Goal: Information Seeking & Learning: Learn about a topic

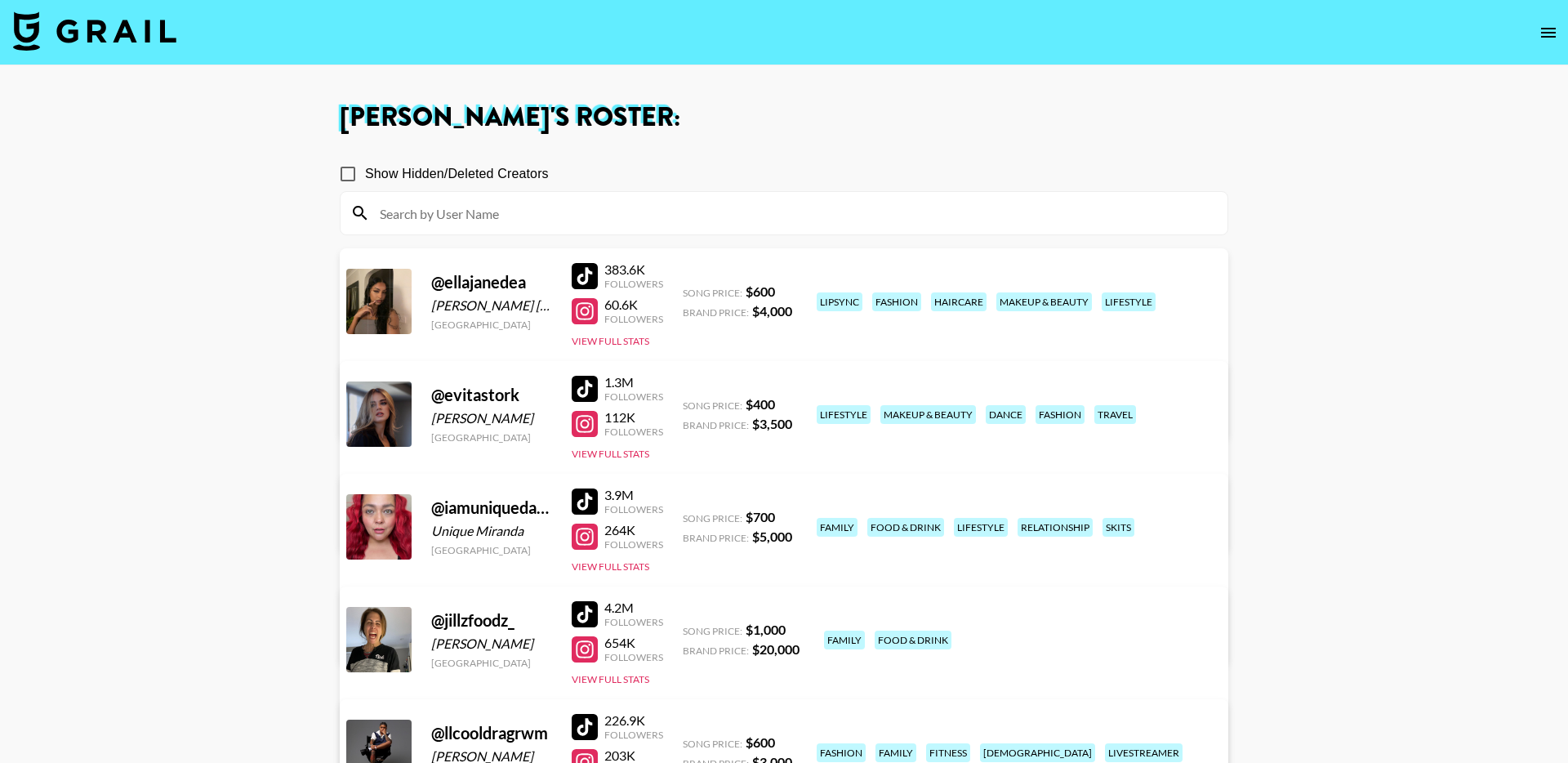
click at [147, 37] on img at bounding box center [95, 31] width 163 height 39
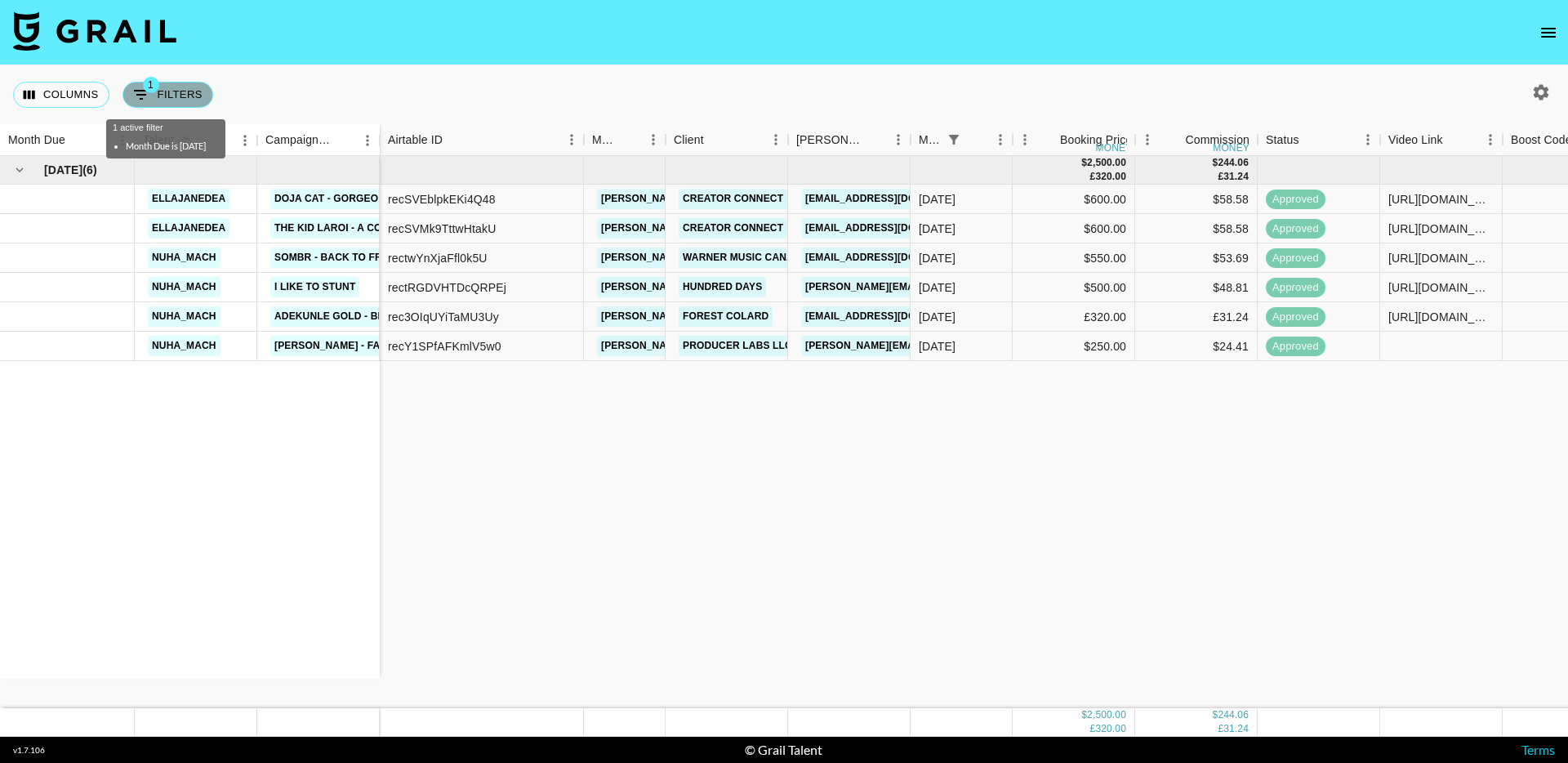
click at [167, 90] on button "1 Filters" at bounding box center [167, 94] width 91 height 26
select select "status"
select select "isNotAnyOf"
select select "monthDue2"
select select "Oct '25"
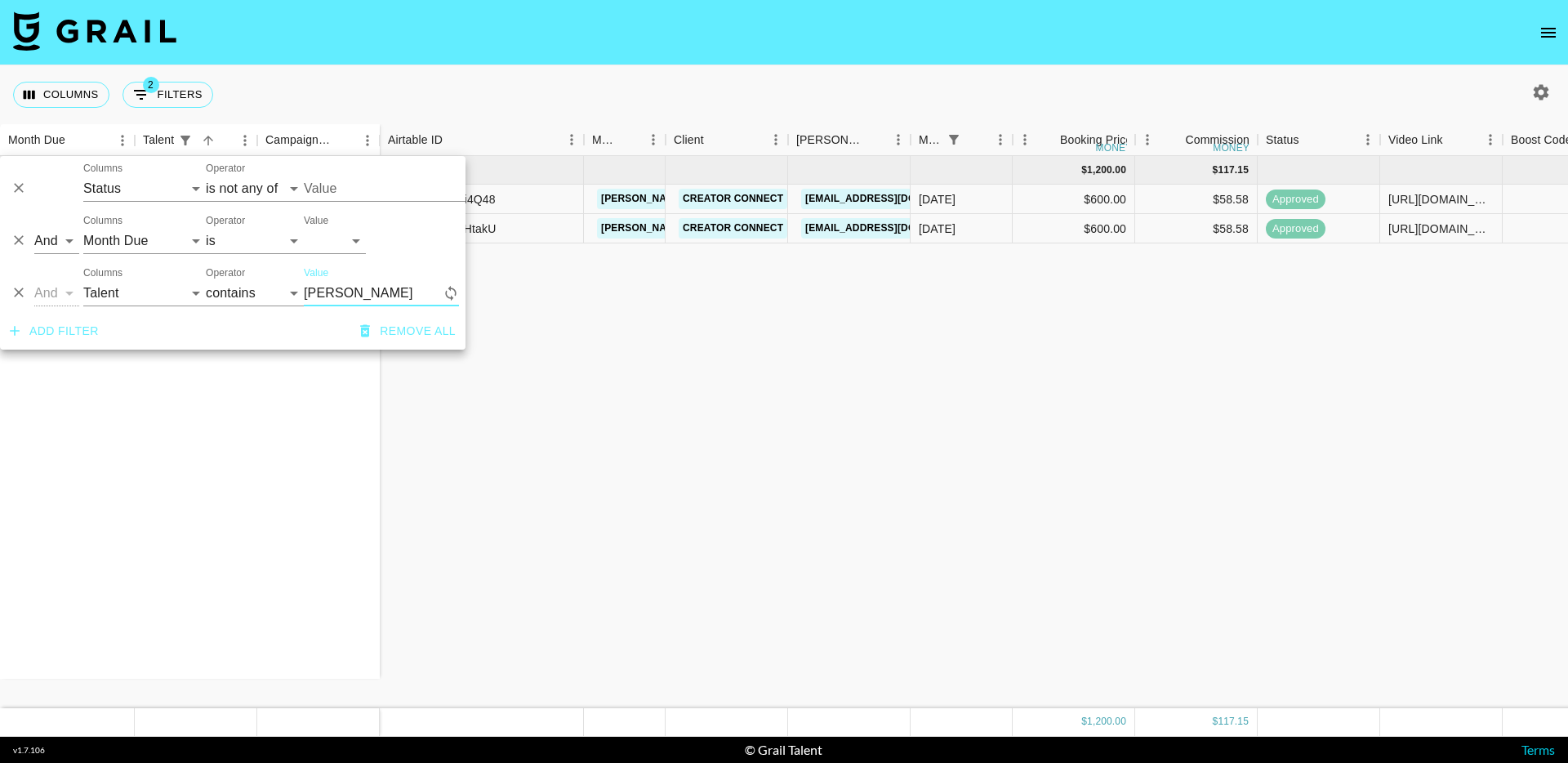
type input "ellajane"
click at [351, 234] on select "Oct '26 Sep '26 Aug '26 Jul '26 Jun '26 May '26 Apr '26 Mar '26 Feb '26 Jan '26…" at bounding box center [335, 241] width 62 height 26
select select
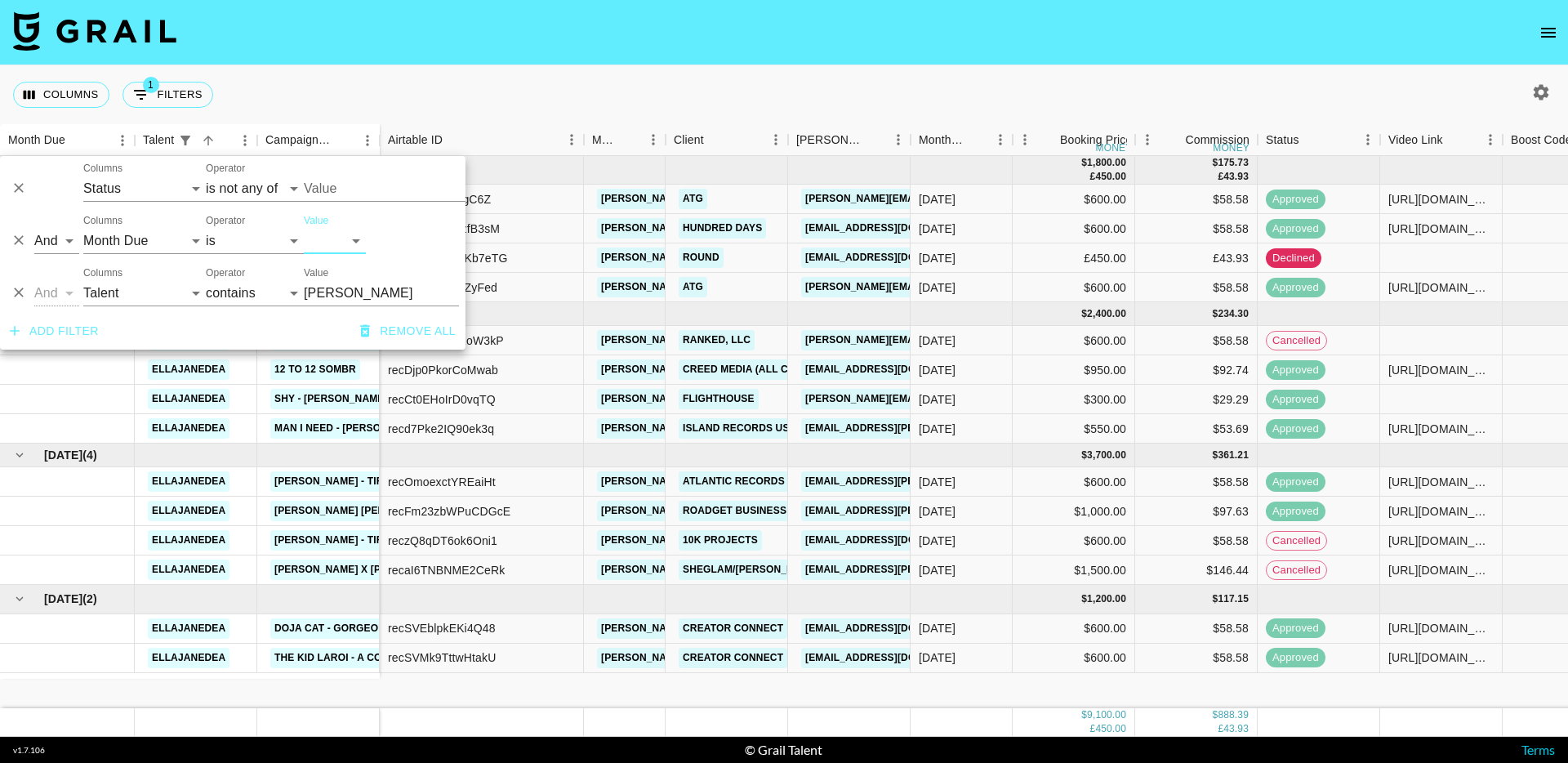
click at [525, 76] on div "Columns 1 Filters + Booking" at bounding box center [784, 94] width 1568 height 59
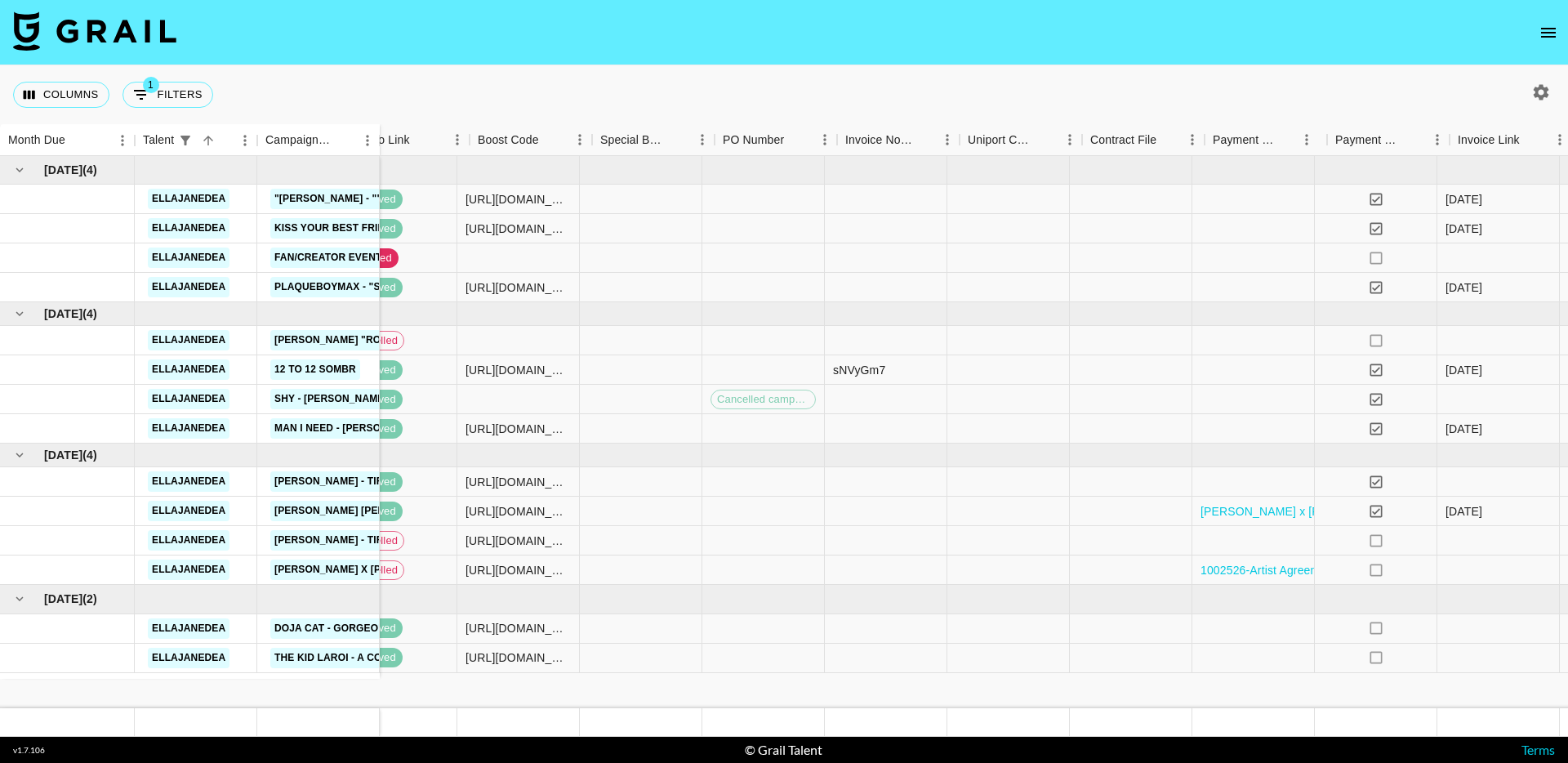
scroll to position [0, 1103]
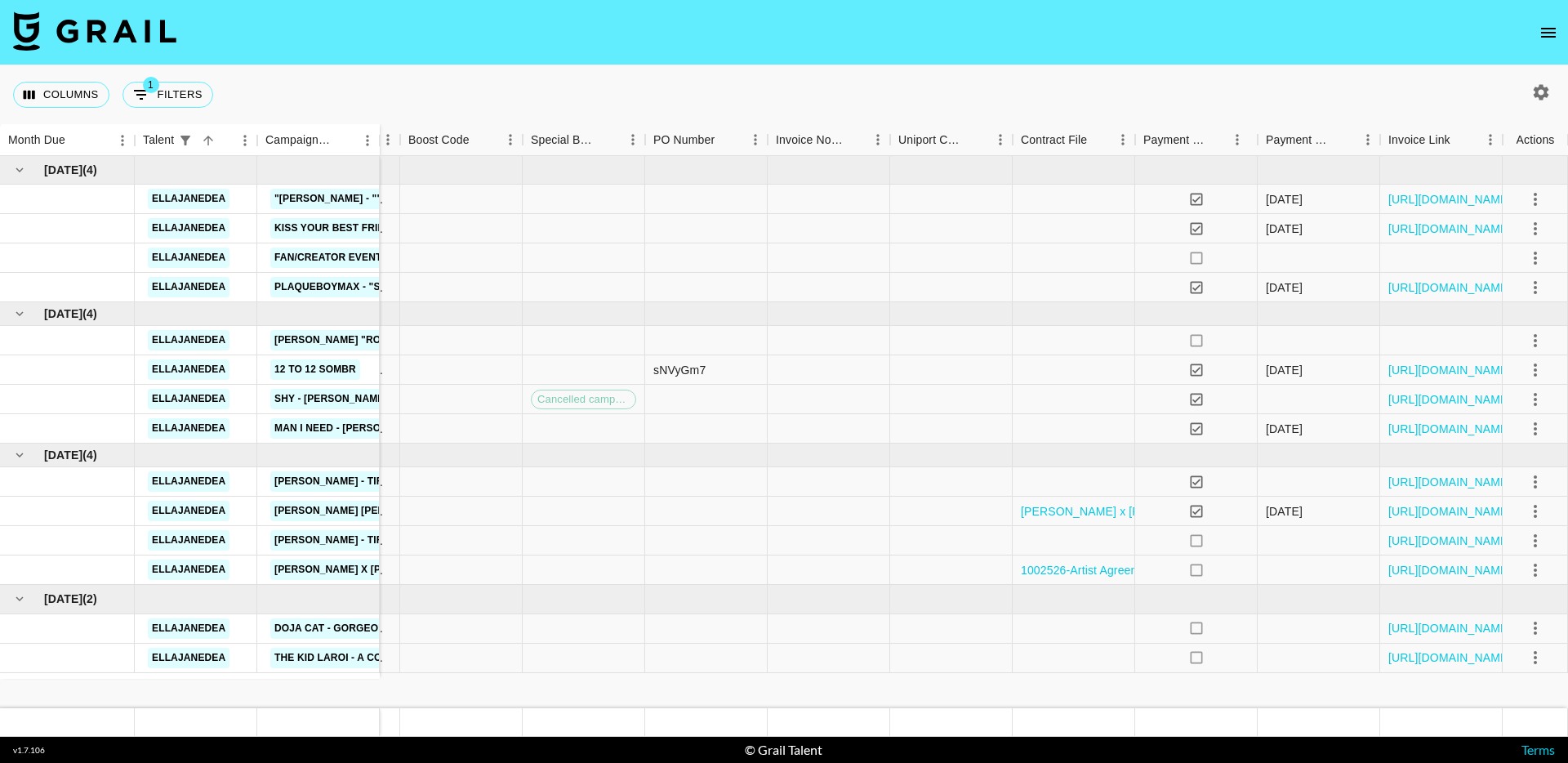
click at [1551, 89] on button "button" at bounding box center [1541, 92] width 27 height 27
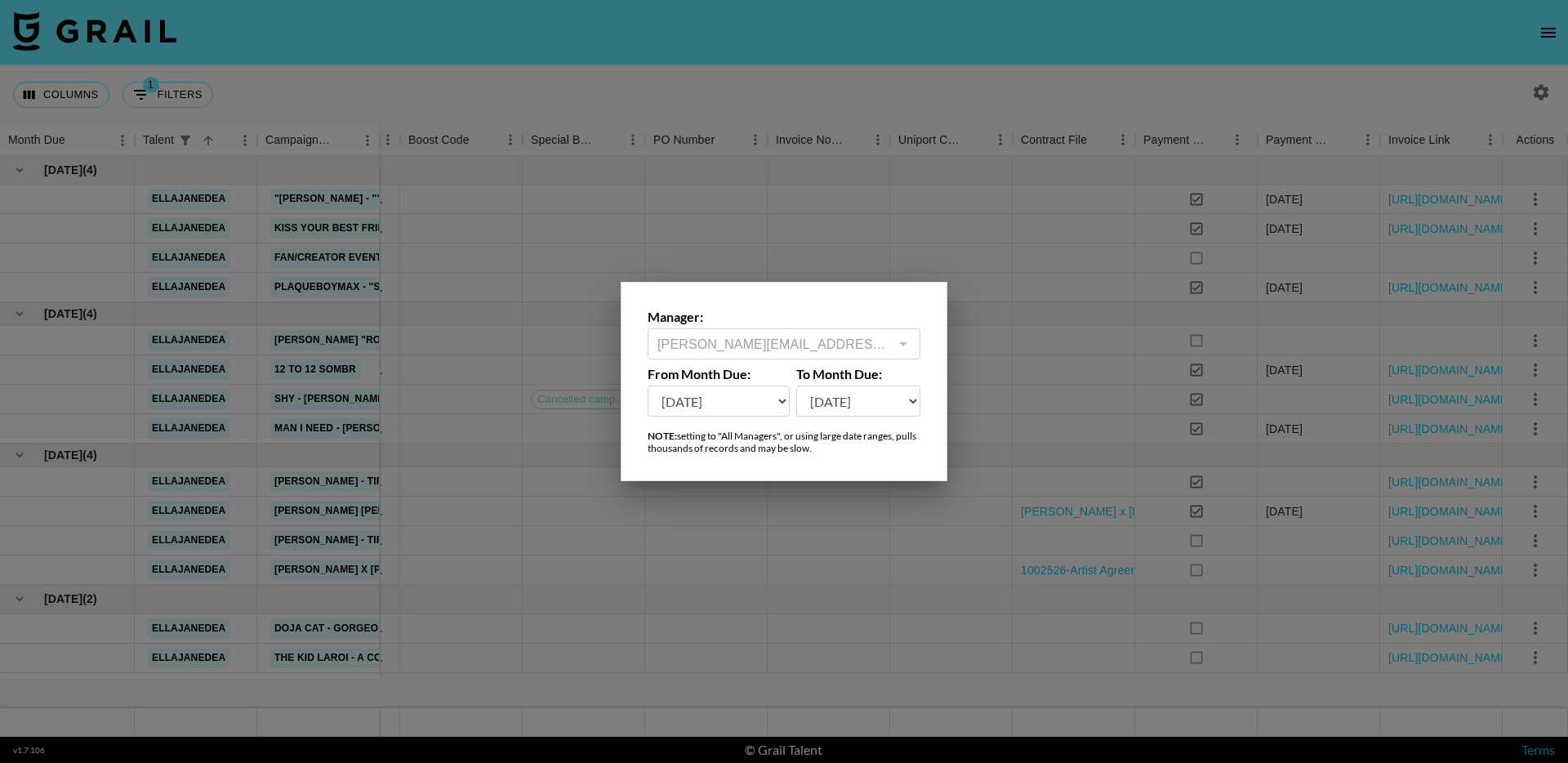
click at [741, 410] on select "Oct '26 Sep '26 Aug '26 Jul '26 Jun '26 May '26 Apr '26 Mar '26 Feb '26 Jan '26…" at bounding box center [719, 401] width 142 height 31
select select "Oct '24"
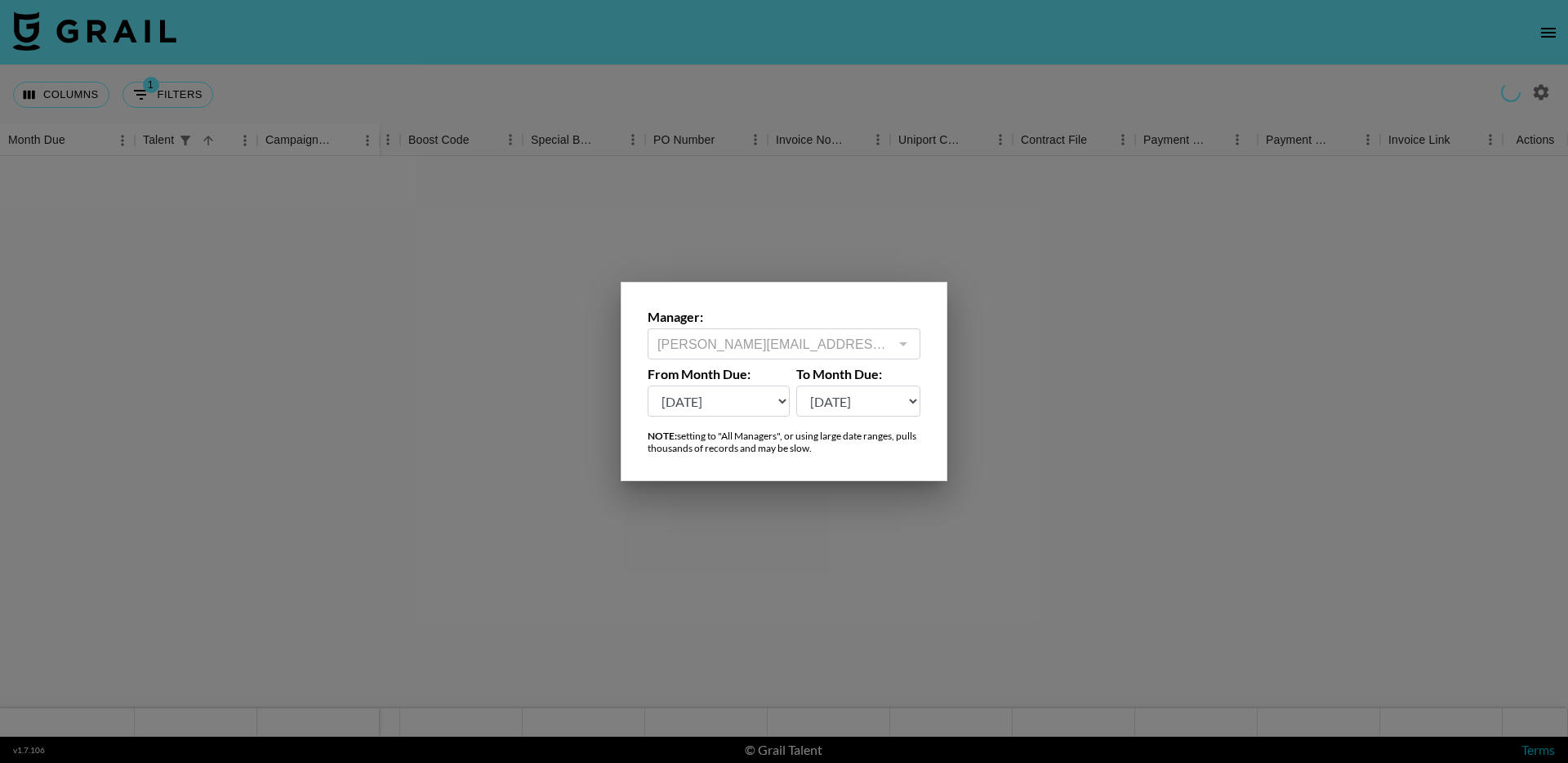
click at [553, 101] on div at bounding box center [784, 382] width 1568 height 763
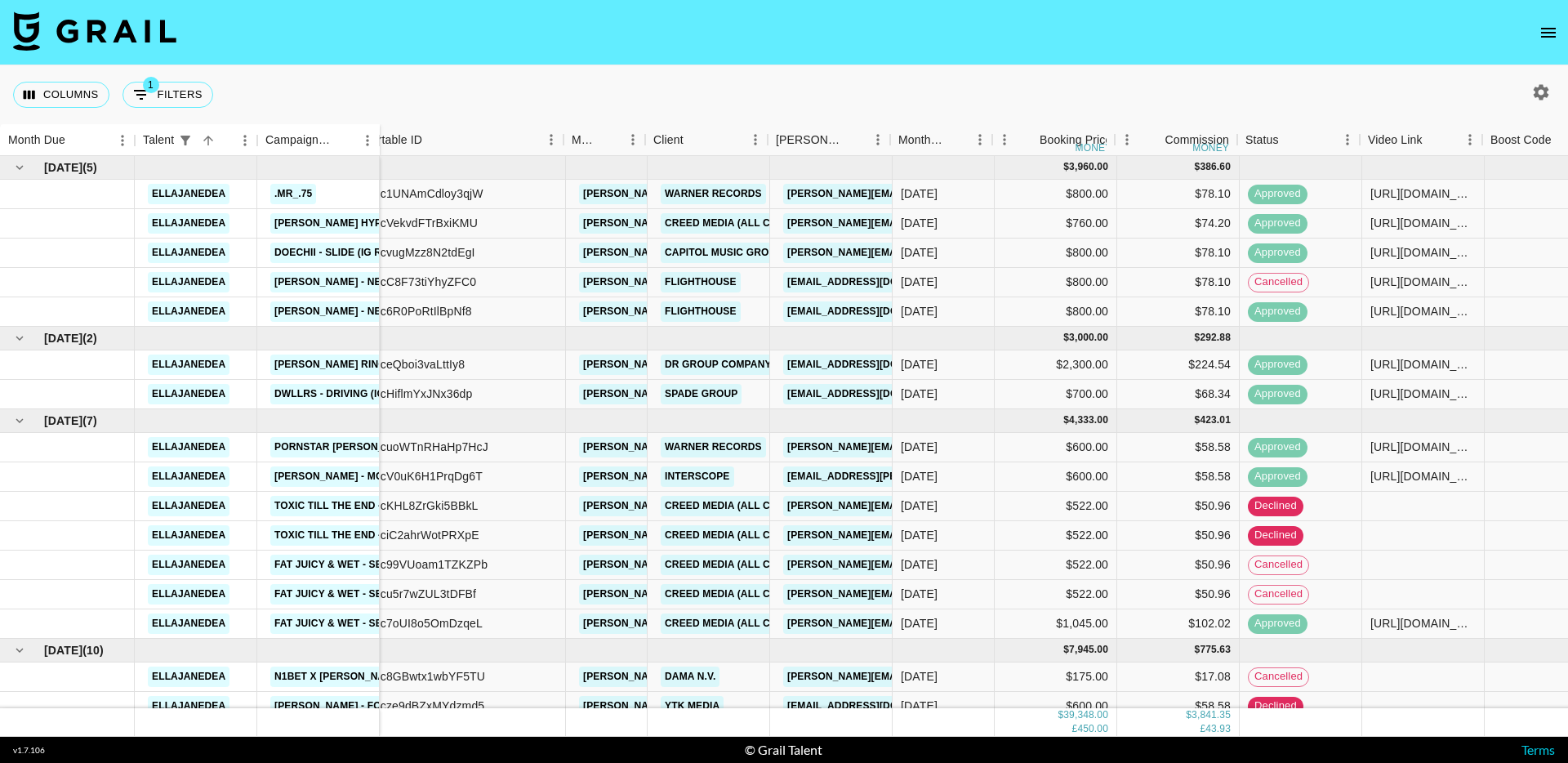
scroll to position [0, 0]
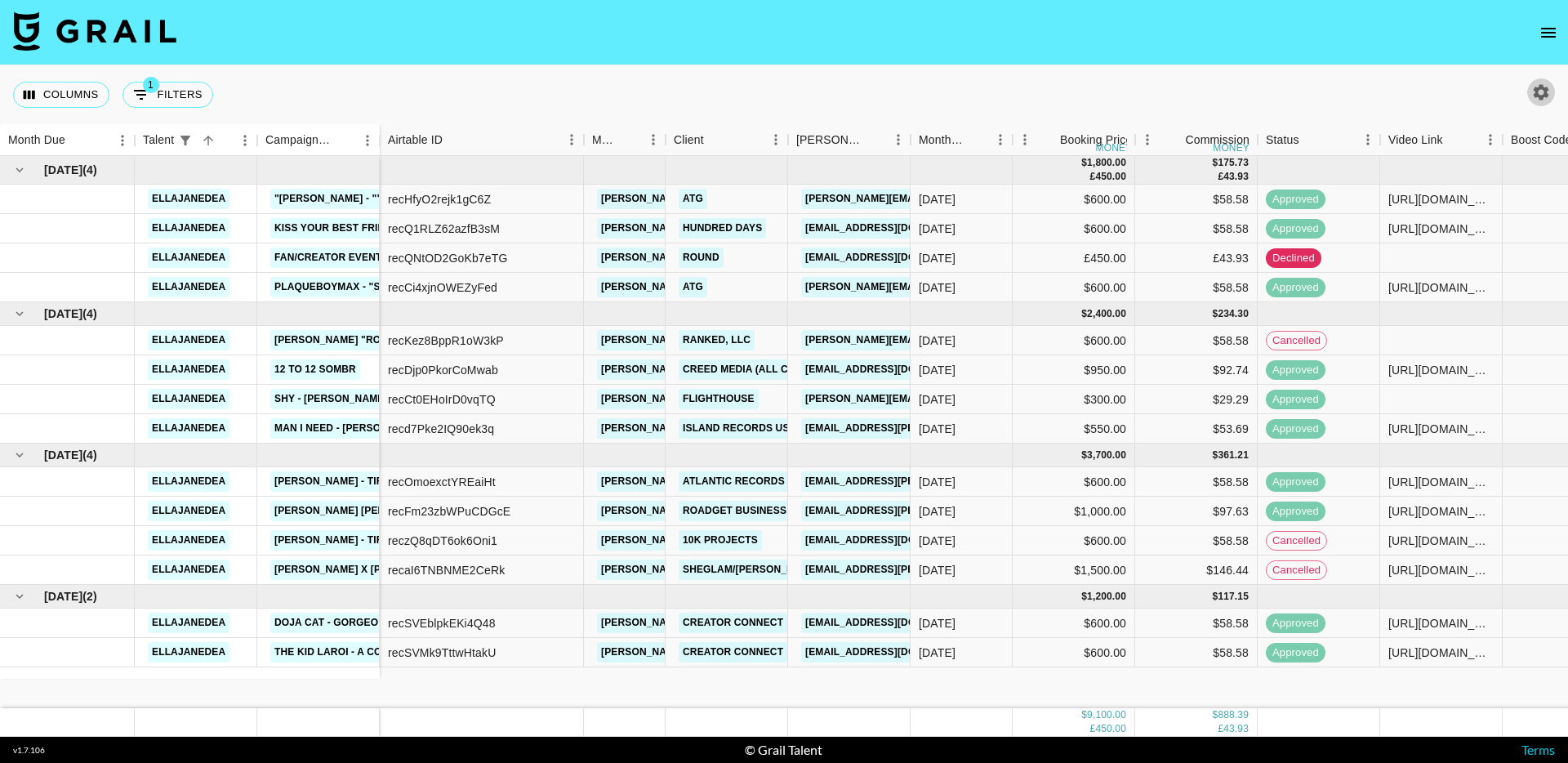
click at [1550, 89] on icon "button" at bounding box center [1541, 92] width 20 height 20
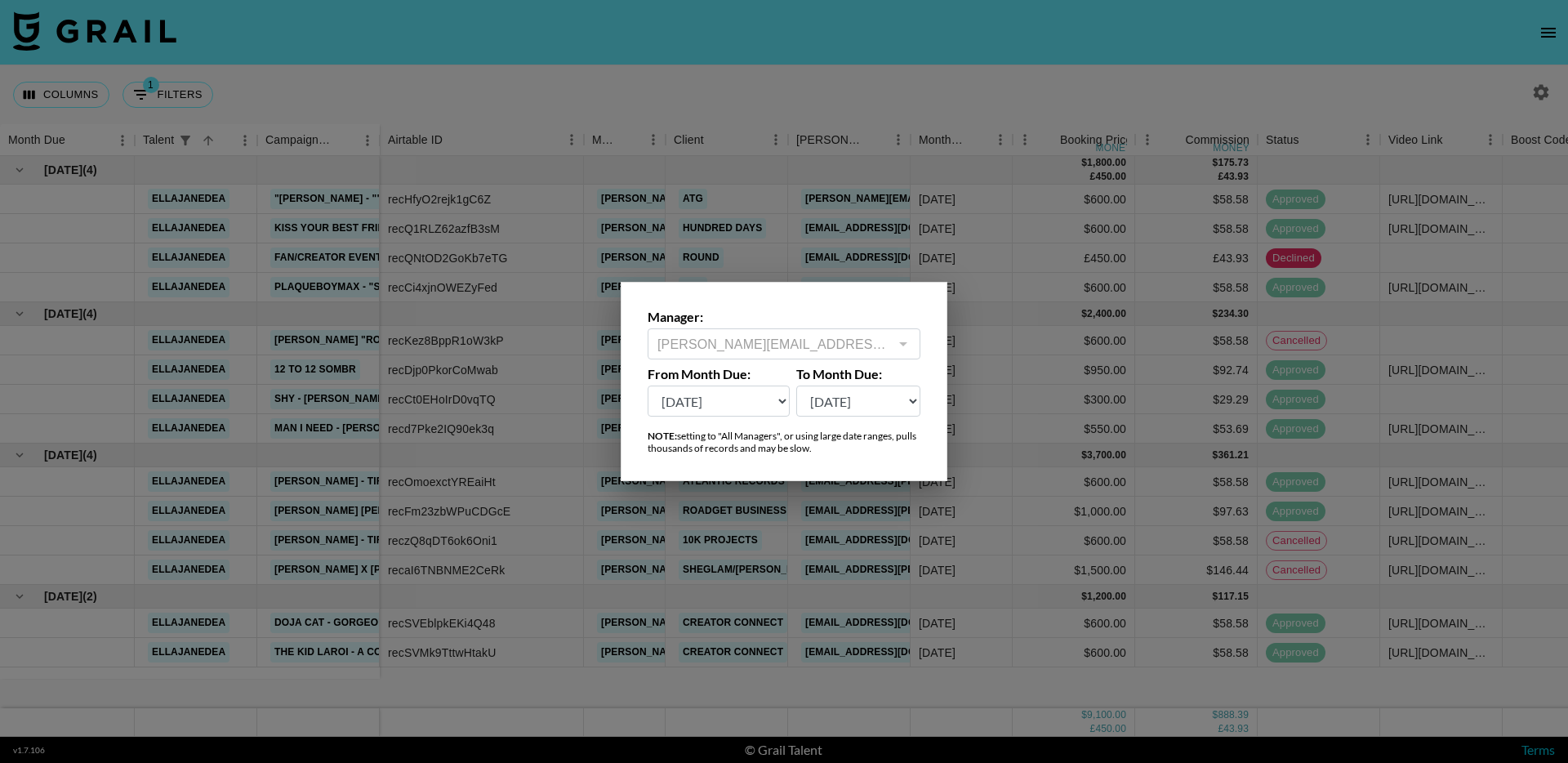
click at [715, 405] on select "Oct '26 Sep '26 Aug '26 Jul '26 Jun '26 May '26 Apr '26 Mar '26 Feb '26 Jan '26…" at bounding box center [719, 401] width 142 height 31
select select "Oct '24"
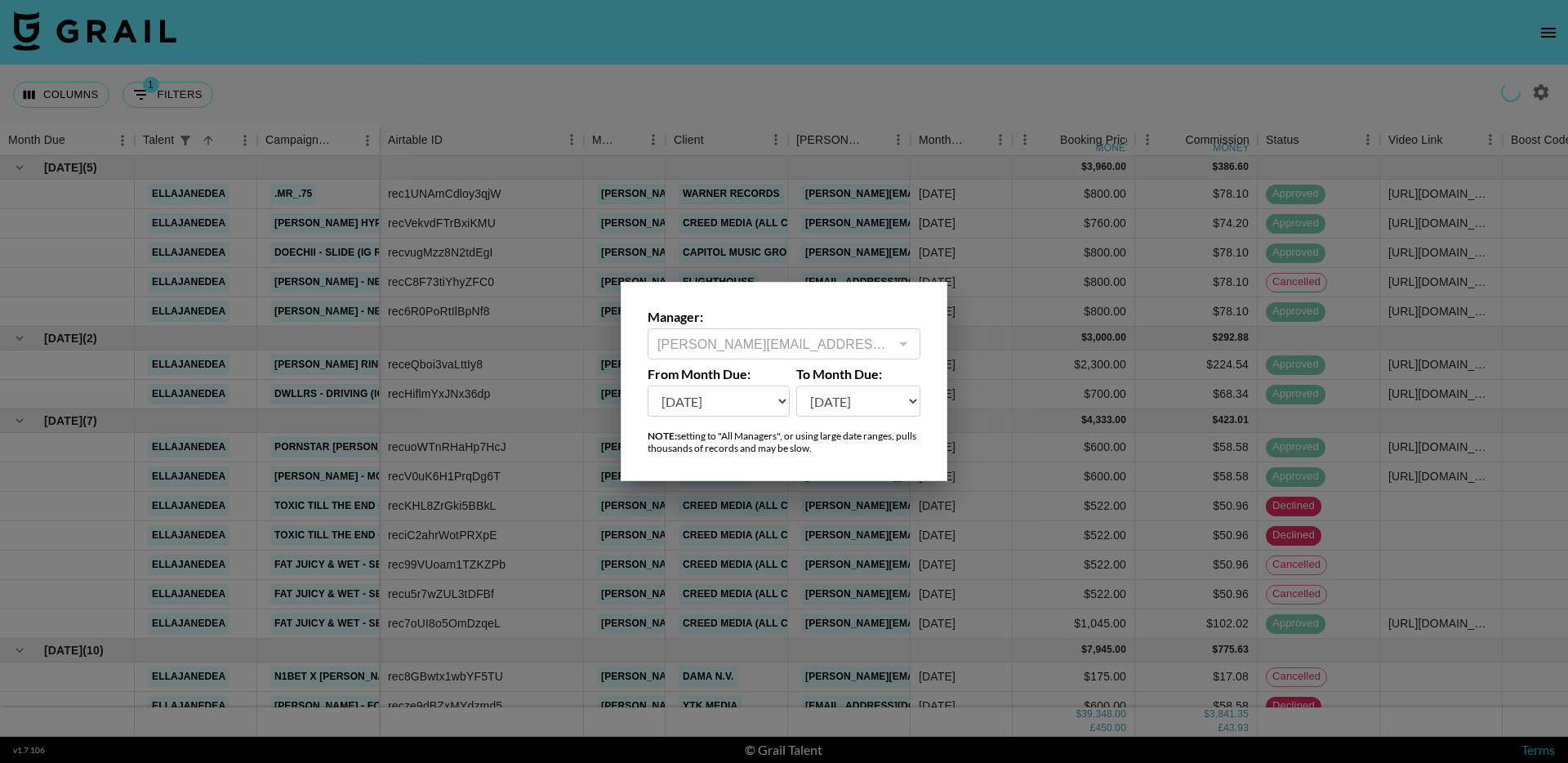
click at [565, 83] on div at bounding box center [784, 382] width 1568 height 763
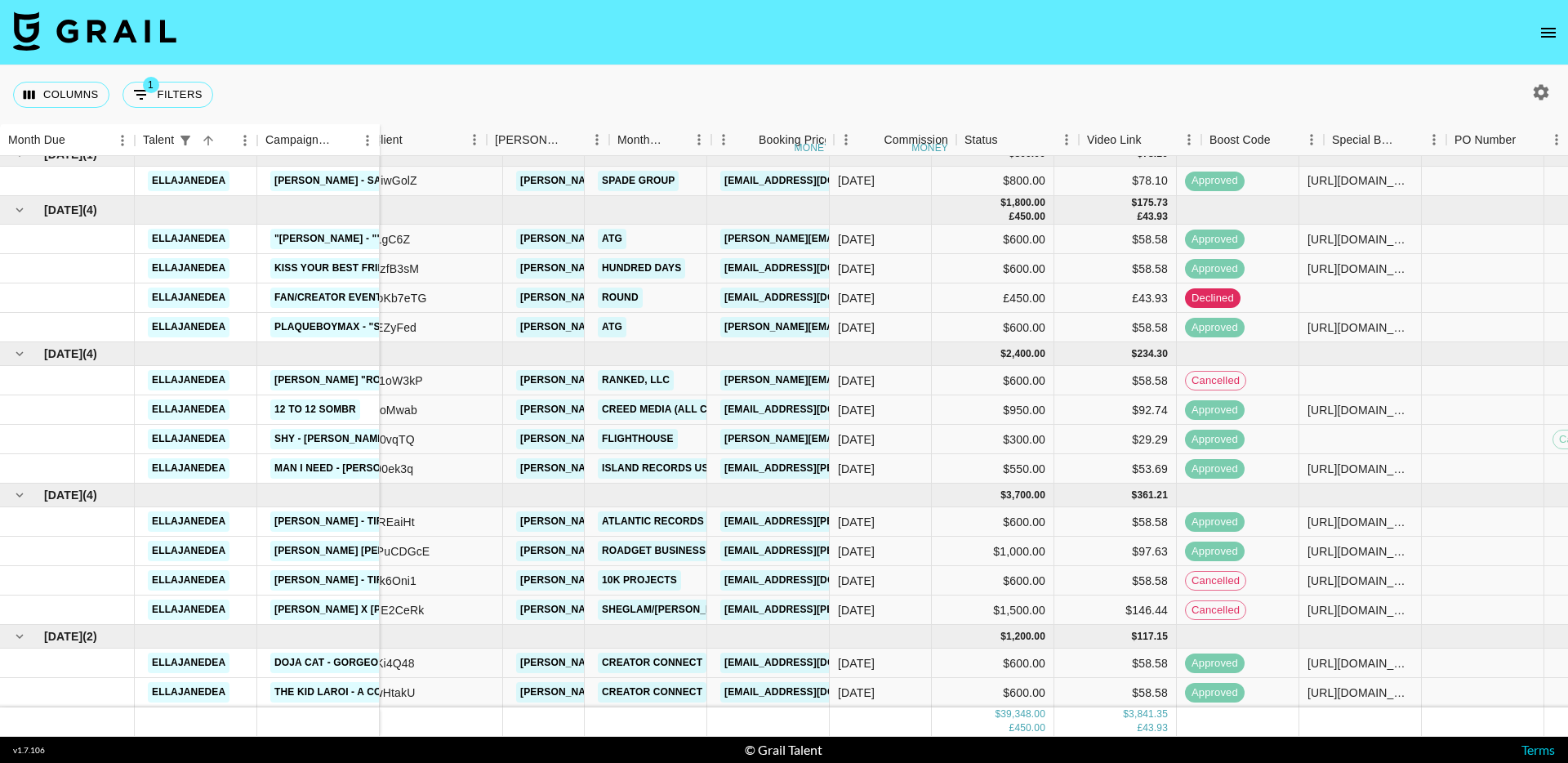
scroll to position [1209, 0]
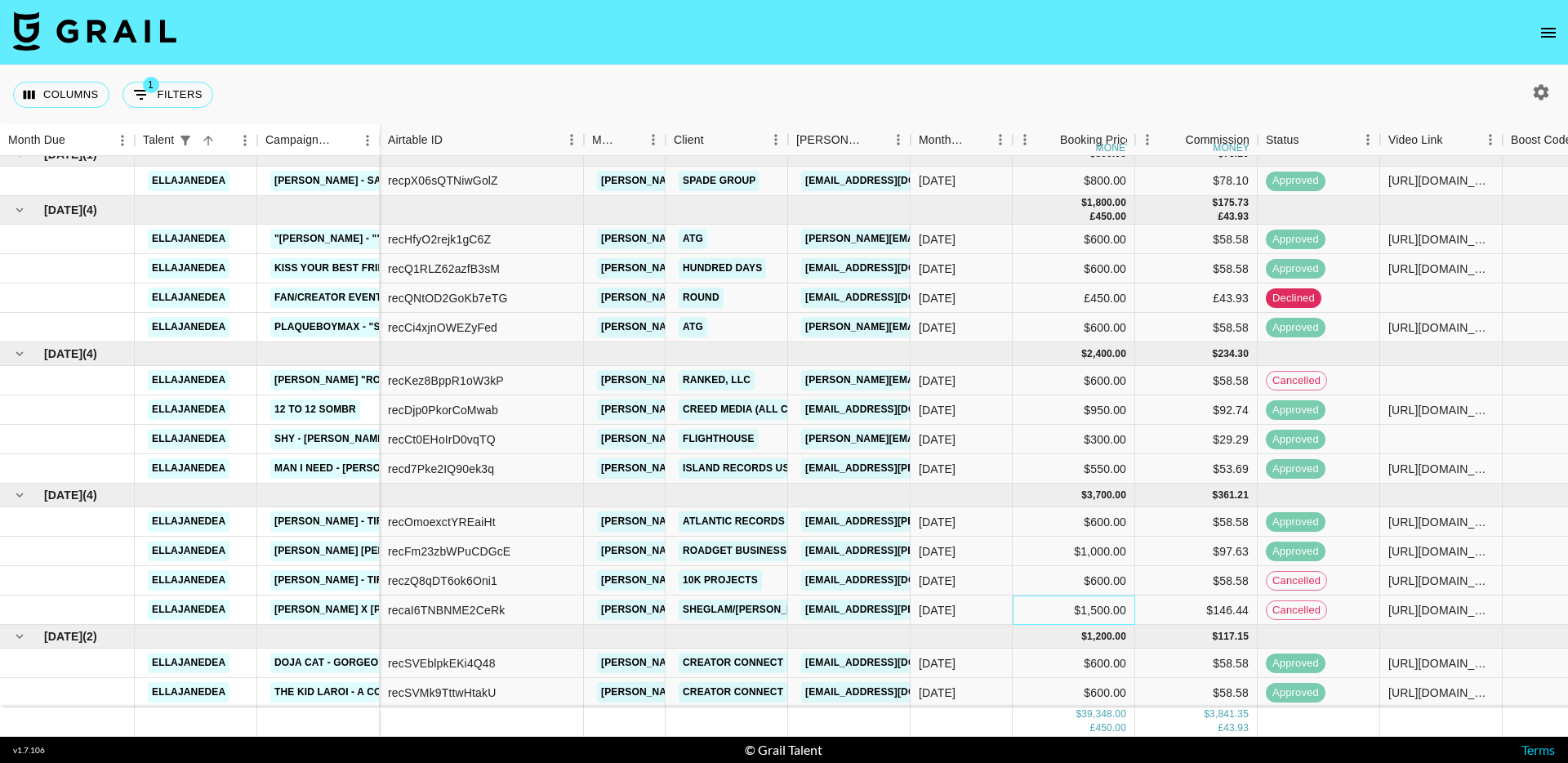
click at [1097, 608] on div "$1,500.00" at bounding box center [1073, 610] width 122 height 29
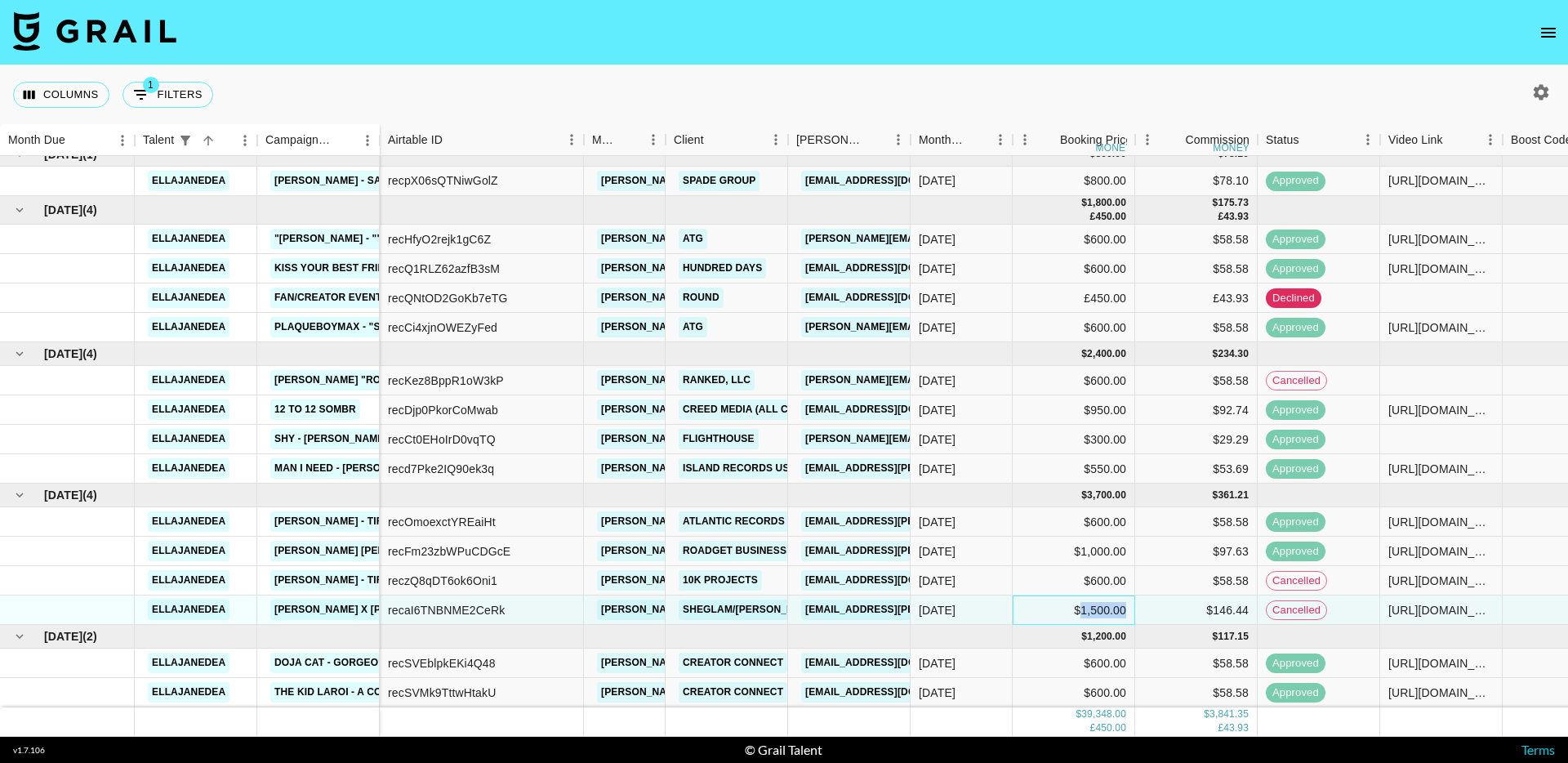
click at [1097, 608] on div "$1,500.00" at bounding box center [1073, 610] width 122 height 29
click at [1108, 545] on div "$1,000.00" at bounding box center [1073, 551] width 122 height 29
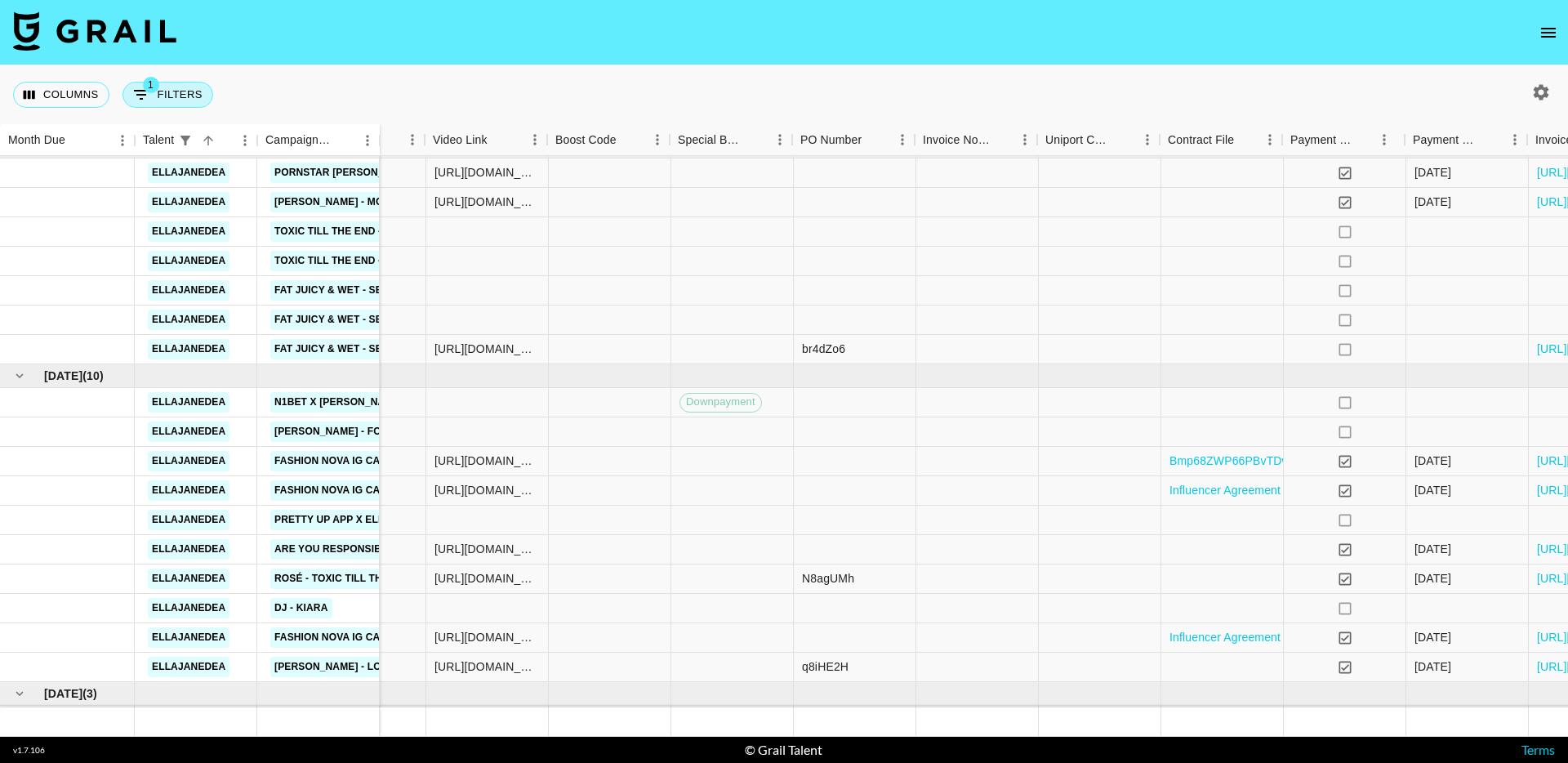
scroll to position [275, 956]
click at [1202, 495] on link "Influencer Agreement (Ella-Jane De Andrade and Fashion Nova).pdf" at bounding box center [1336, 491] width 336 height 17
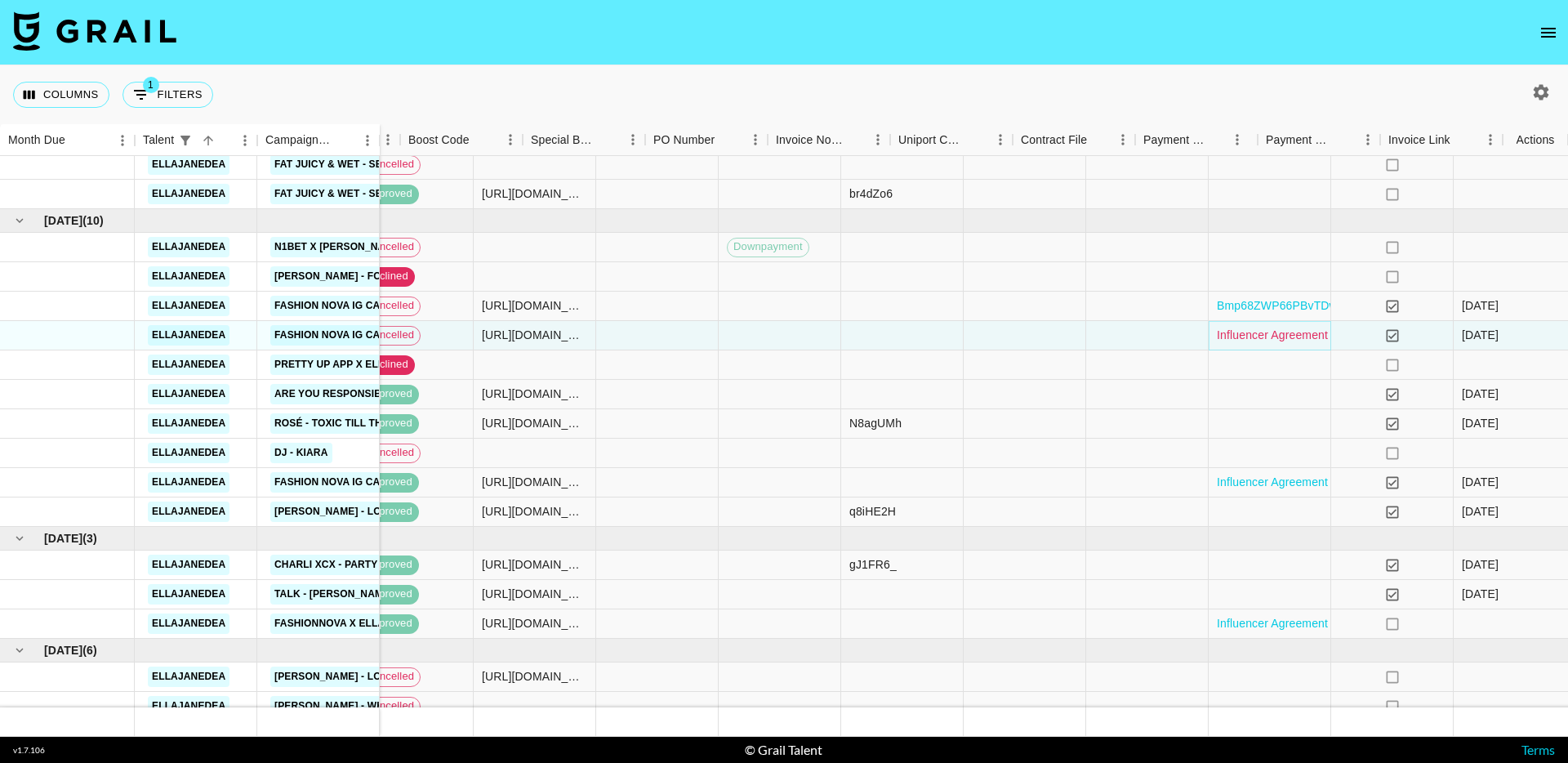
scroll to position [430, 1103]
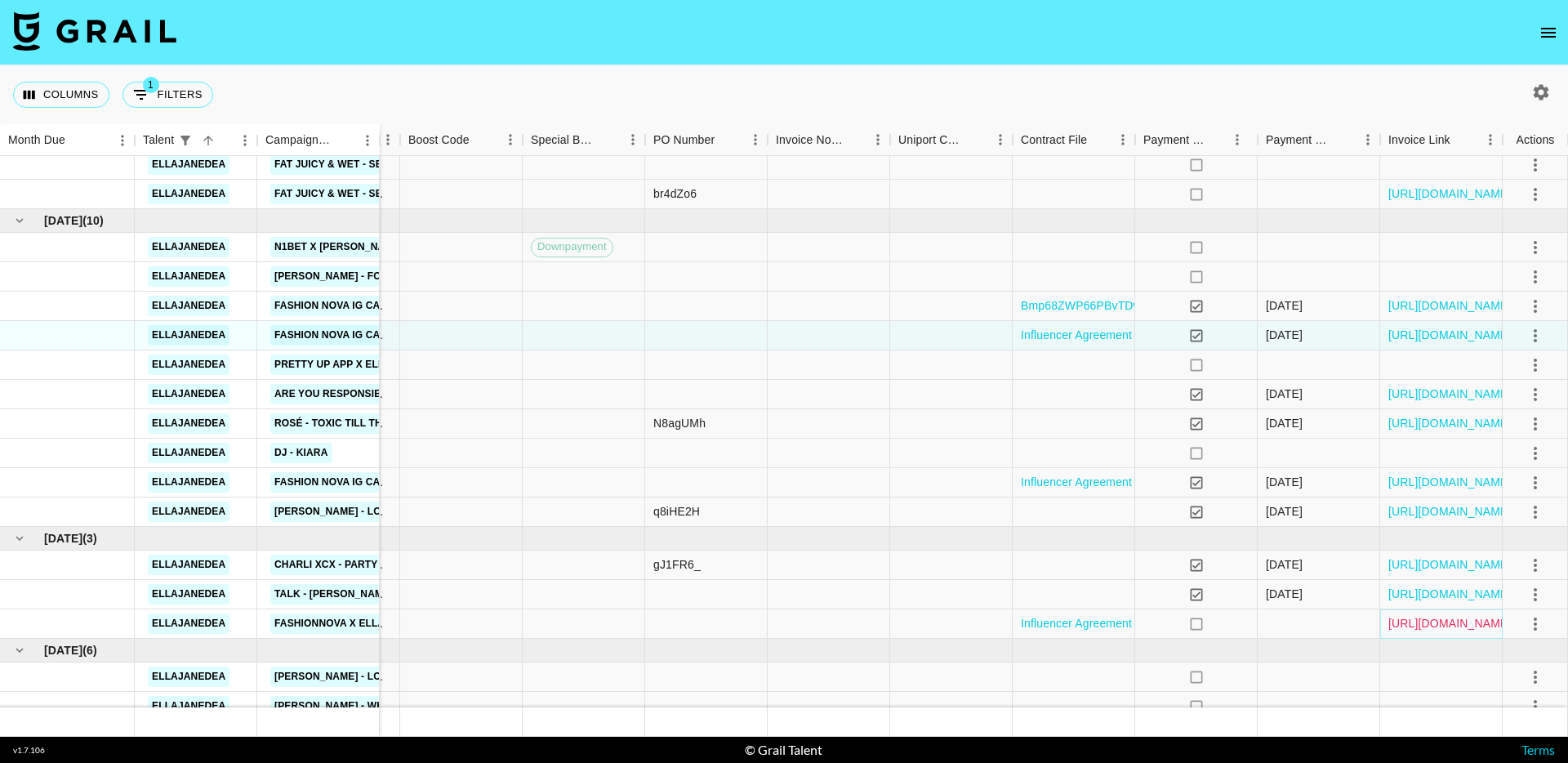
click at [1425, 630] on link "https://in.xero.com/OuxCdpvijoLg4wTCv1J4xUSN4d3nVmOlVGJh2FNh" at bounding box center [1450, 624] width 123 height 17
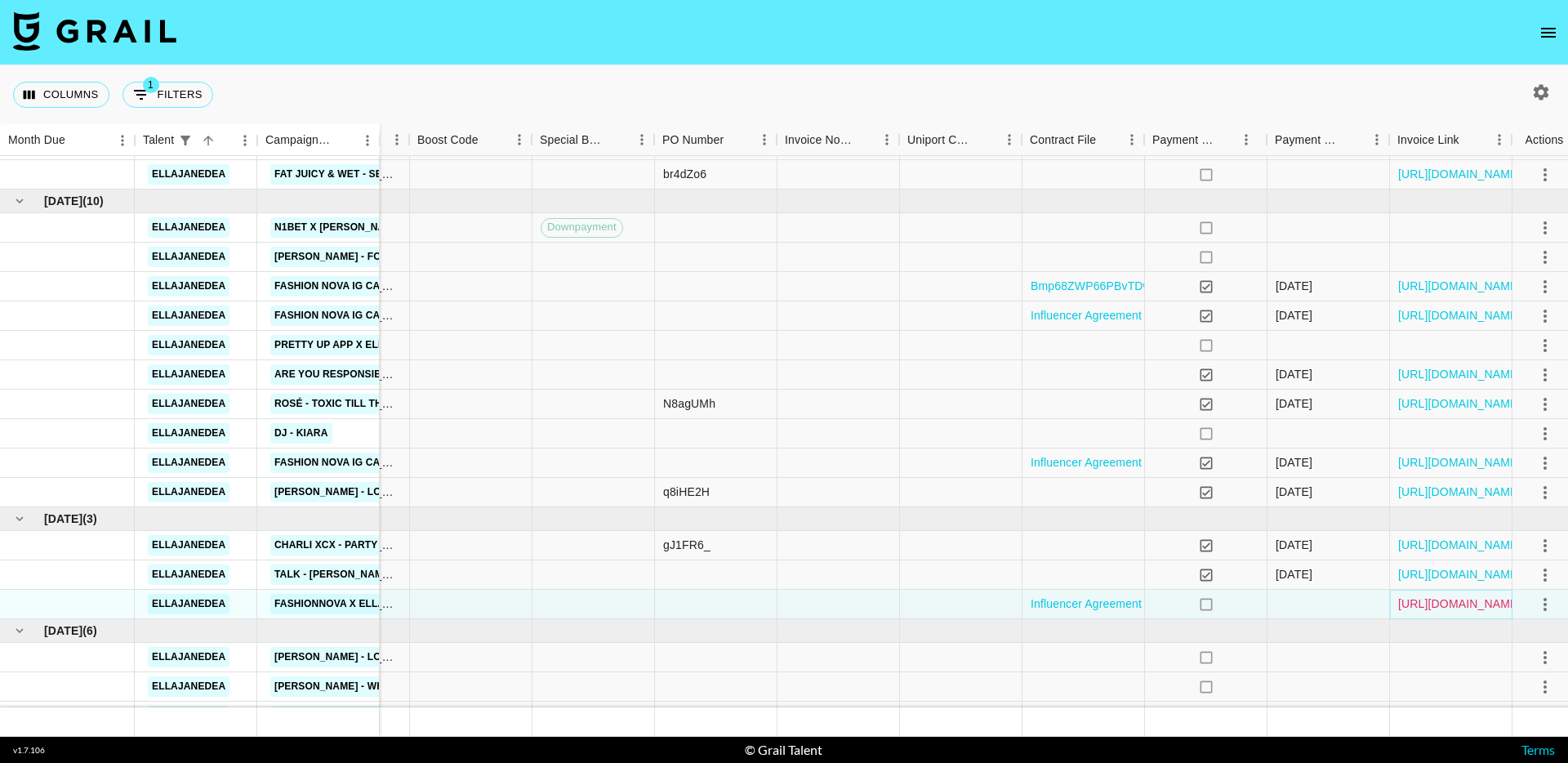
scroll to position [449, 1093]
click at [1455, 460] on link "https://in.xero.com/ikrxJxa8zPZDtLlXt0b5mD8n8Z79EMcEKEtRsuAl" at bounding box center [1459, 462] width 123 height 17
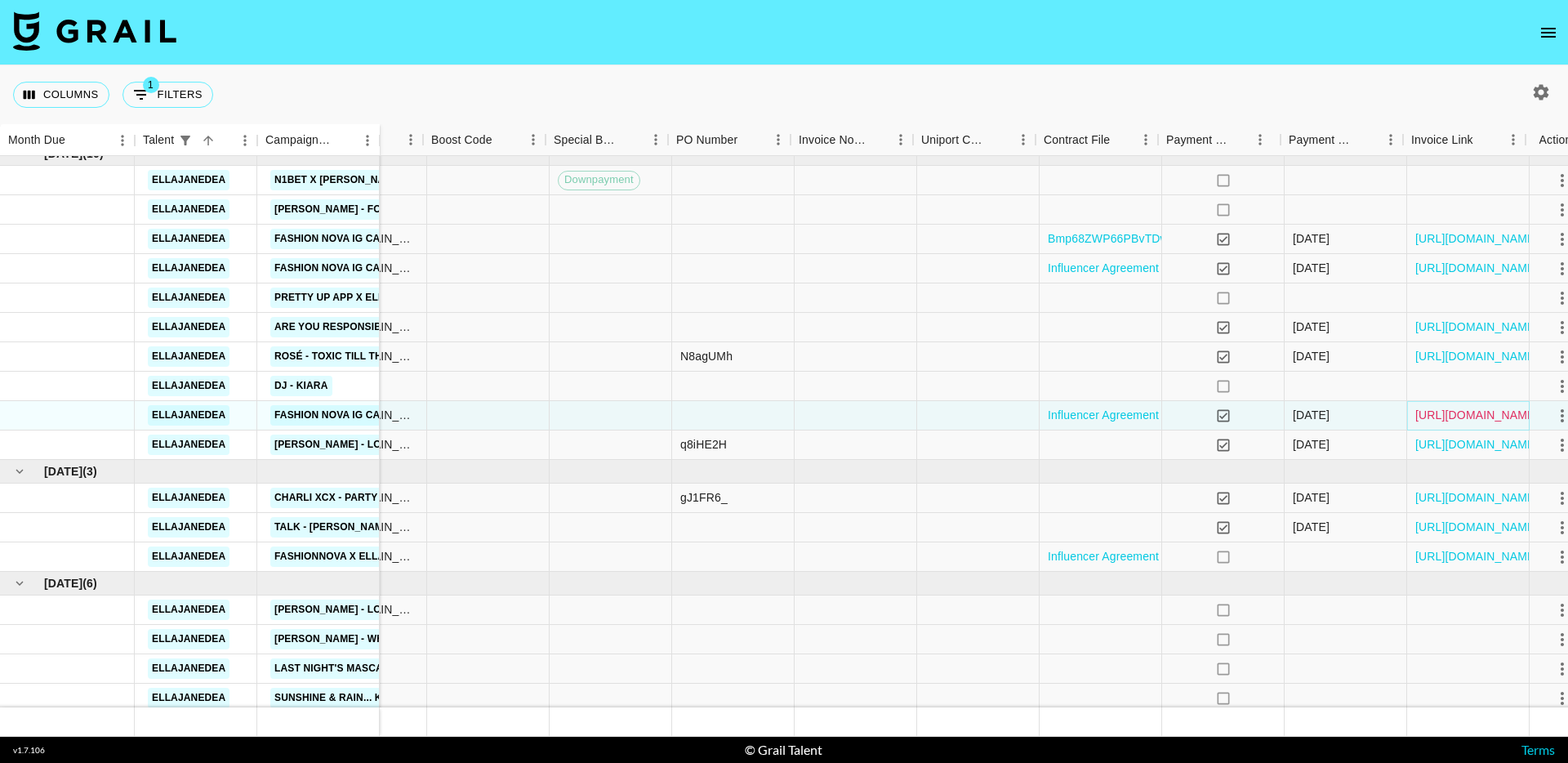
scroll to position [496, 1083]
click at [1063, 557] on link "Influencer Agreement (Ella-Jane De Andrade and Fashion Nova).pdf" at bounding box center [1209, 556] width 336 height 17
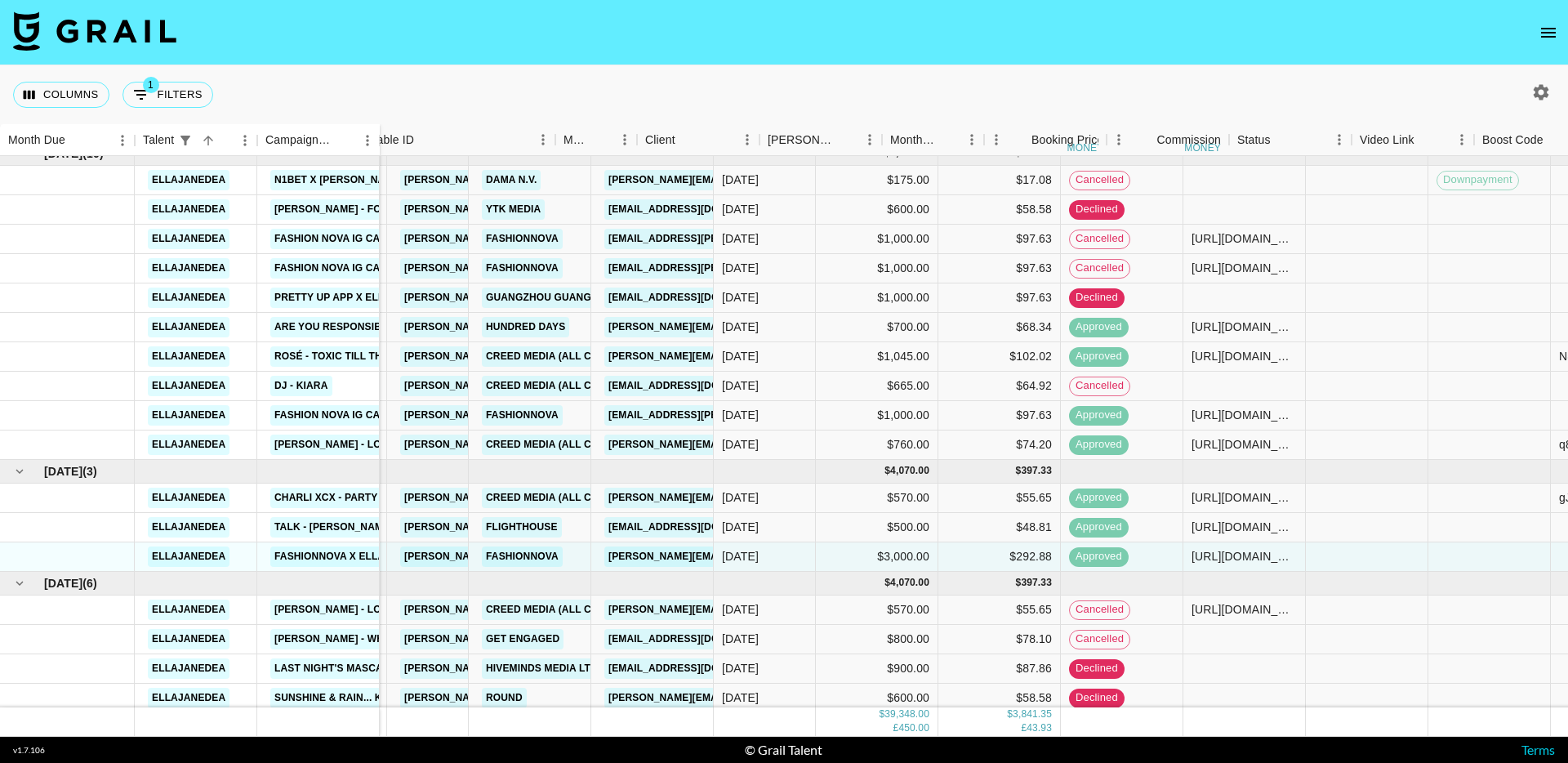
scroll to position [496, 0]
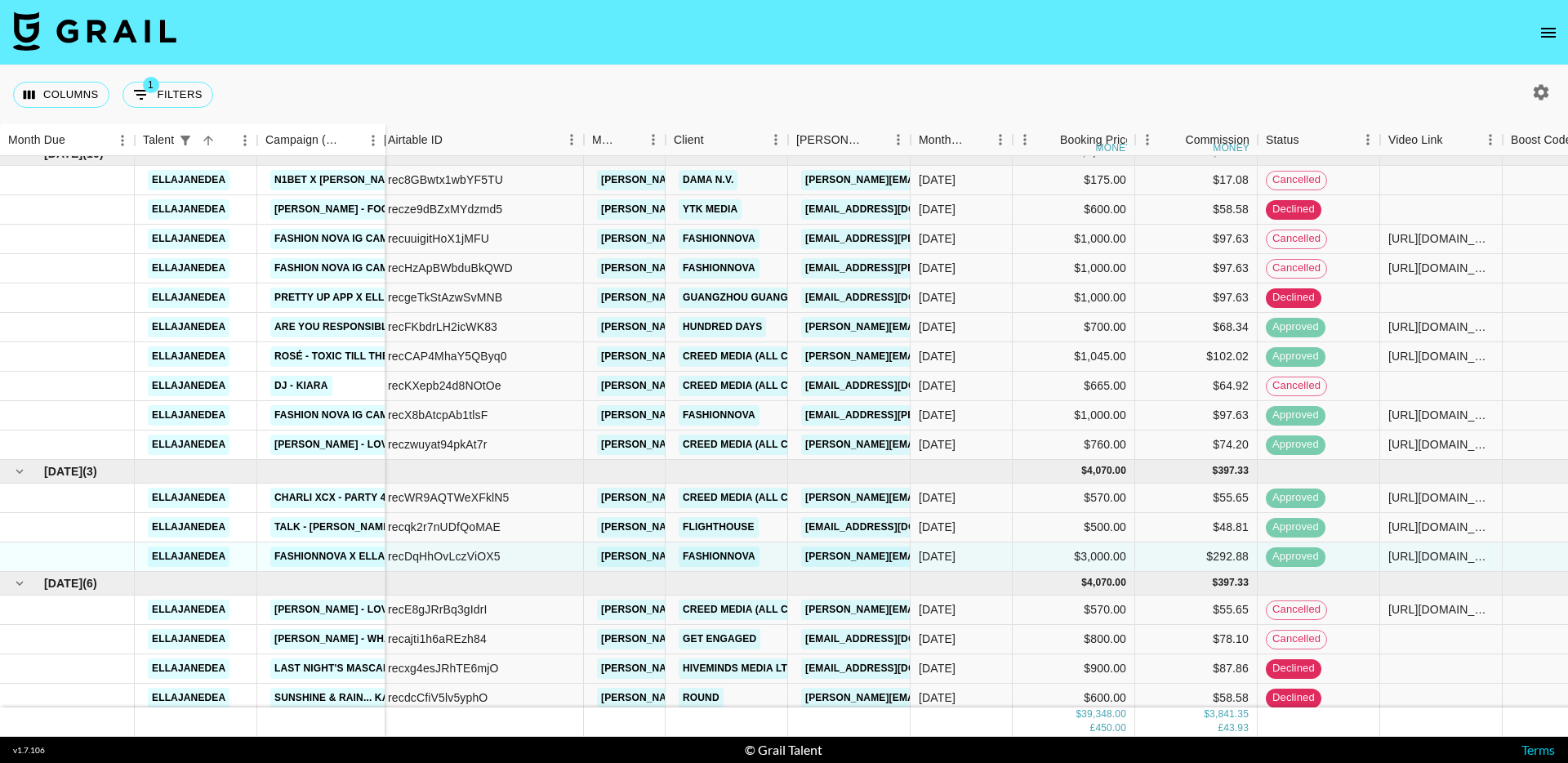
drag, startPoint x: 378, startPoint y: 140, endPoint x: 436, endPoint y: 149, distance: 58.7
click at [396, 149] on div "Campaign (Type)" at bounding box center [386, 140] width 20 height 32
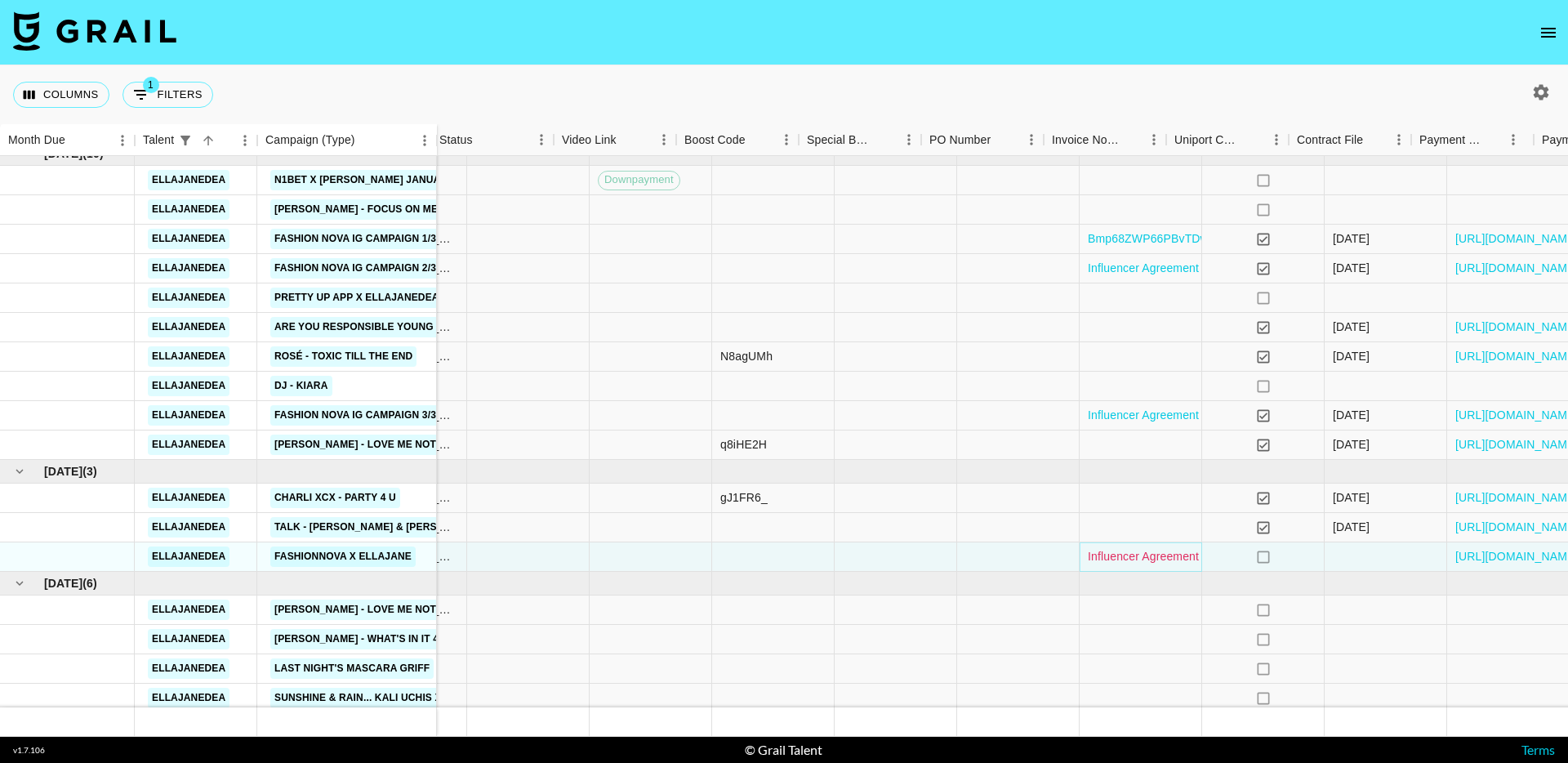
scroll to position [496, 1160]
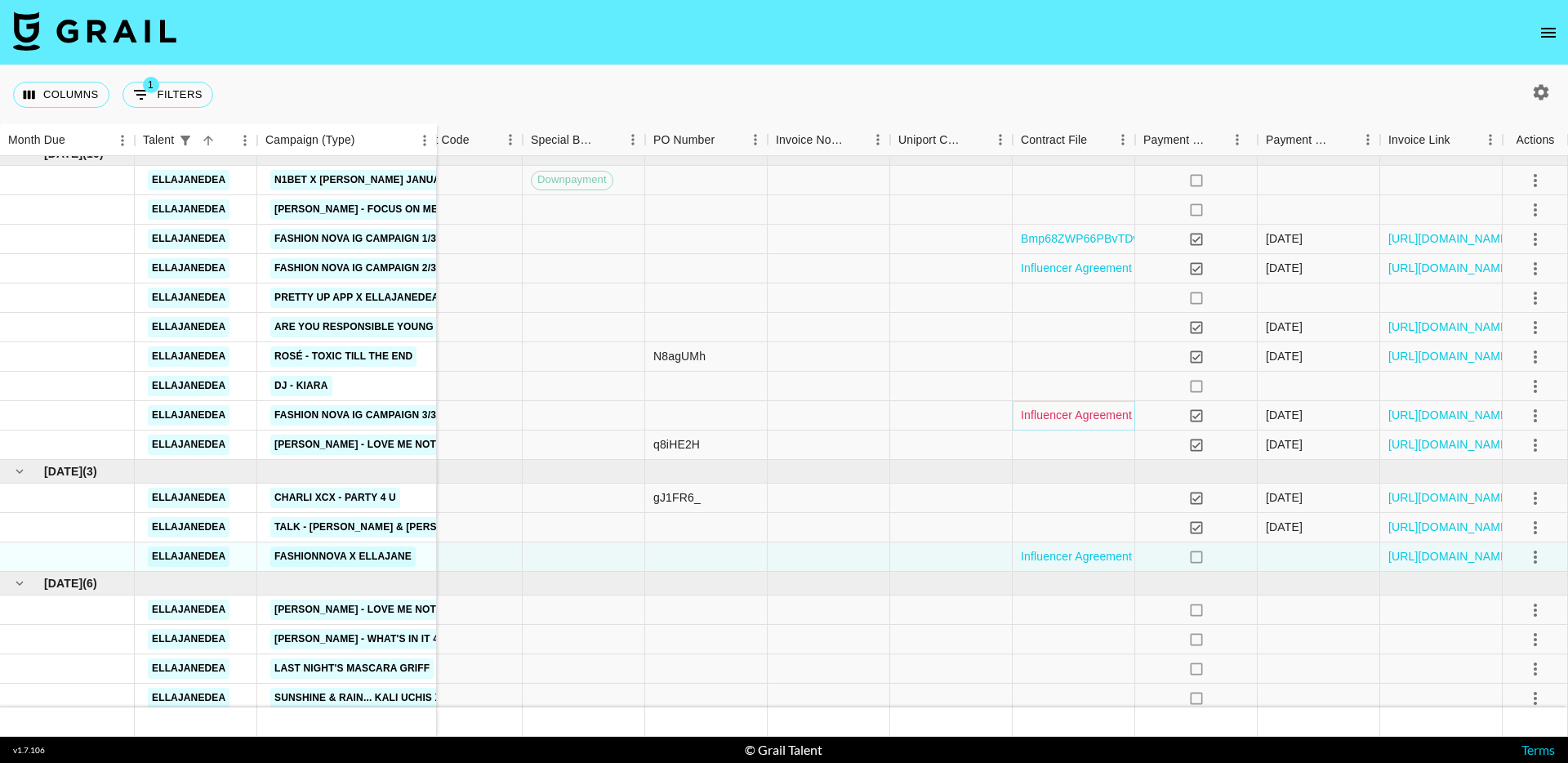
click at [1113, 421] on link "Influencer Agreement (Ella-Jane De Andrade and Fashion Nova).pdf" at bounding box center [1188, 415] width 336 height 17
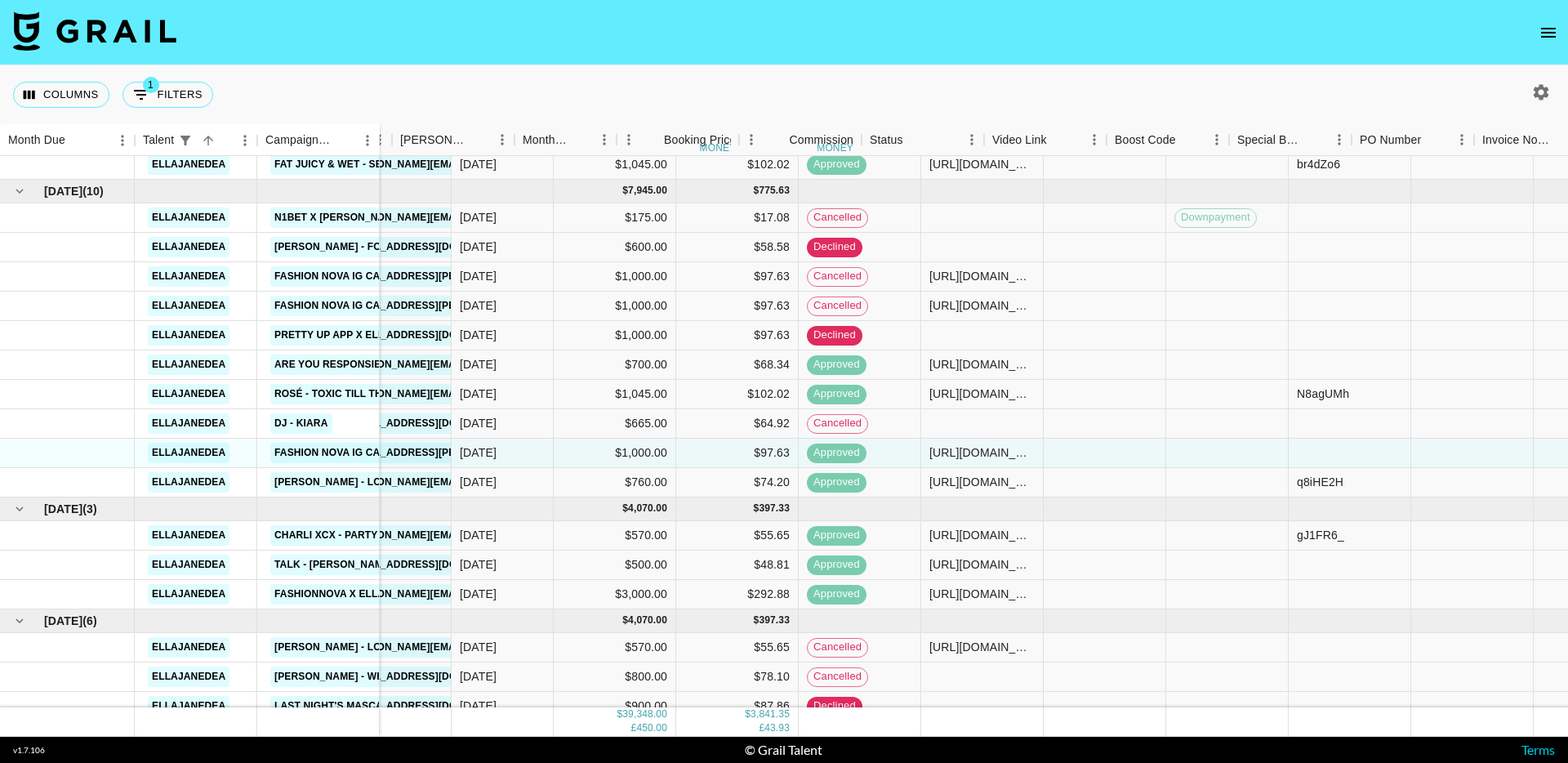
scroll to position [459, 0]
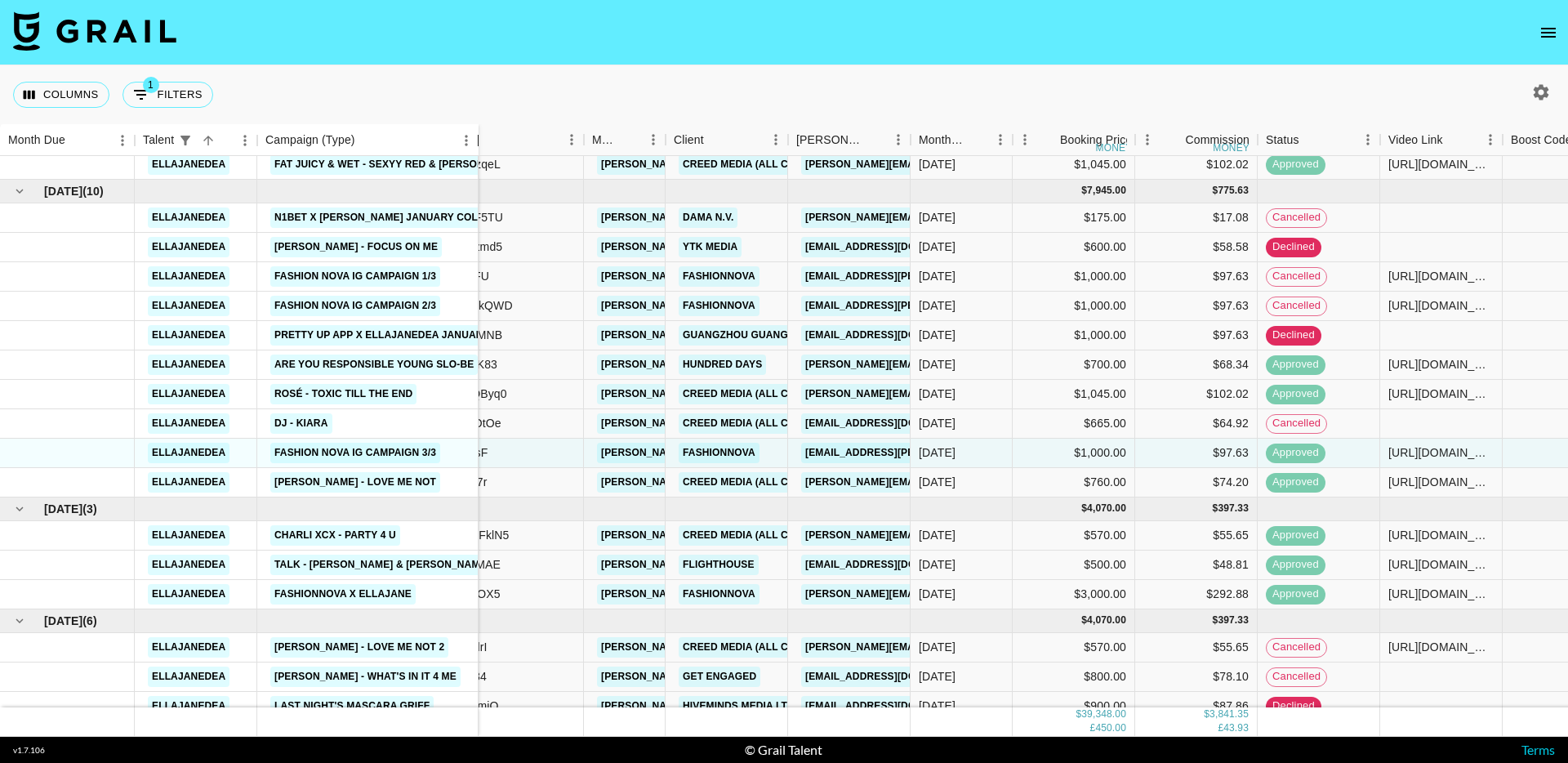
drag, startPoint x: 377, startPoint y: 142, endPoint x: 476, endPoint y: 144, distance: 99.0
click at [476, 144] on div "Campaign (Type)" at bounding box center [479, 140] width 20 height 32
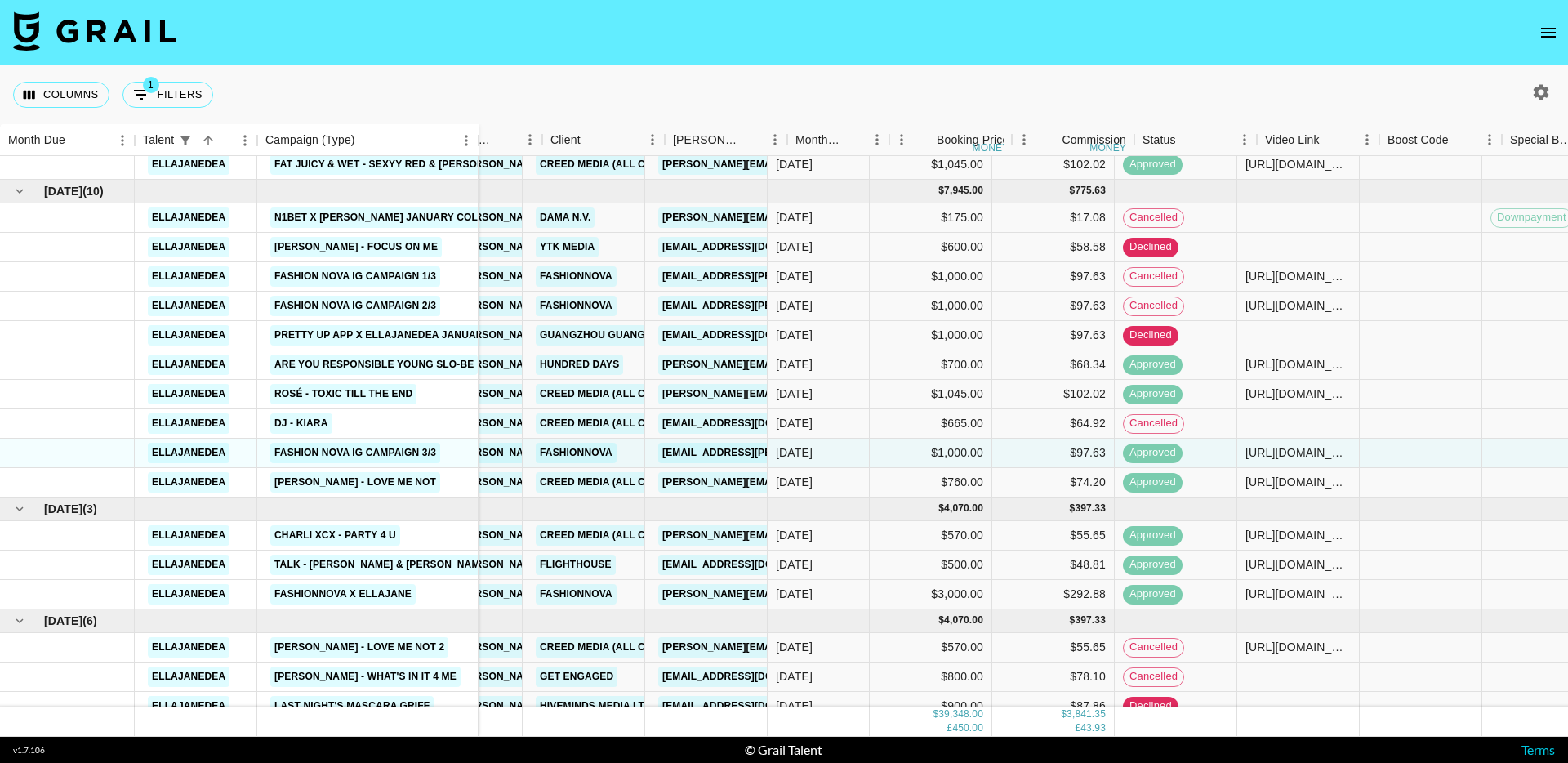
scroll to position [459, 252]
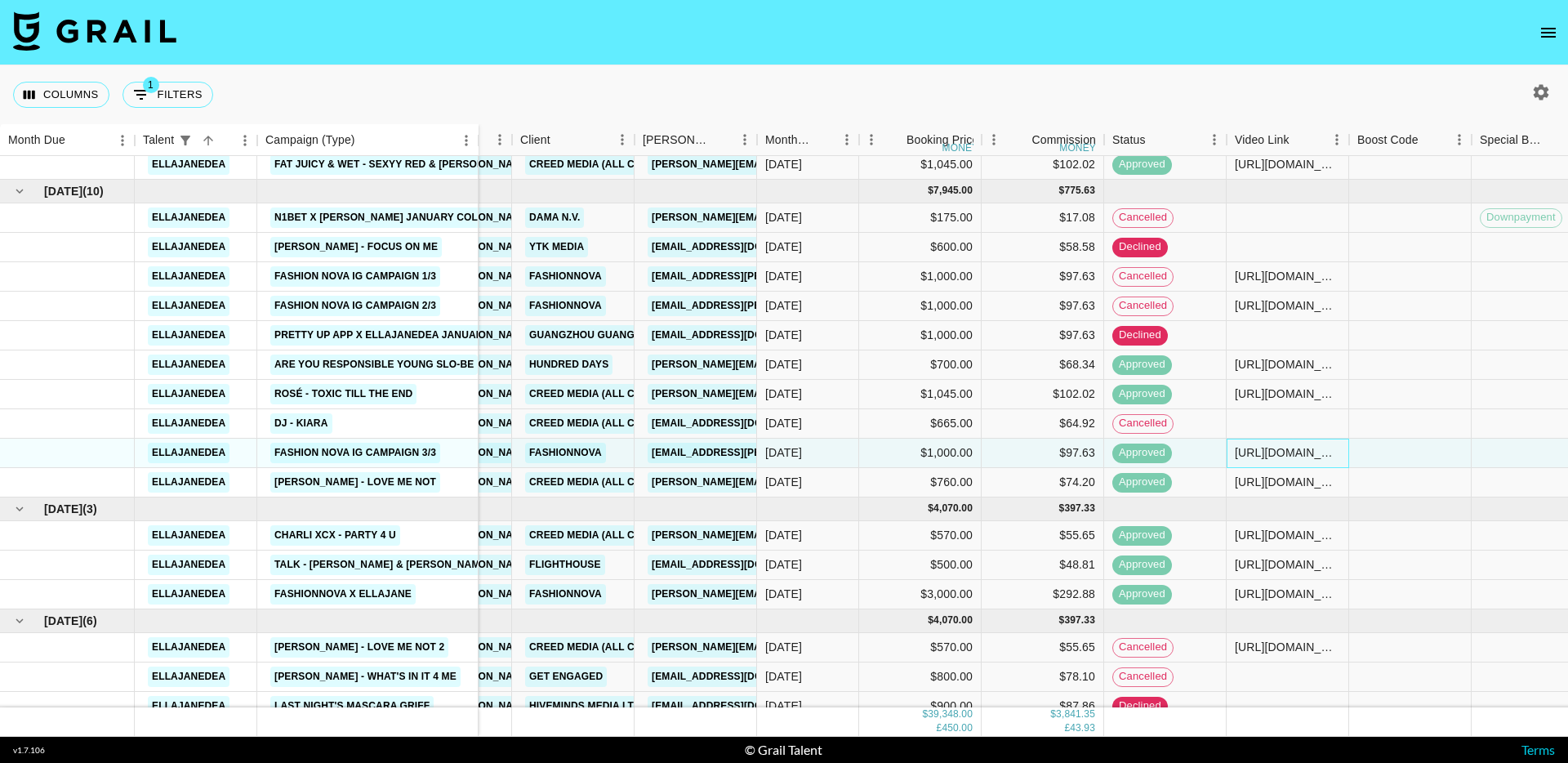
click at [1268, 456] on div "https://www.instagram.com/reel/DCF8FDzSKWY/?igsh=MWF0cHppbGtjcXJvYg%3D%3D" at bounding box center [1287, 453] width 106 height 17
click at [1277, 595] on div "[URL][DOMAIN_NAME]" at bounding box center [1287, 594] width 106 height 17
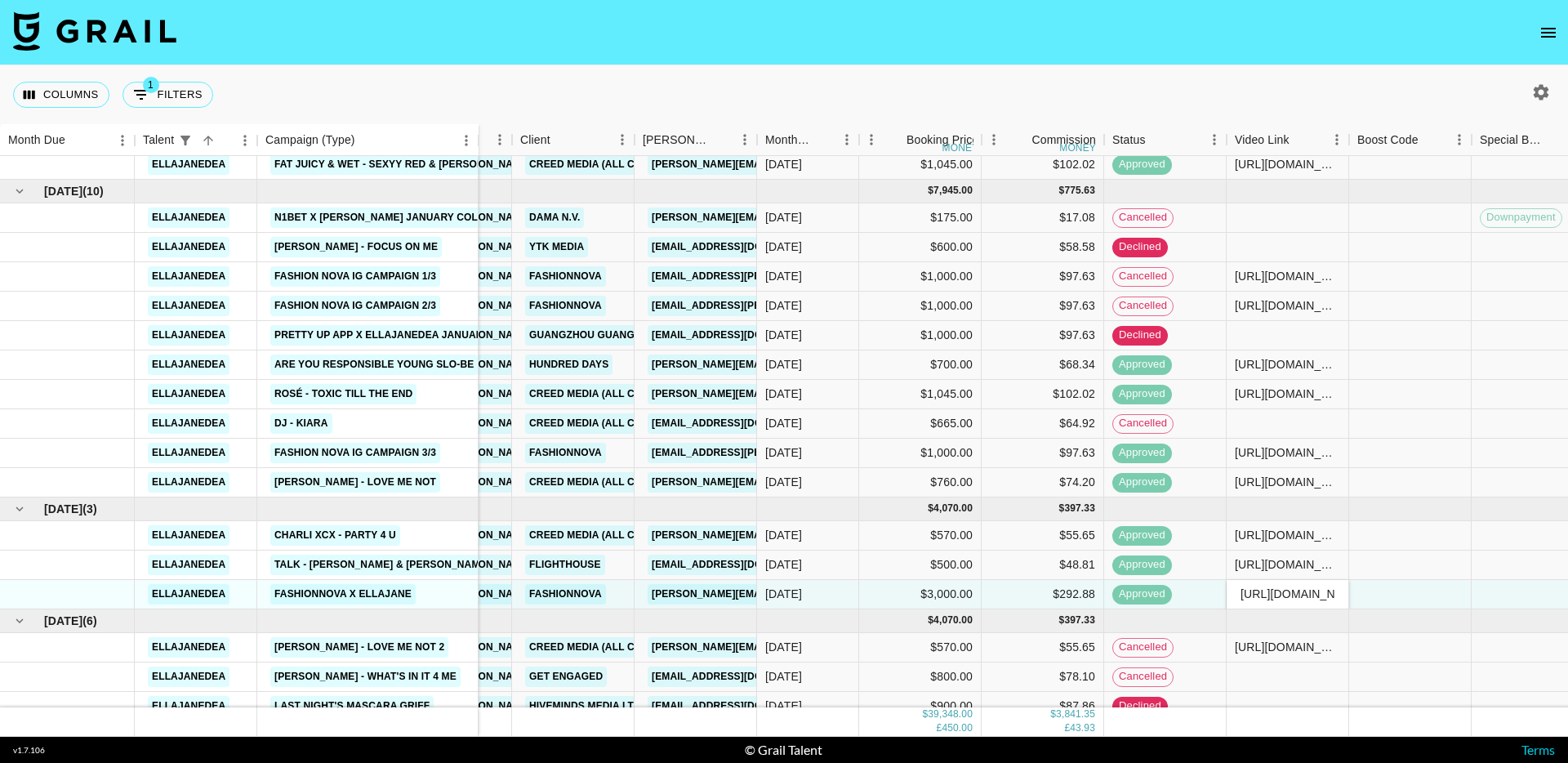
scroll to position [0, 294]
click at [1277, 595] on input "[URL][DOMAIN_NAME]" at bounding box center [1287, 594] width 120 height 13
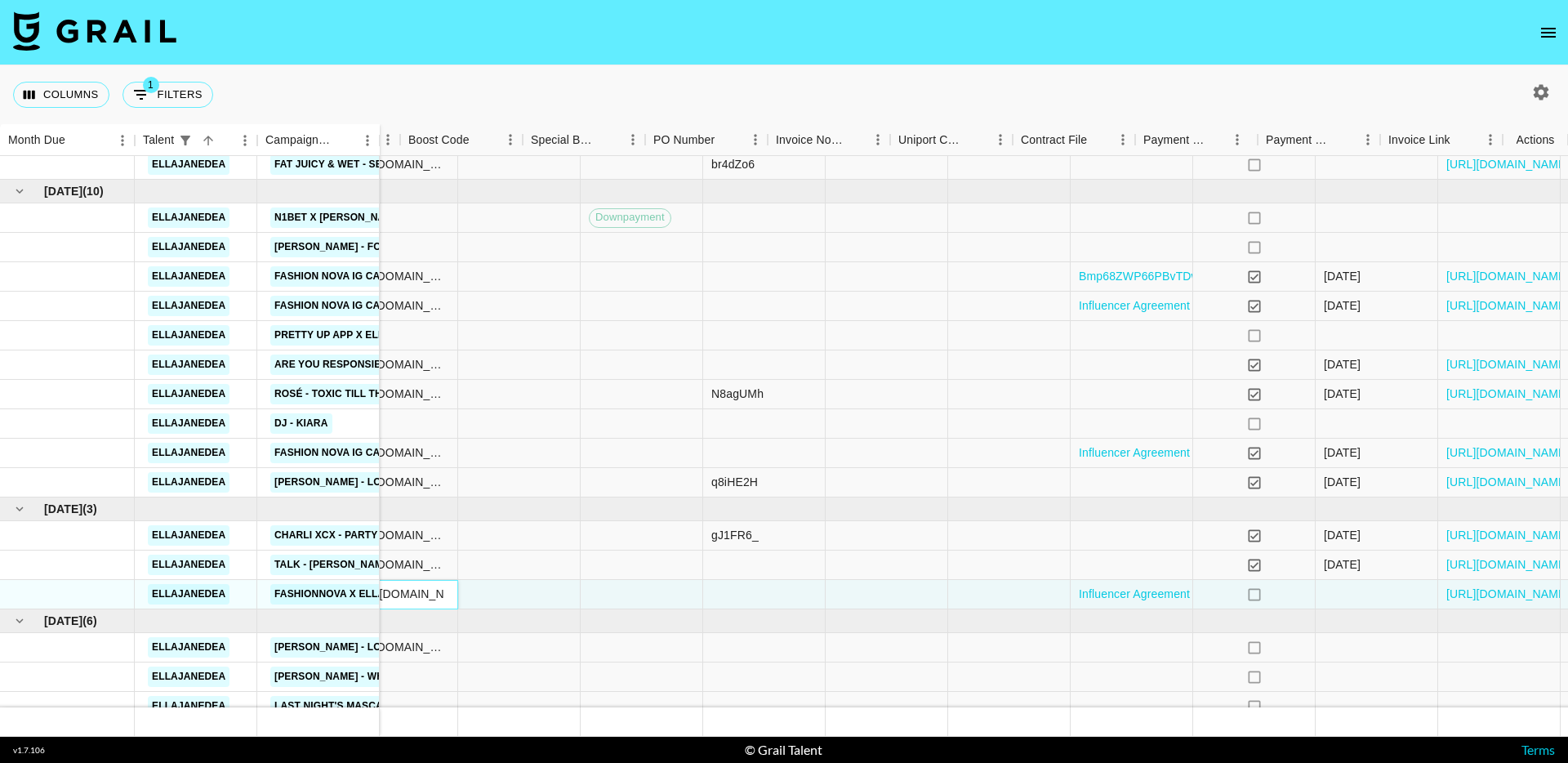
scroll to position [459, 1103]
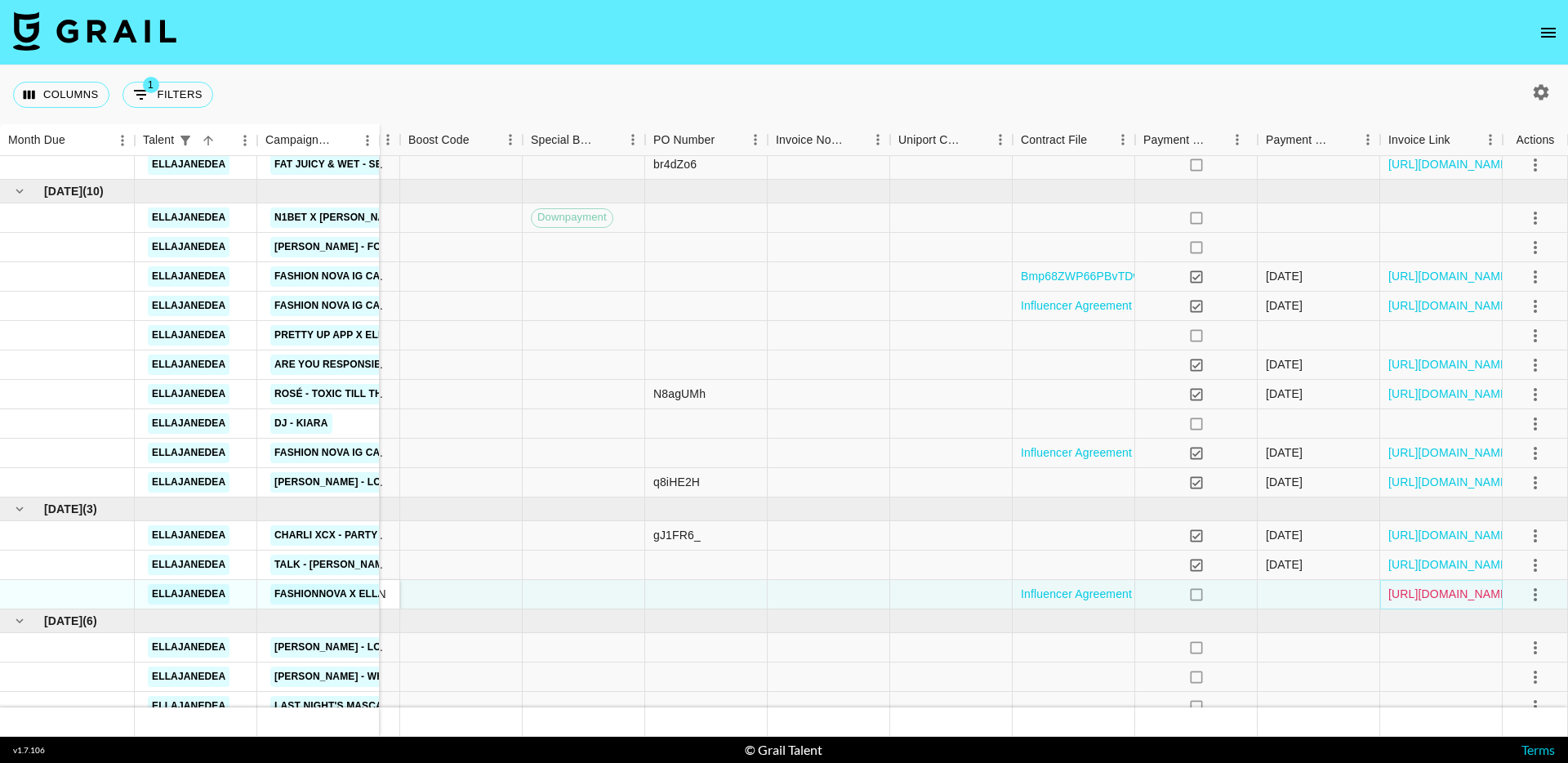
click at [1449, 591] on link "https://in.xero.com/OuxCdpvijoLg4wTCv1J4xUSN4d3nVmOlVGJh2FNh" at bounding box center [1450, 594] width 123 height 17
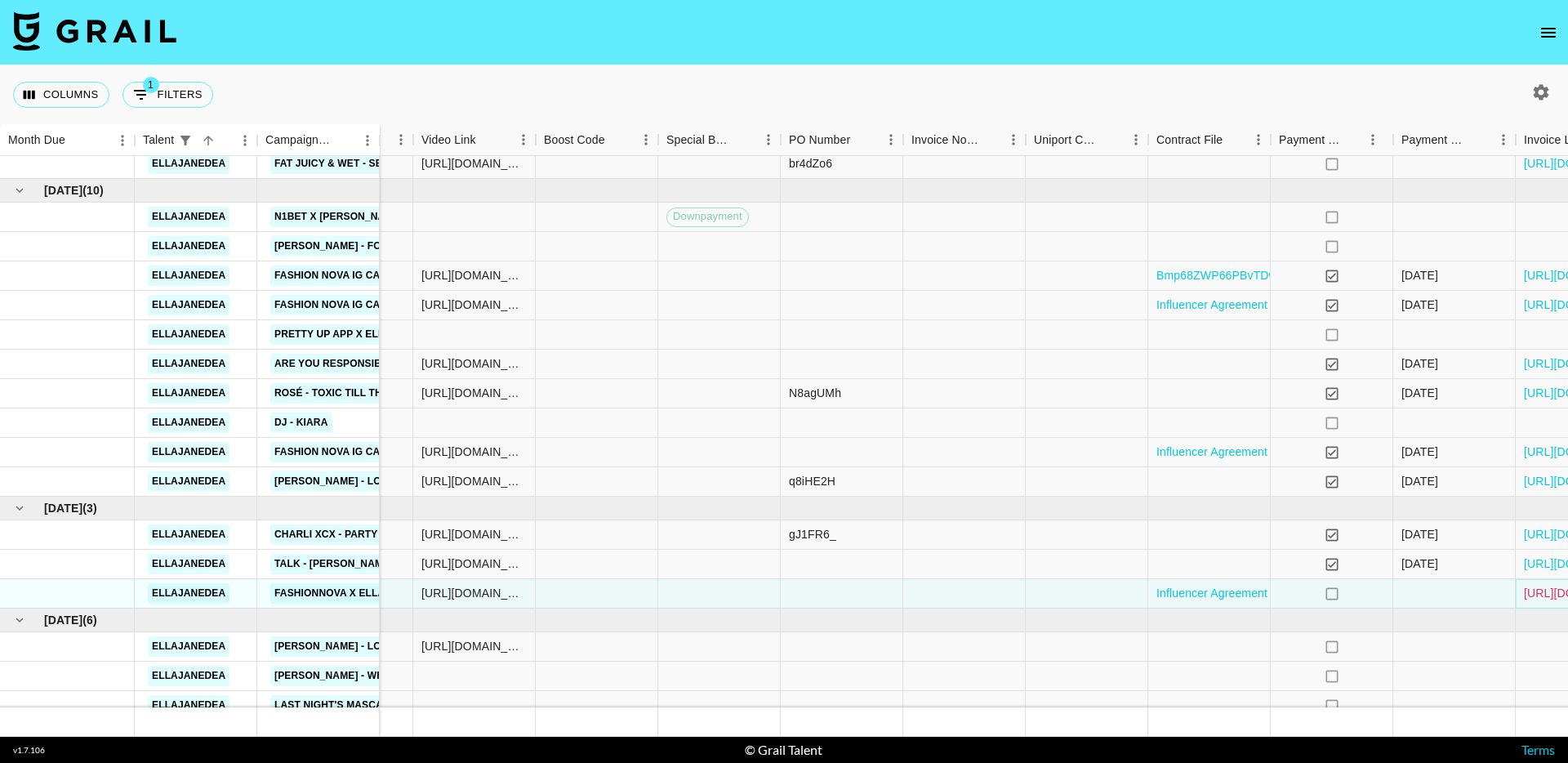
scroll to position [460, 1103]
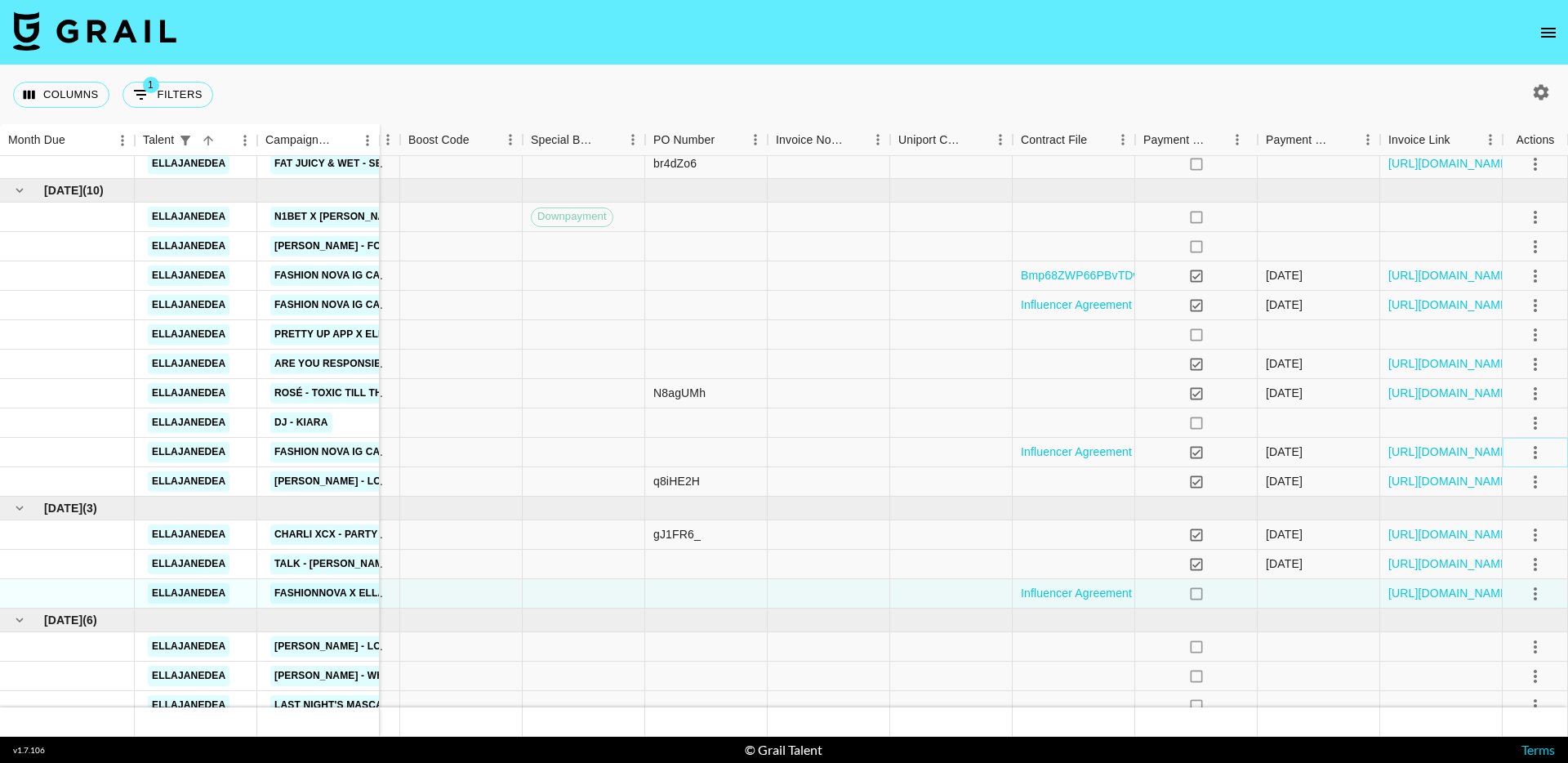
click at [1531, 450] on icon "select merge strategy" at bounding box center [1536, 453] width 20 height 20
click at [1485, 576] on li "Cancel" at bounding box center [1516, 576] width 107 height 29
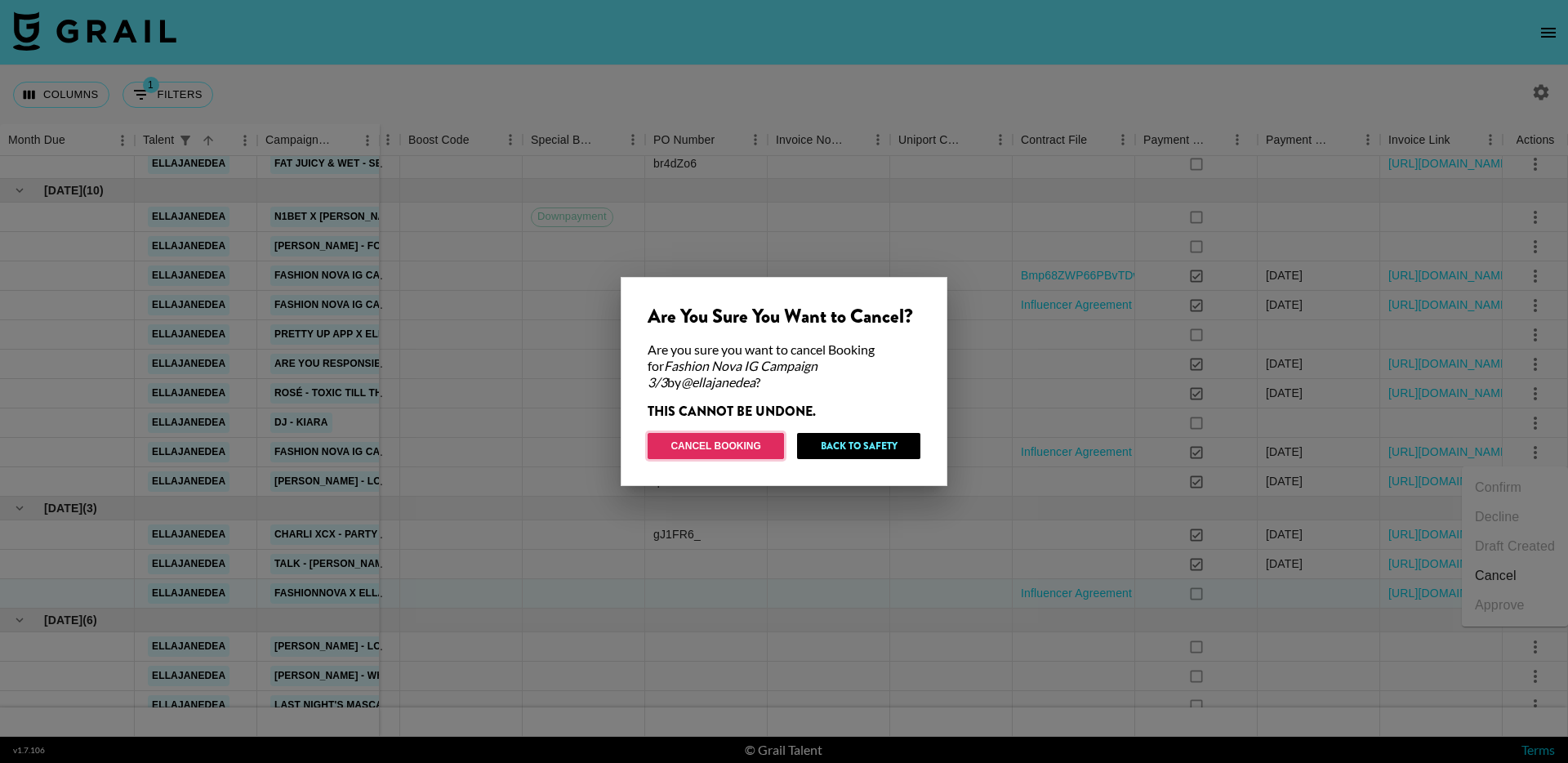
click at [758, 441] on button "Cancel Booking" at bounding box center [716, 446] width 137 height 26
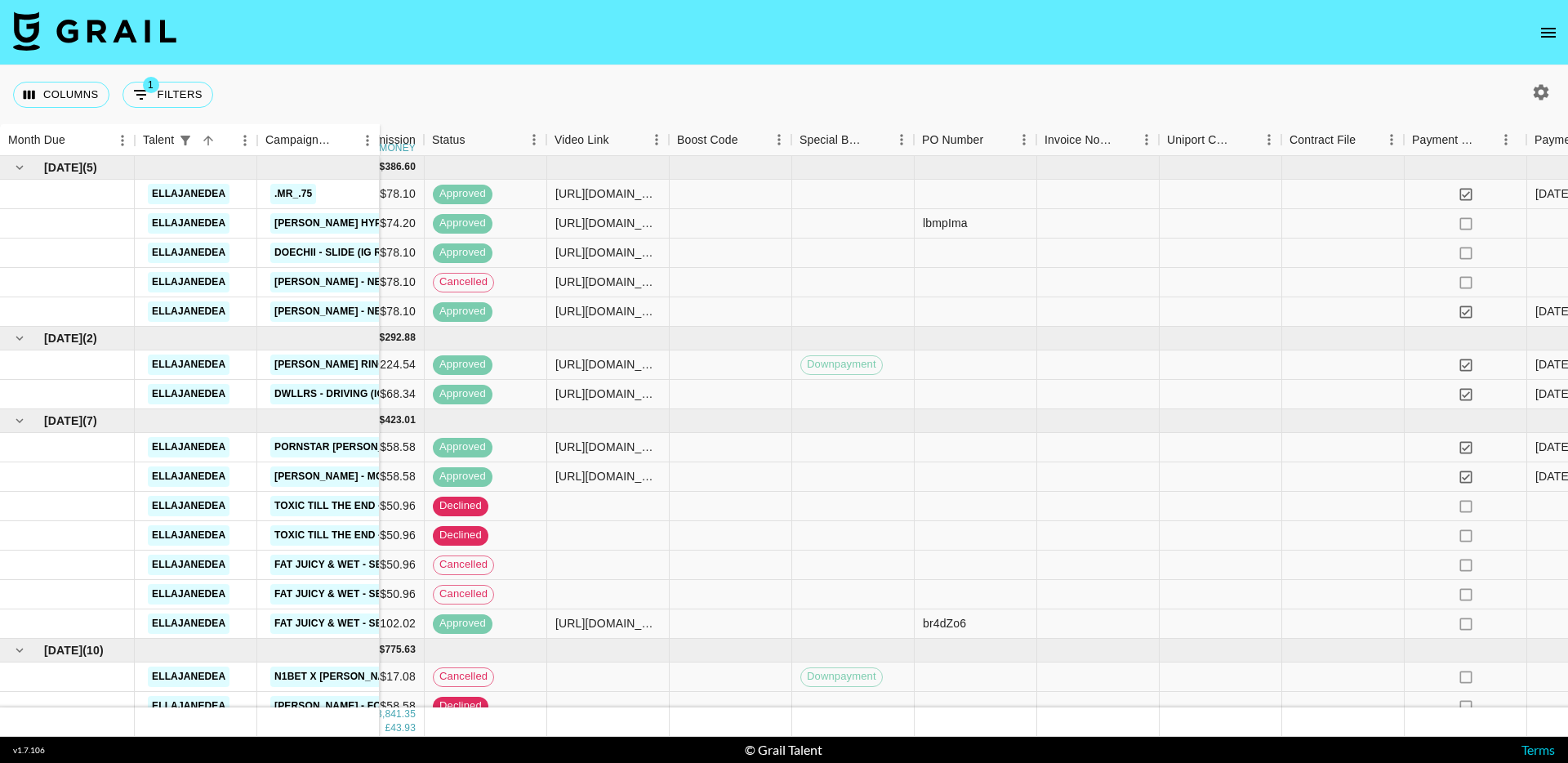
scroll to position [0, 834]
click at [72, 90] on button "Columns" at bounding box center [62, 94] width 97 height 26
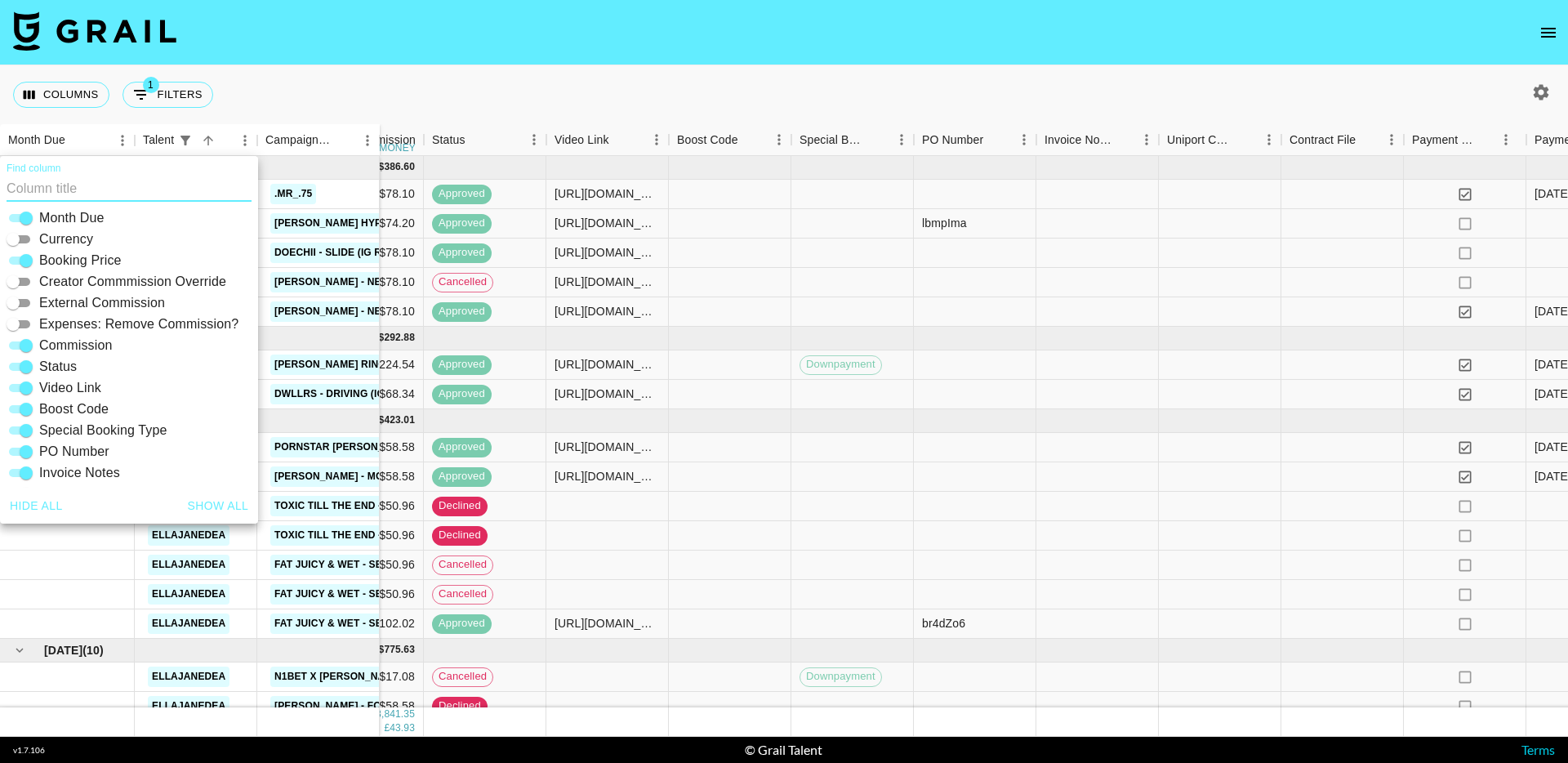
scroll to position [227, 0]
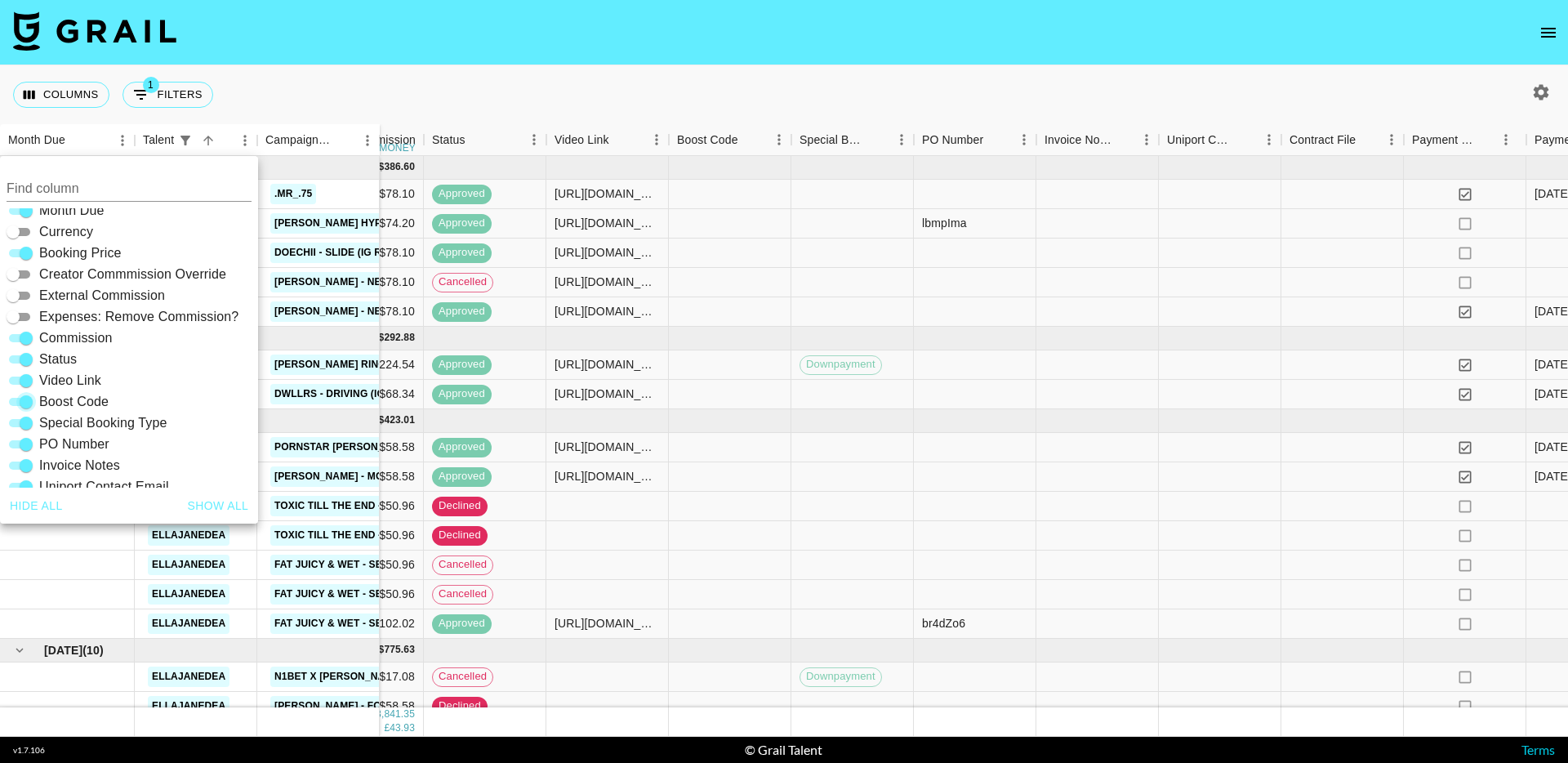
click at [29, 403] on input "Boost Code" at bounding box center [26, 402] width 59 height 20
checkbox input "false"
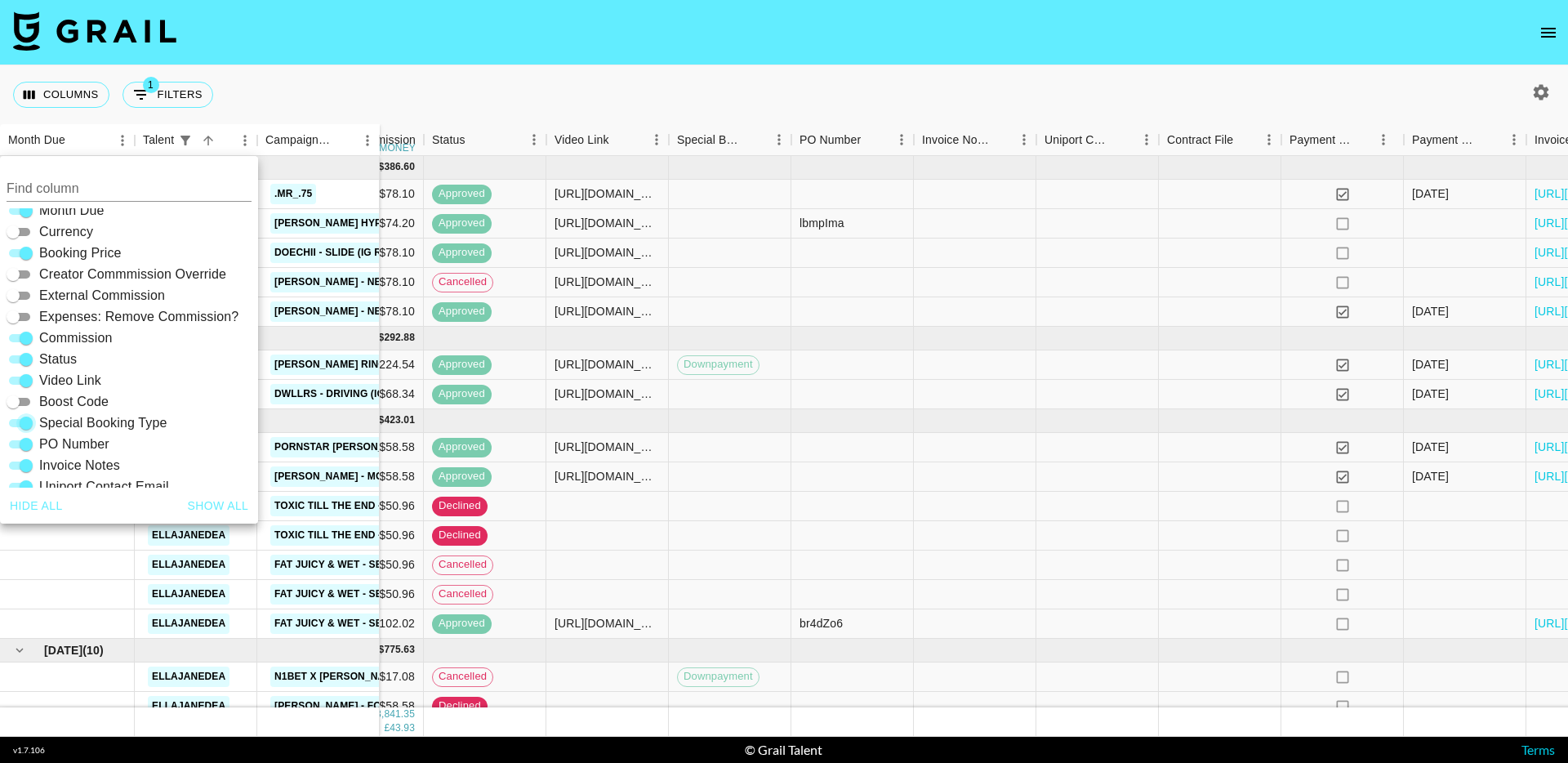
click at [27, 418] on input "Special Booking Type" at bounding box center [26, 423] width 59 height 20
checkbox input "false"
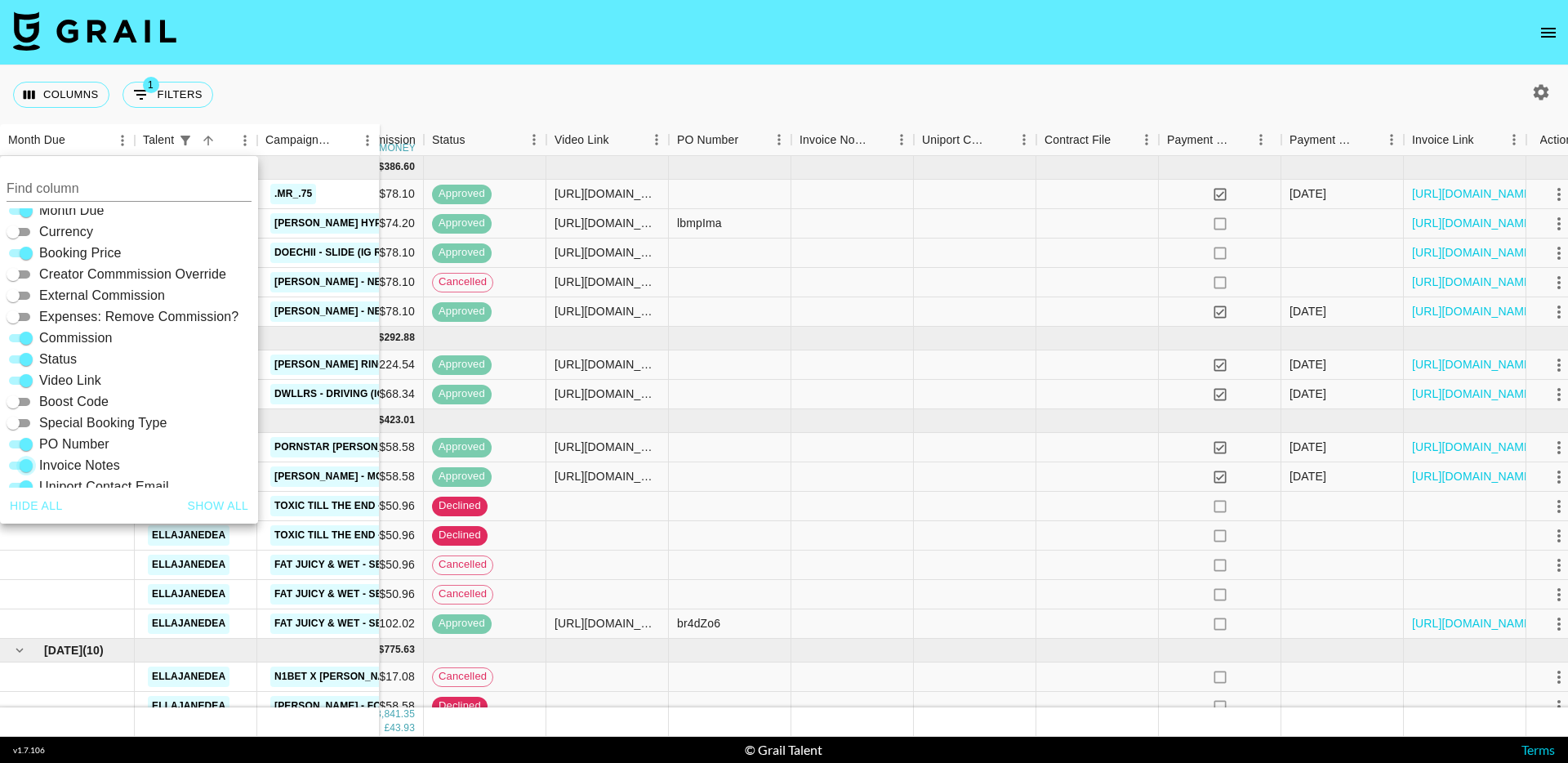
click at [28, 461] on input "Invoice Notes" at bounding box center [26, 466] width 59 height 20
checkbox input "false"
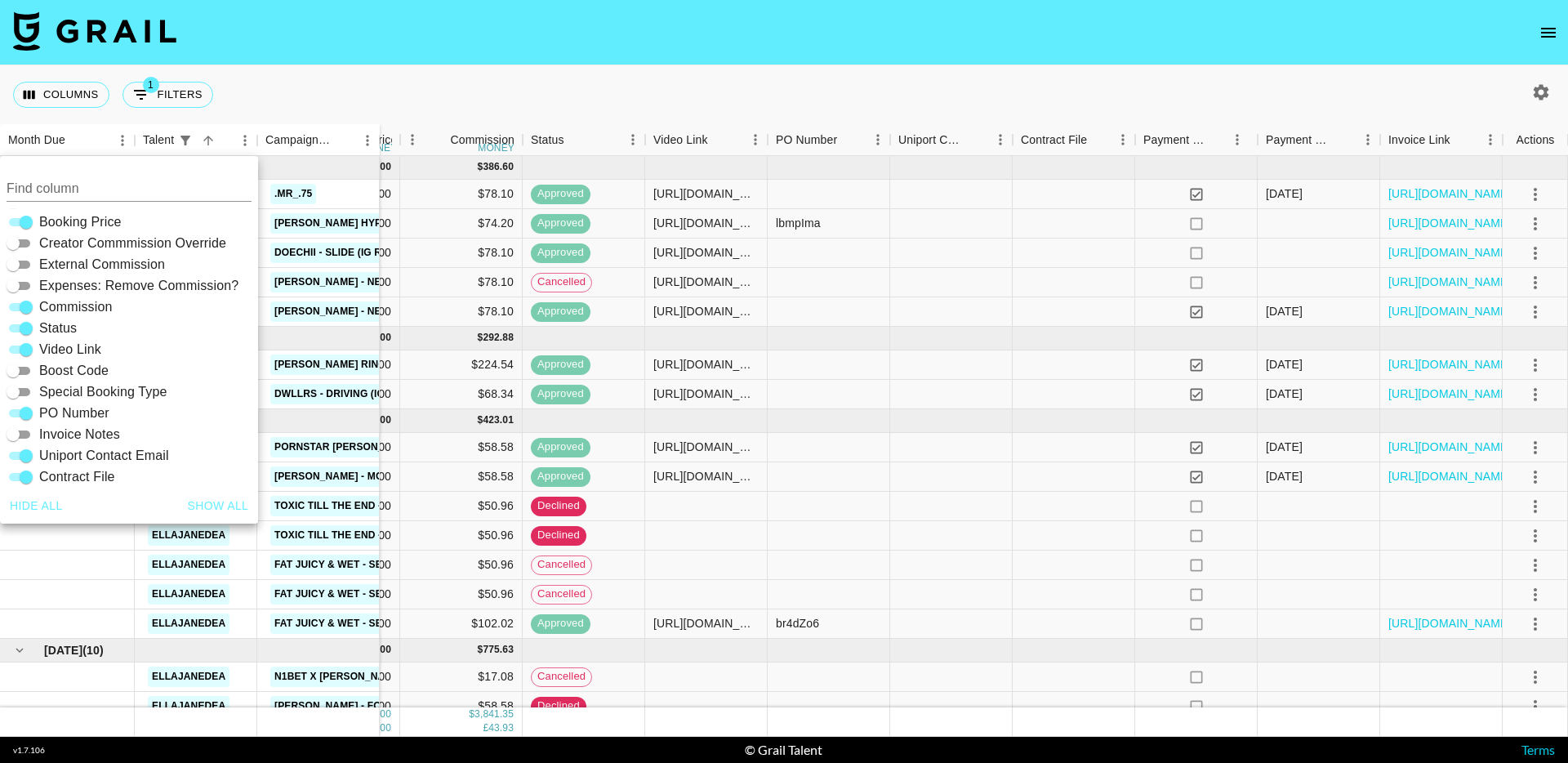
scroll to position [259, 0]
click at [25, 454] on input "Uniport Contact Email" at bounding box center [26, 456] width 59 height 20
checkbox input "false"
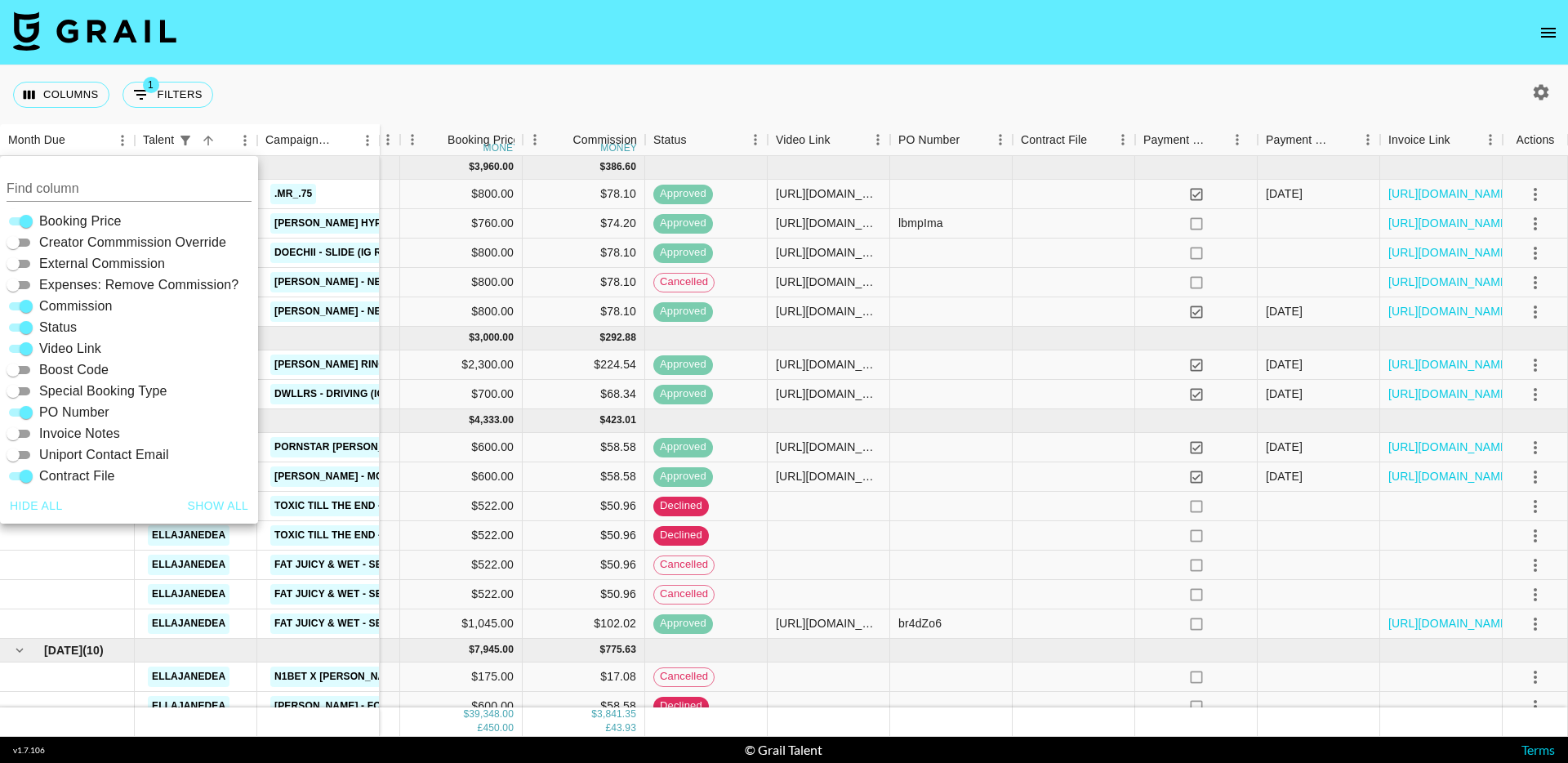
scroll to position [0, 613]
click at [666, 89] on div "Columns 1 Filters + Booking" at bounding box center [784, 94] width 1568 height 59
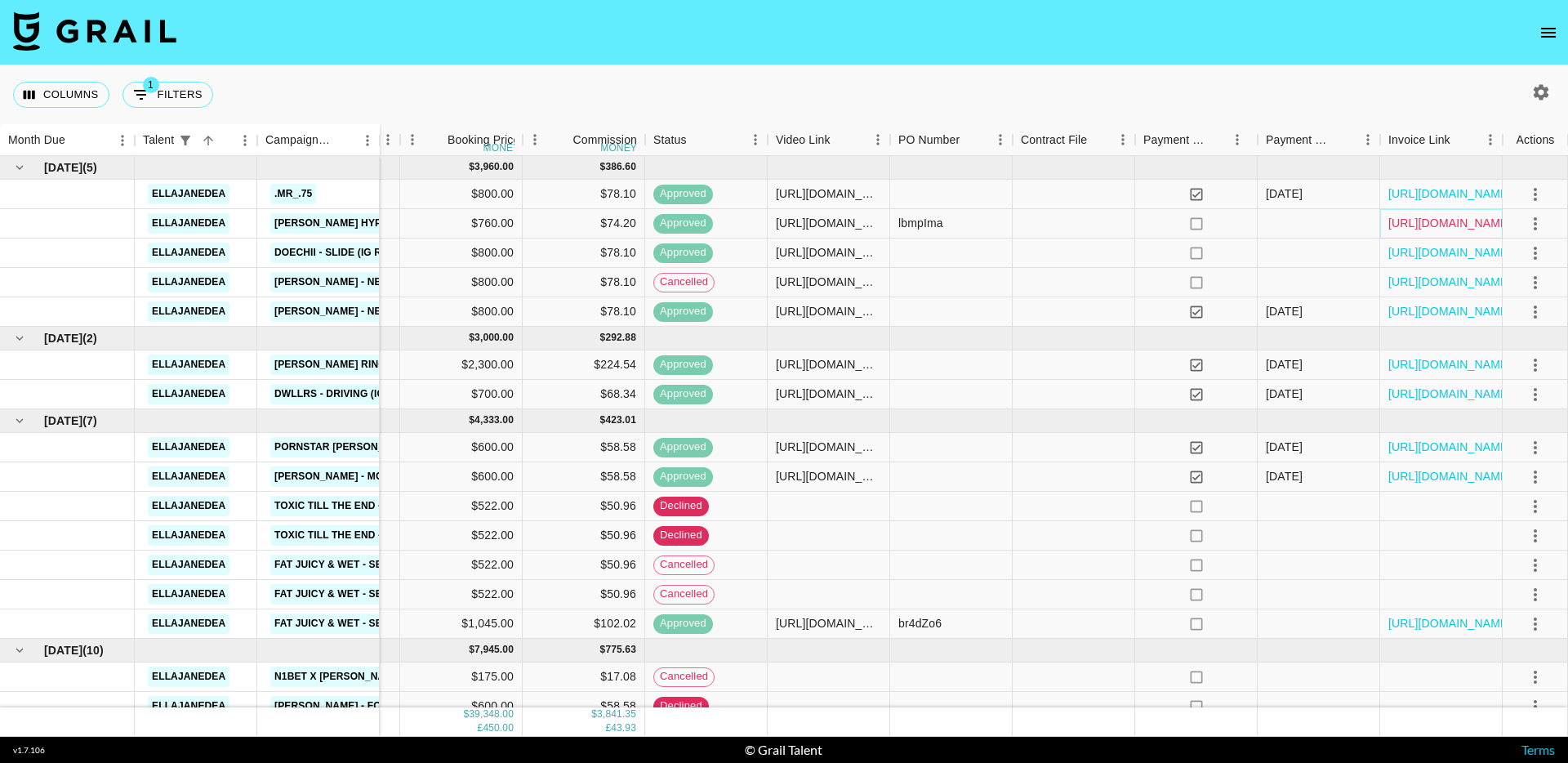
click at [1447, 230] on link "https://in.xero.com/YtHyrYKFNN5kAL8s7adpOAy9CgozefTGsWANBPqB" at bounding box center [1450, 223] width 123 height 17
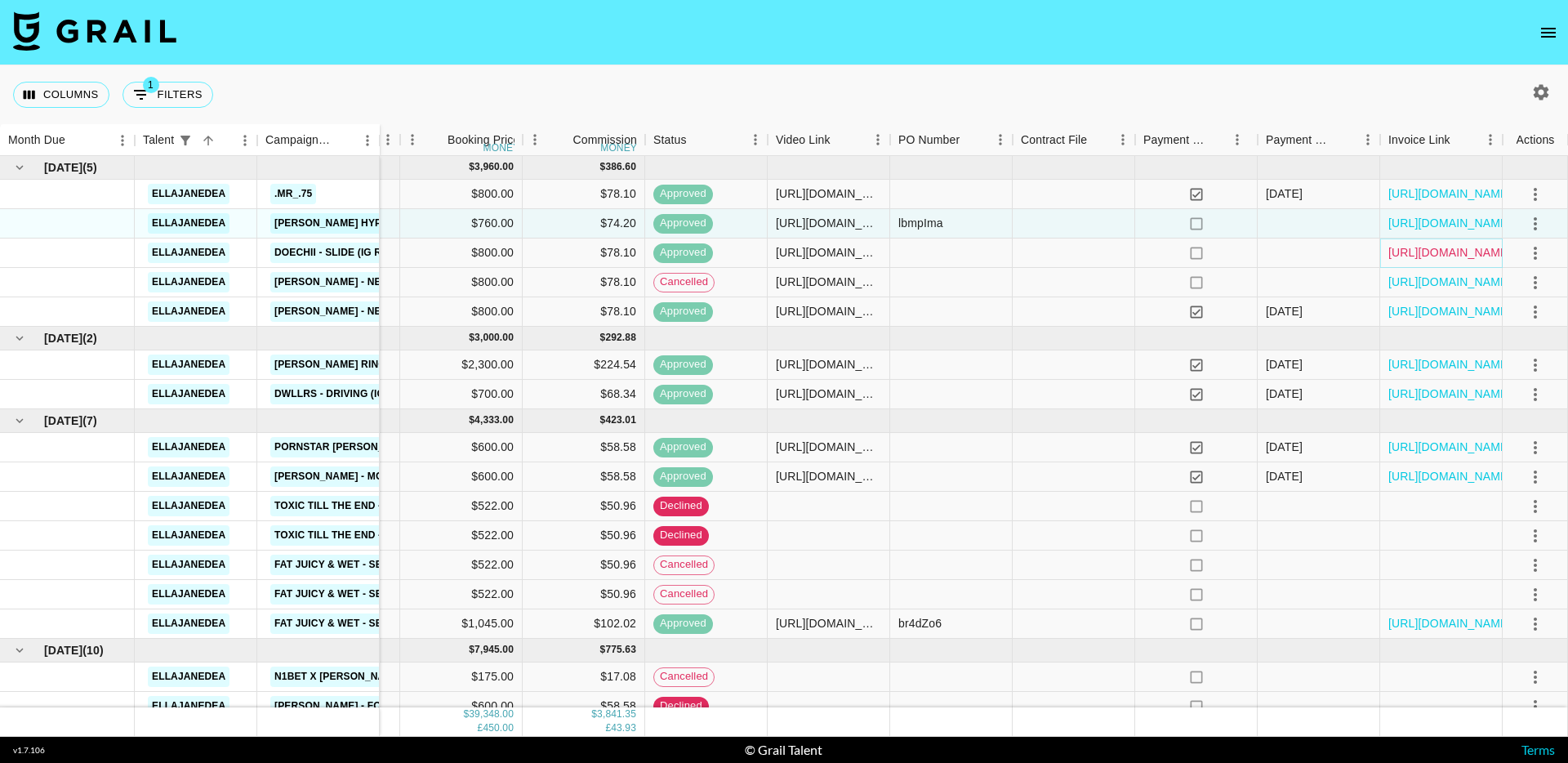
click at [1404, 252] on link "https://in.xero.com/HhFLCtj2V6FtEN7gnctyk04ooOglUWjZoOvUqza3" at bounding box center [1450, 252] width 123 height 17
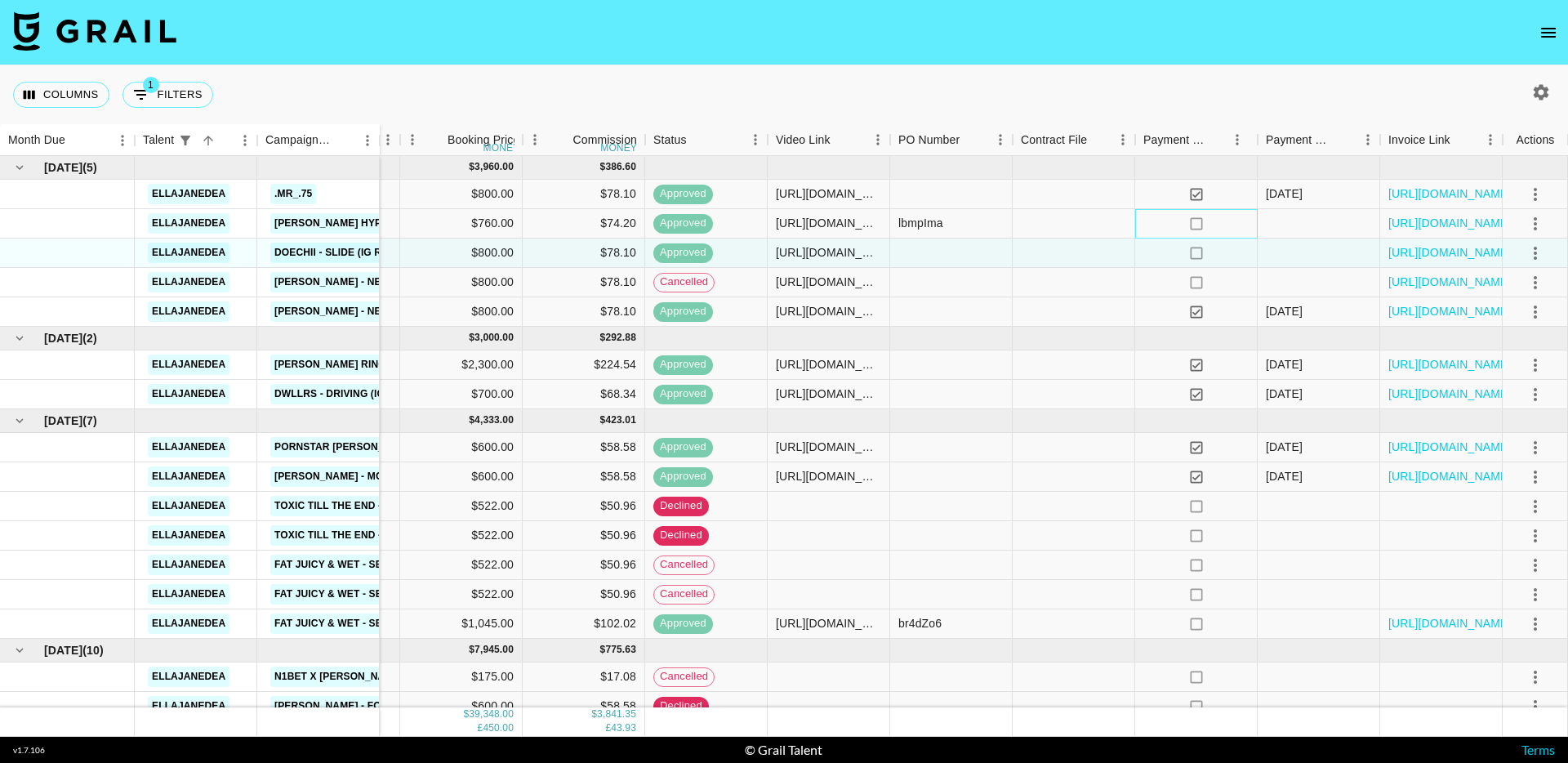
click at [1201, 221] on icon at bounding box center [1196, 223] width 12 height 12
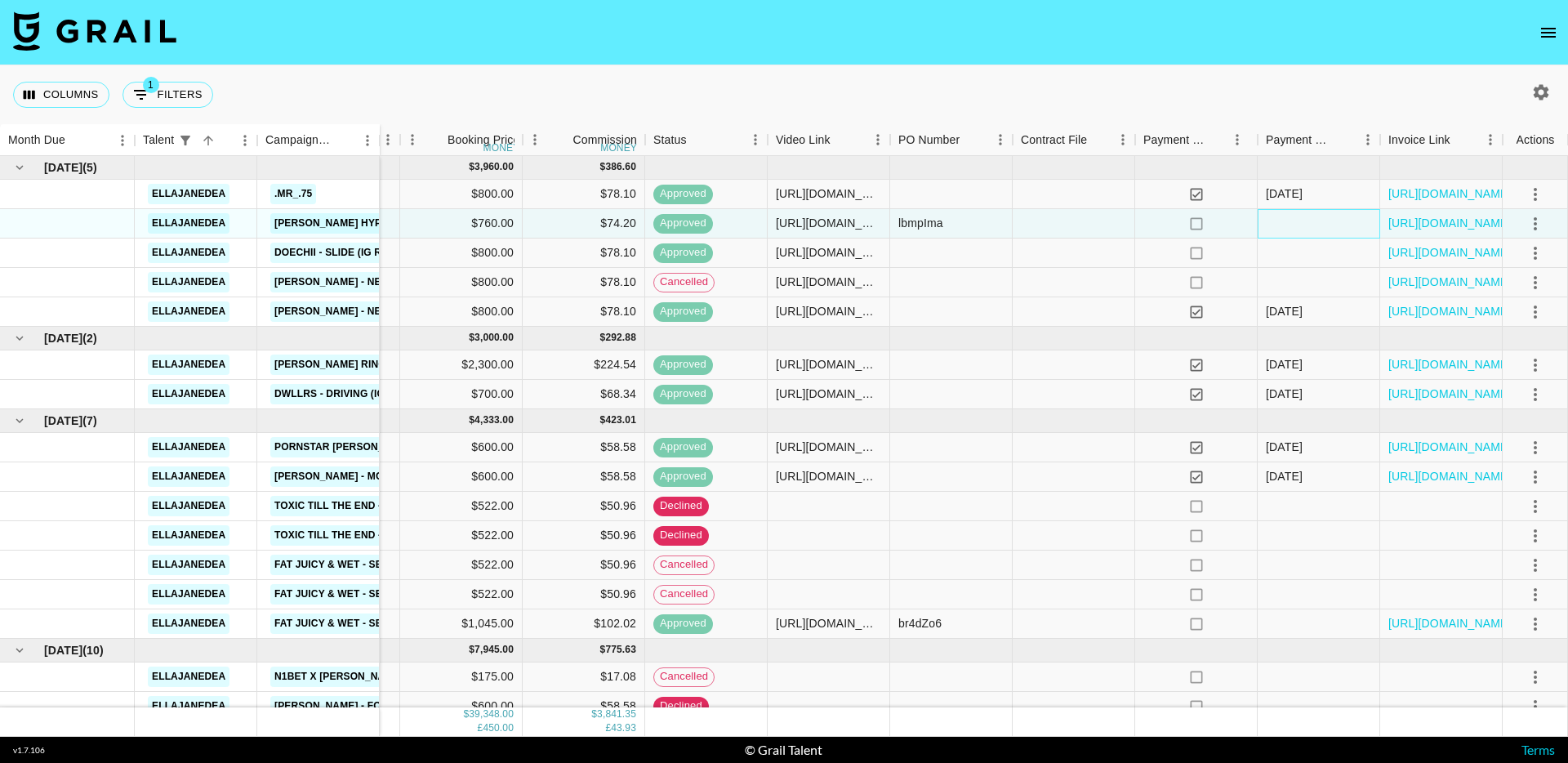
click at [1290, 222] on div at bounding box center [1319, 223] width 122 height 29
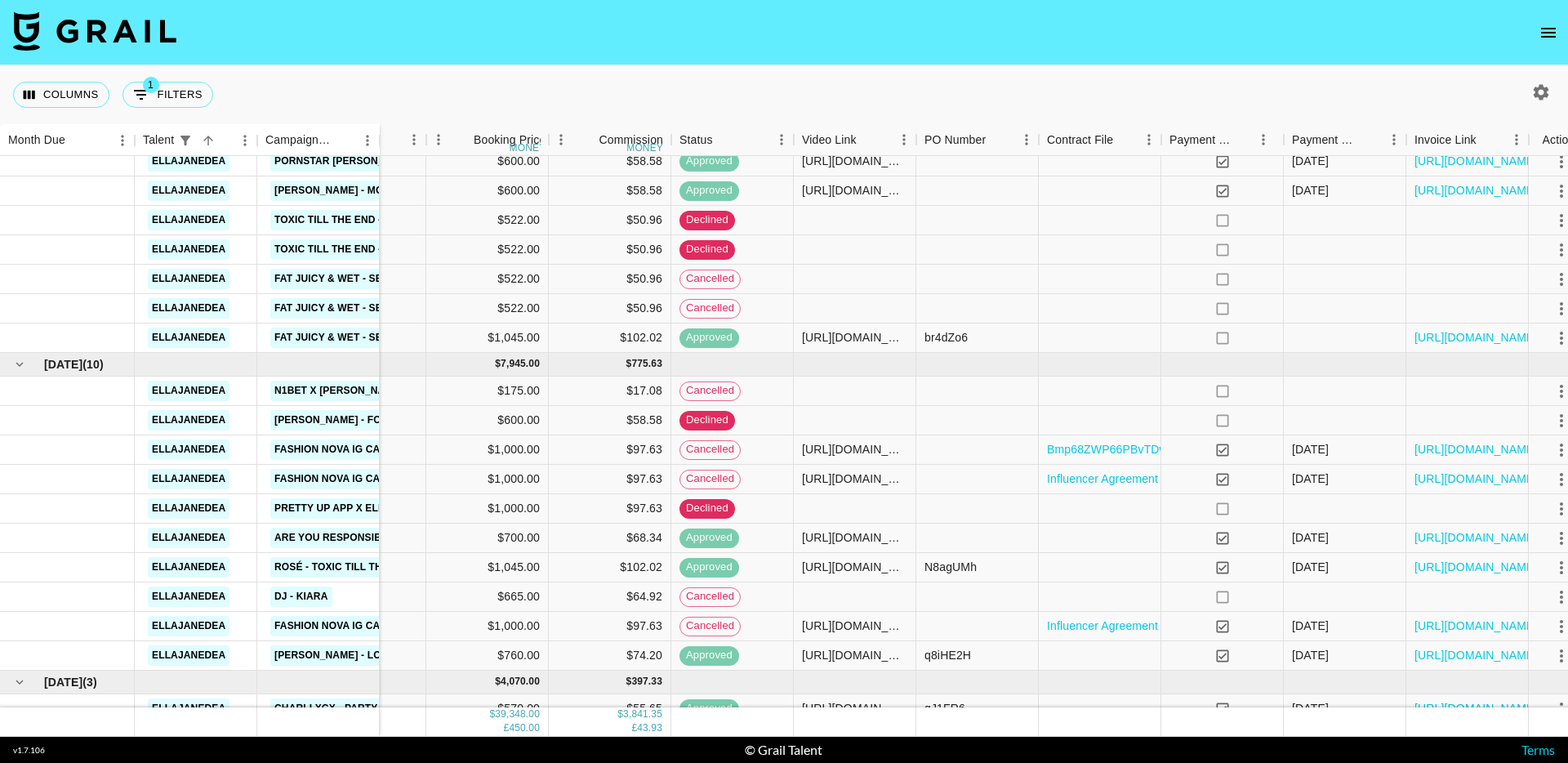
scroll to position [288, 586]
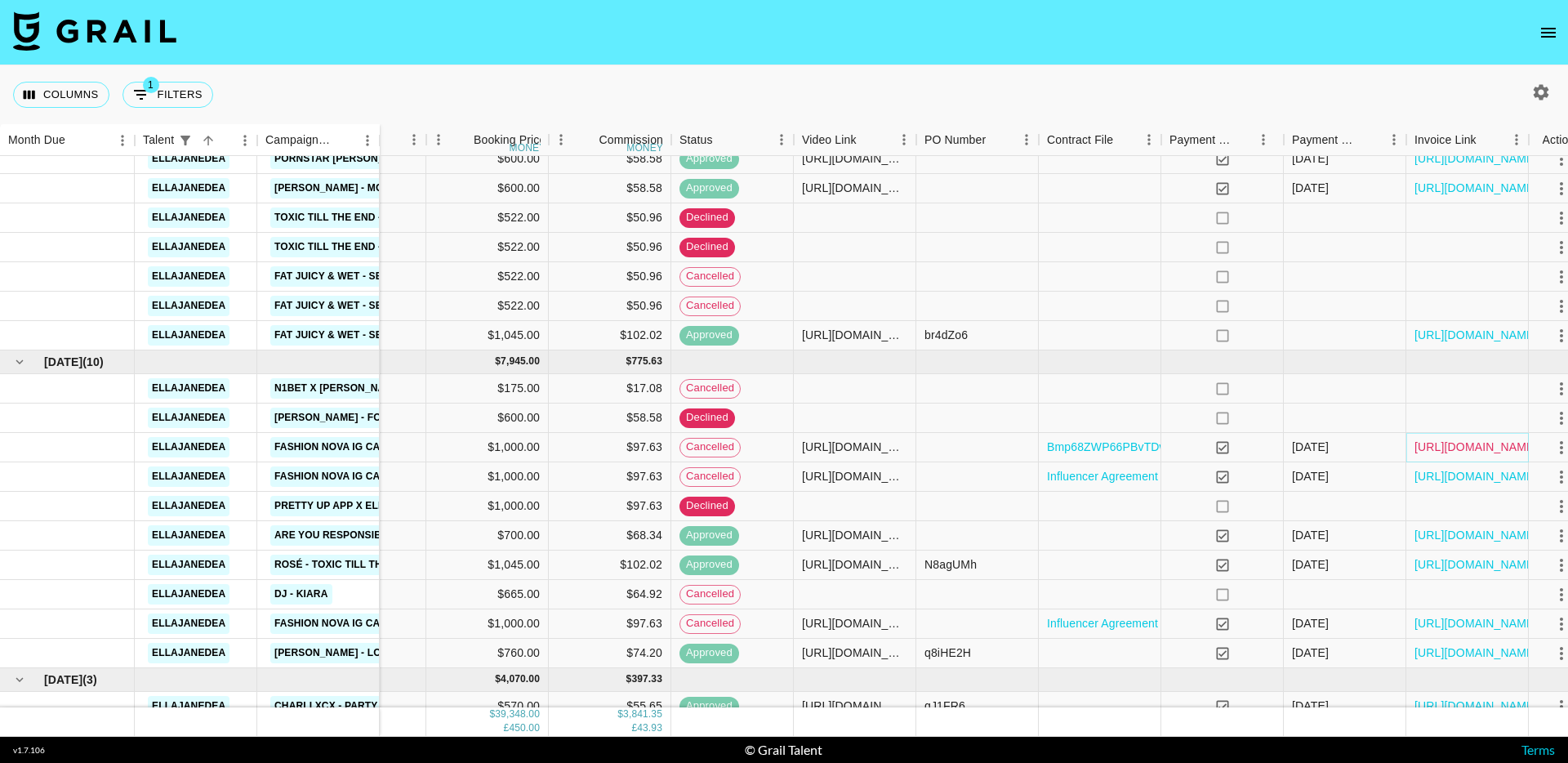
click at [1439, 445] on link "[URL][DOMAIN_NAME]" at bounding box center [1476, 447] width 123 height 17
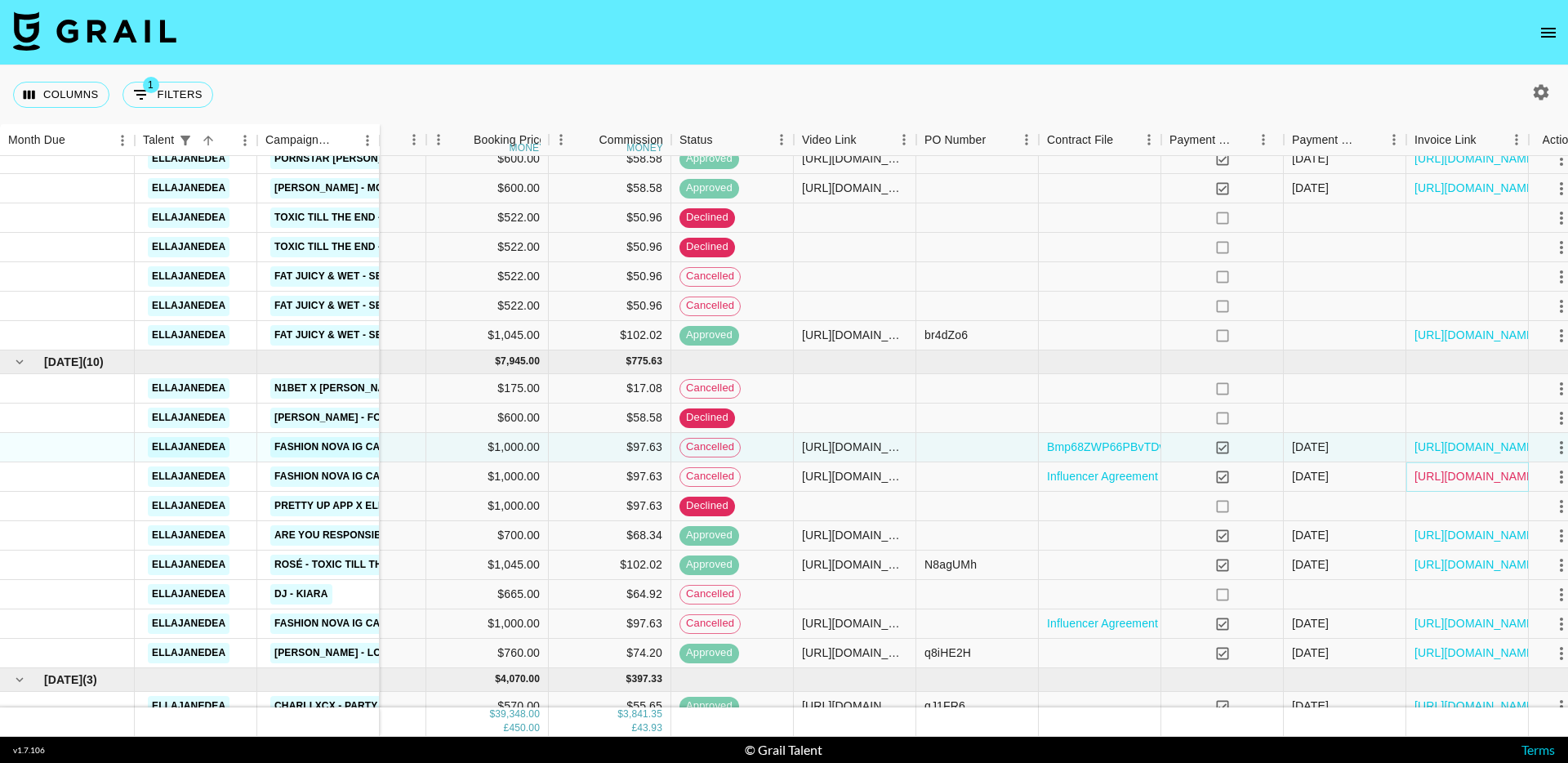
click at [1479, 477] on link "https://in.xero.com/I7jRYaEit3XTBQb5WbvHTmmBJai70NejiVjPy5cG" at bounding box center [1476, 476] width 123 height 17
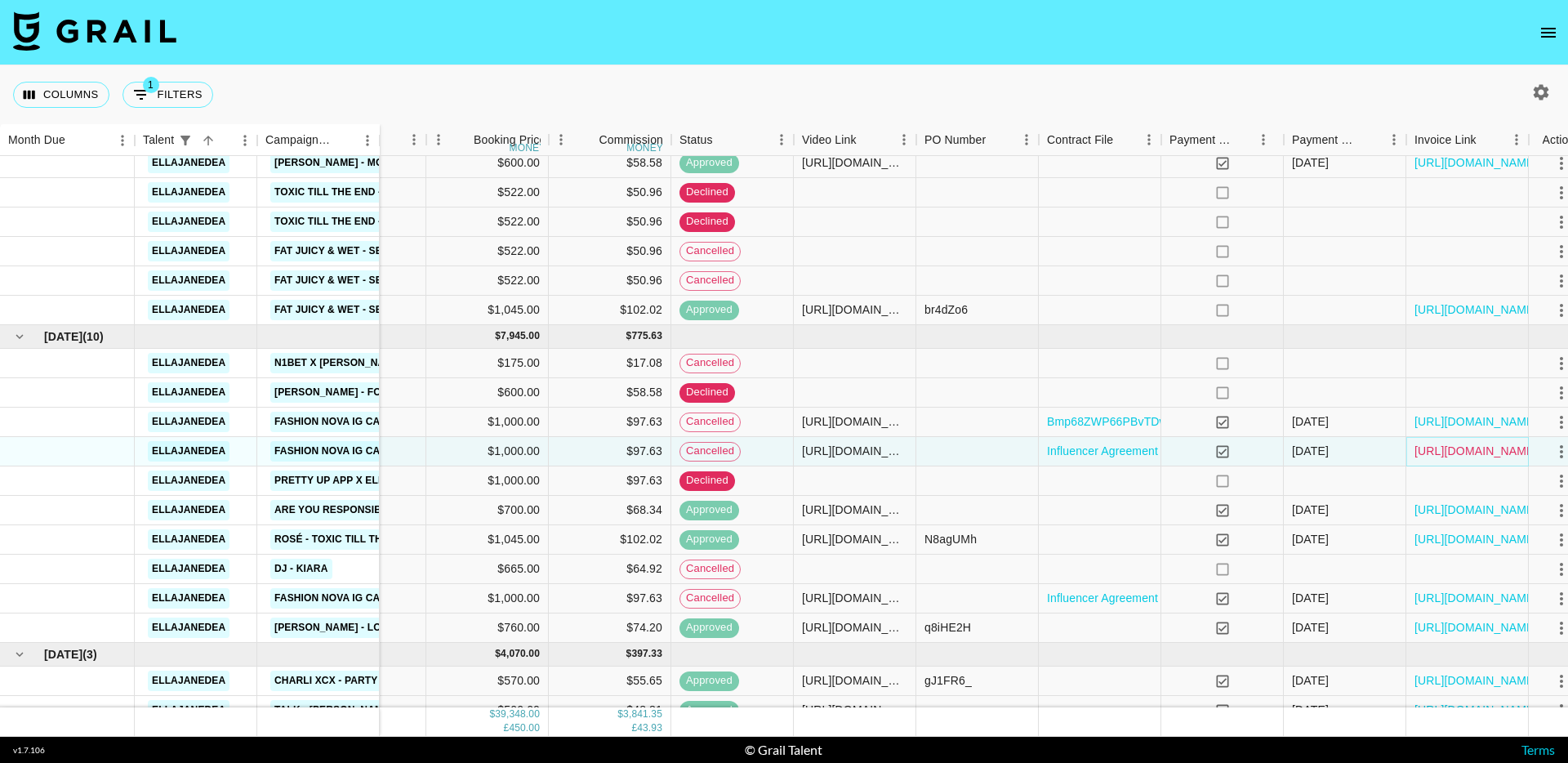
scroll to position [335, 586]
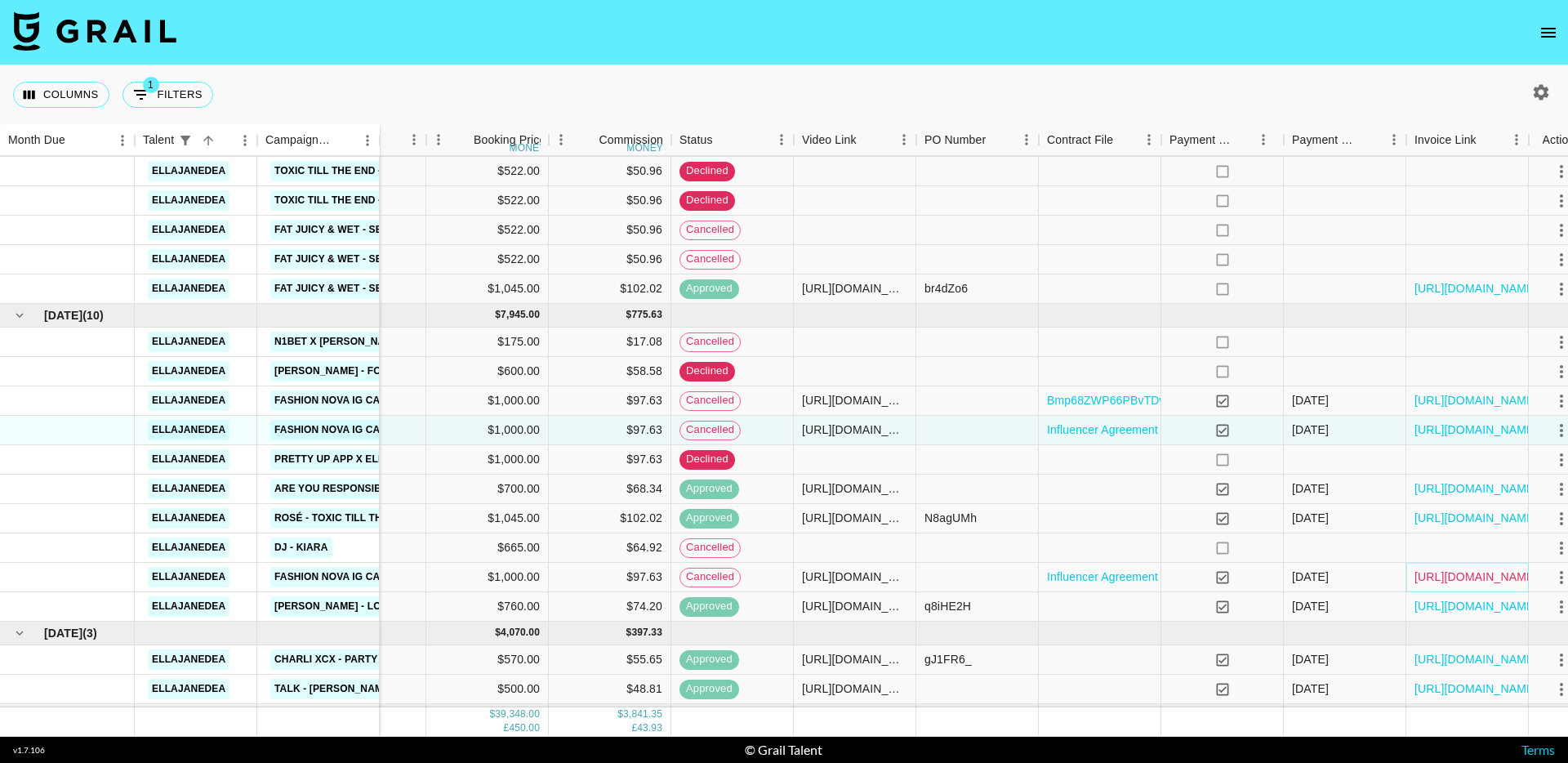
click at [1470, 577] on link "https://in.xero.com/ikrxJxa8zPZDtLlXt0b5mD8n8Z79EMcEKEtRsuAl" at bounding box center [1476, 577] width 123 height 17
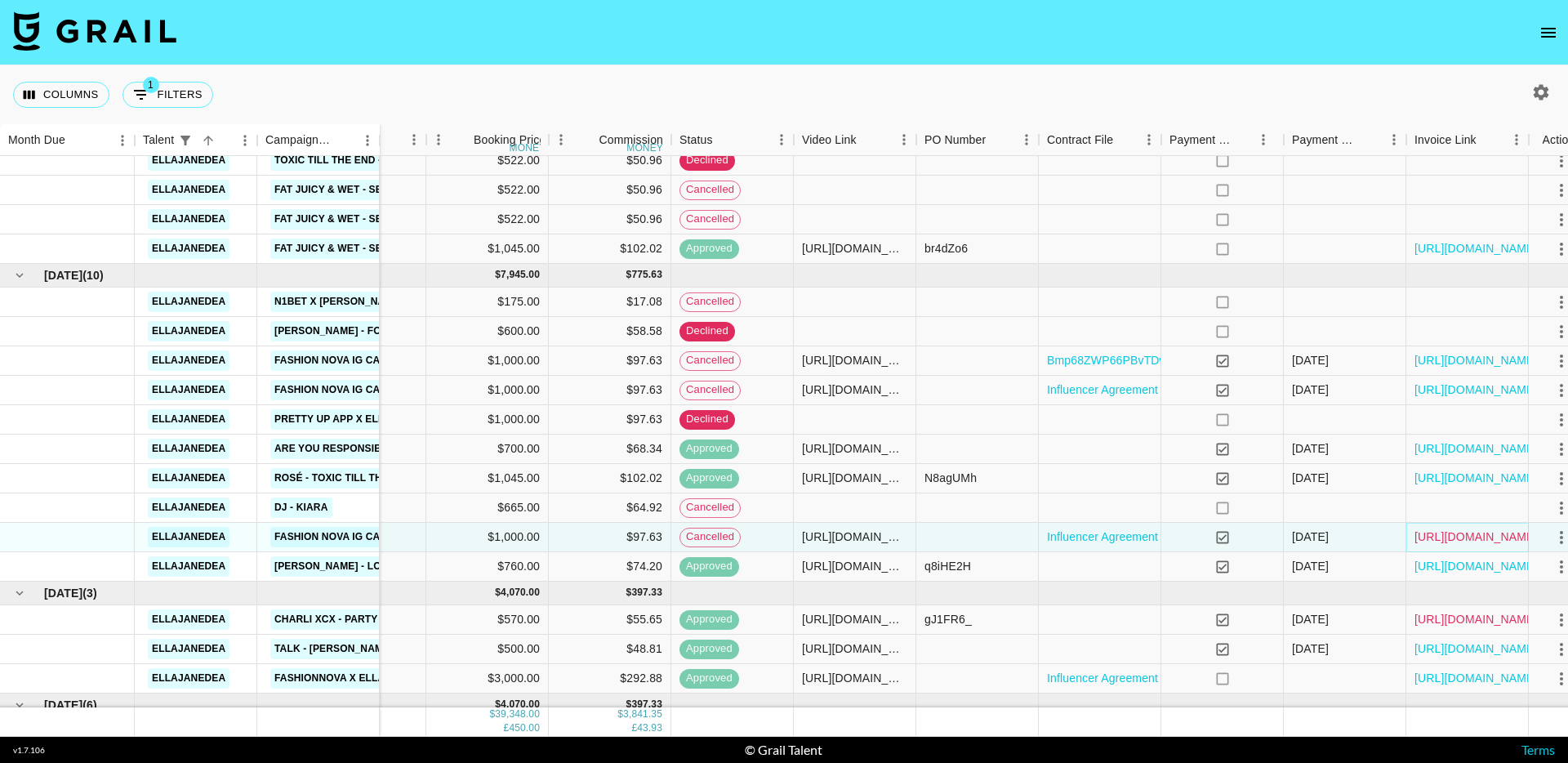
scroll to position [395, 586]
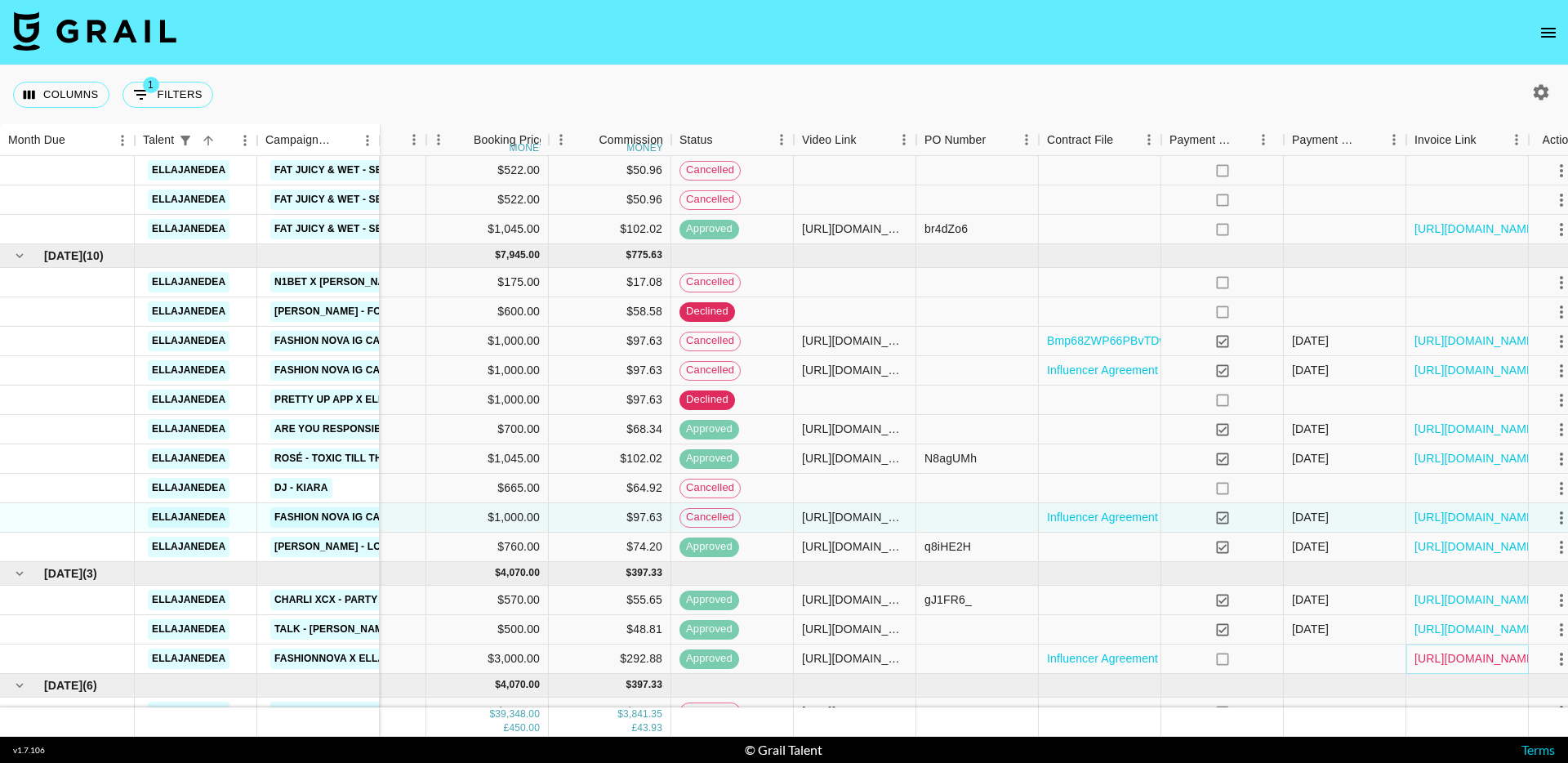
click at [1455, 659] on link "https://in.xero.com/OuxCdpvijoLg4wTCv1J4xUSN4d3nVmOlVGJh2FNh" at bounding box center [1476, 659] width 123 height 17
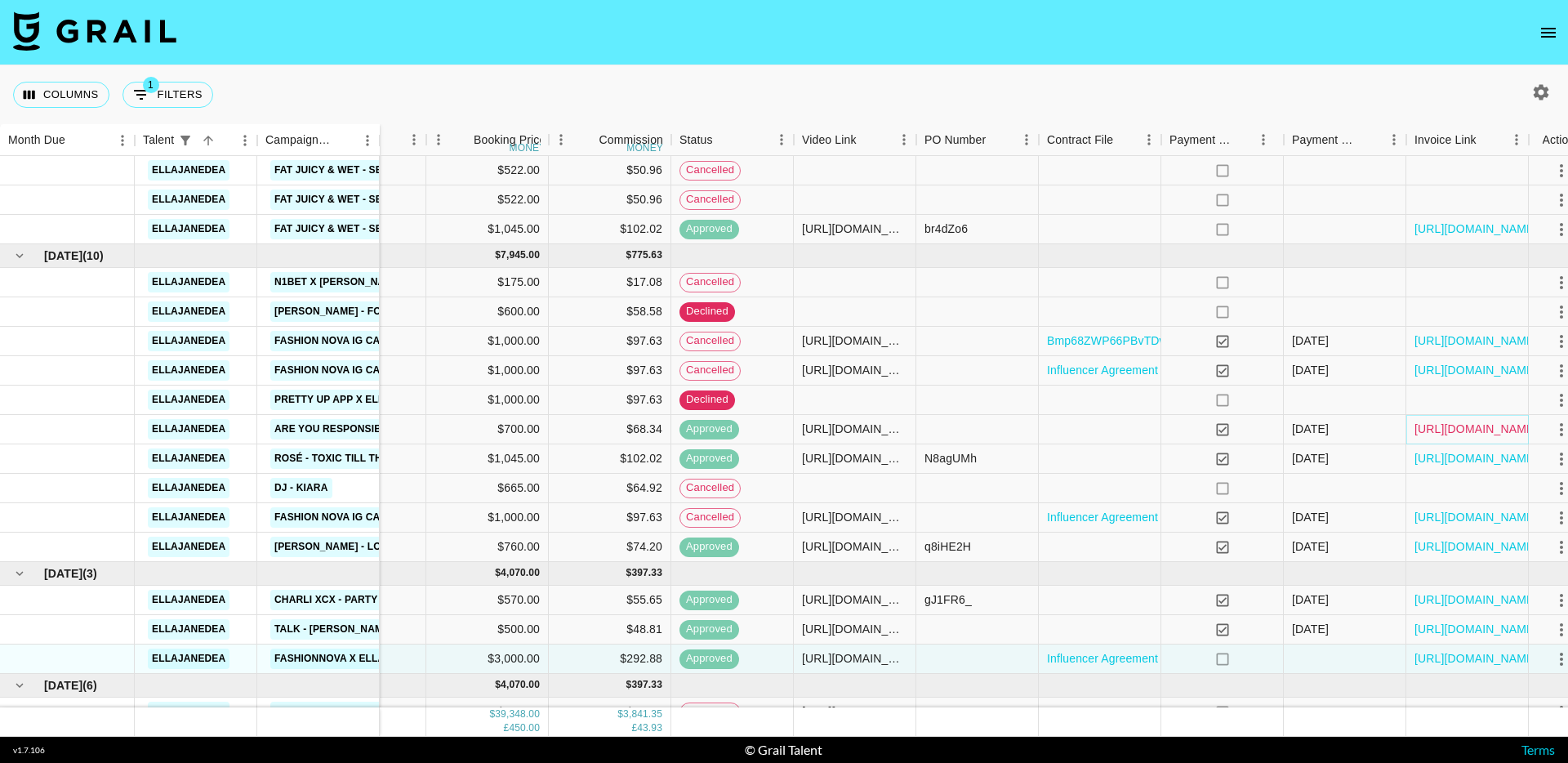
click at [1458, 428] on link "https://in.xero.com/A9VzJbK0X5UlQX1Ysgm1jsEc9qRG4wmx8pIcDPti" at bounding box center [1476, 429] width 123 height 17
click at [0, 0] on section "Columns 1 Filters + Booking Month Due Talent Campaign (Type) Airtable ID Manage…" at bounding box center [784, 382] width 1568 height 763
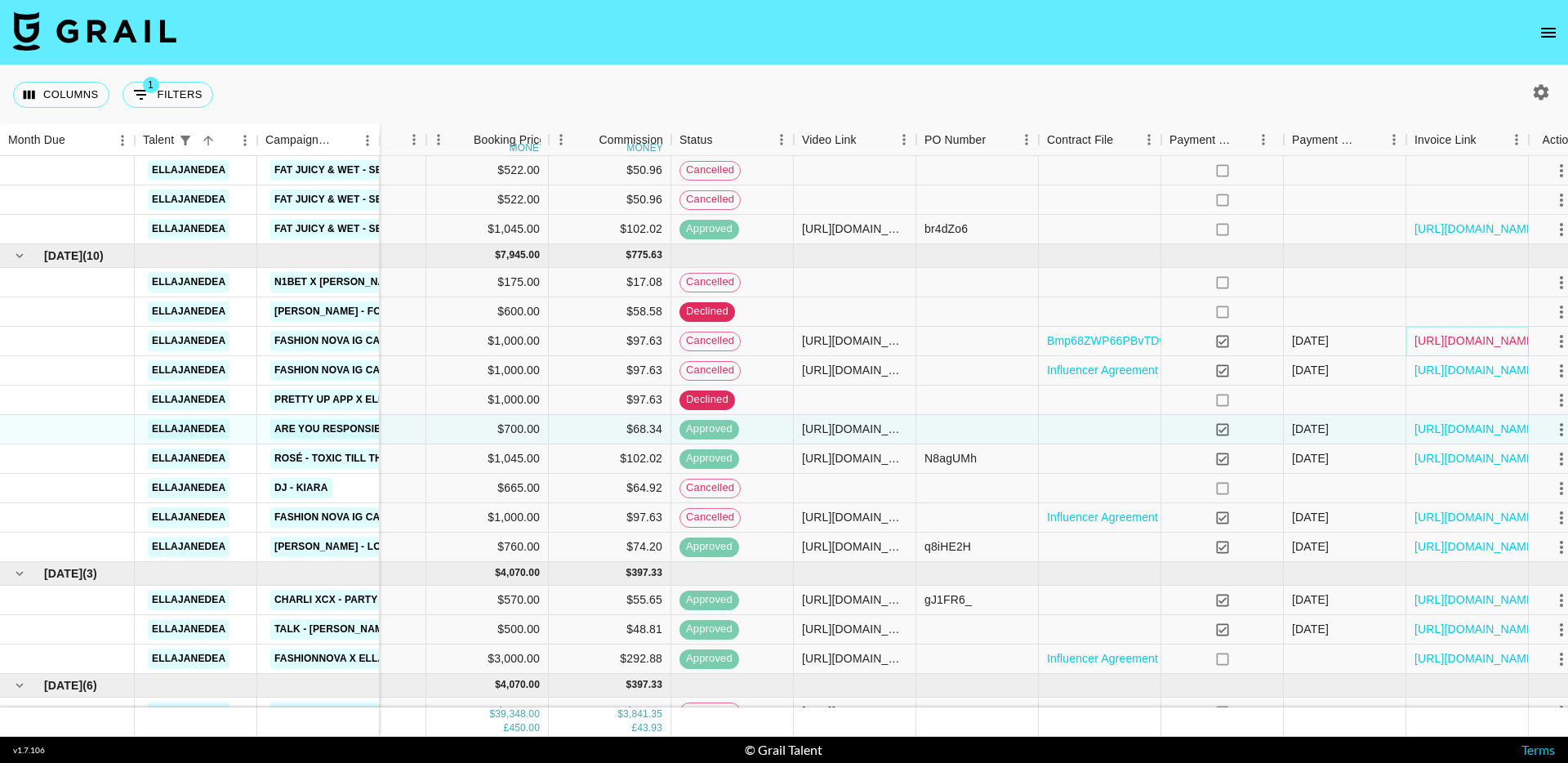
click at [1436, 342] on link "[URL][DOMAIN_NAME]" at bounding box center [1476, 341] width 123 height 17
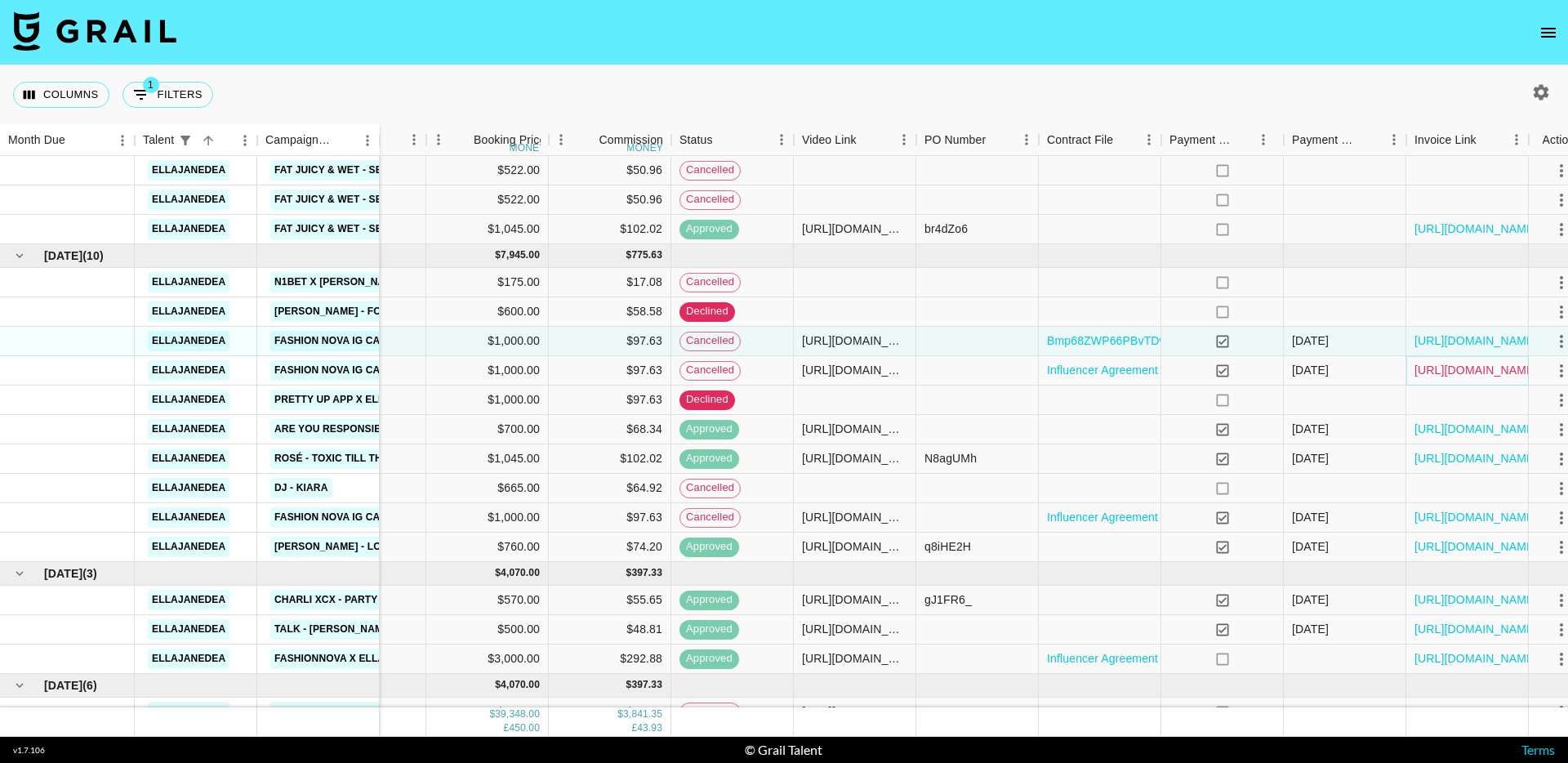
click at [1459, 372] on link "https://in.xero.com/I7jRYaEit3XTBQb5WbvHTmmBJai70NejiVjPy5cG" at bounding box center [1476, 371] width 123 height 17
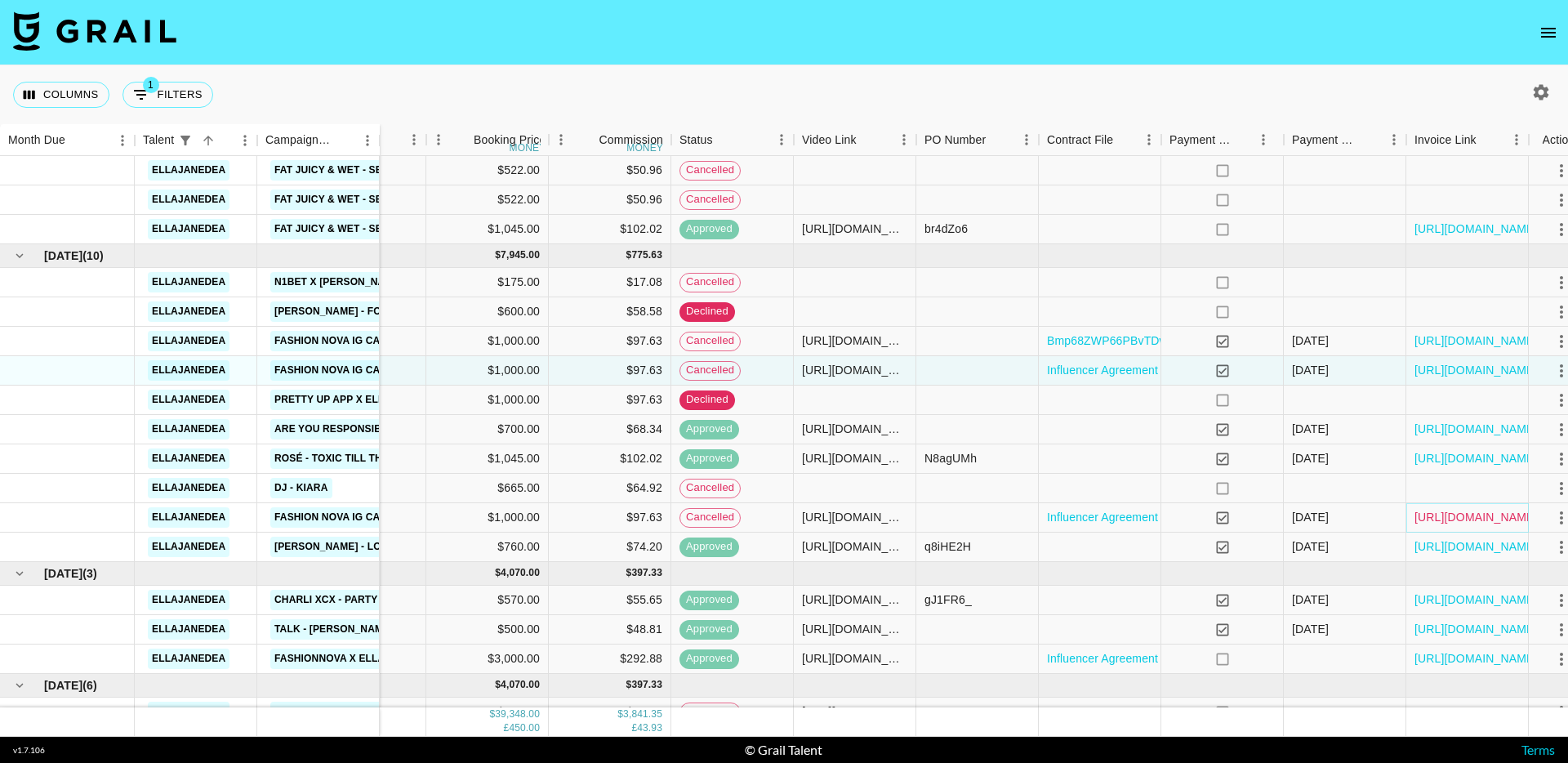
click at [1451, 515] on link "https://in.xero.com/ikrxJxa8zPZDtLlXt0b5mD8n8Z79EMcEKEtRsuAl" at bounding box center [1476, 517] width 123 height 17
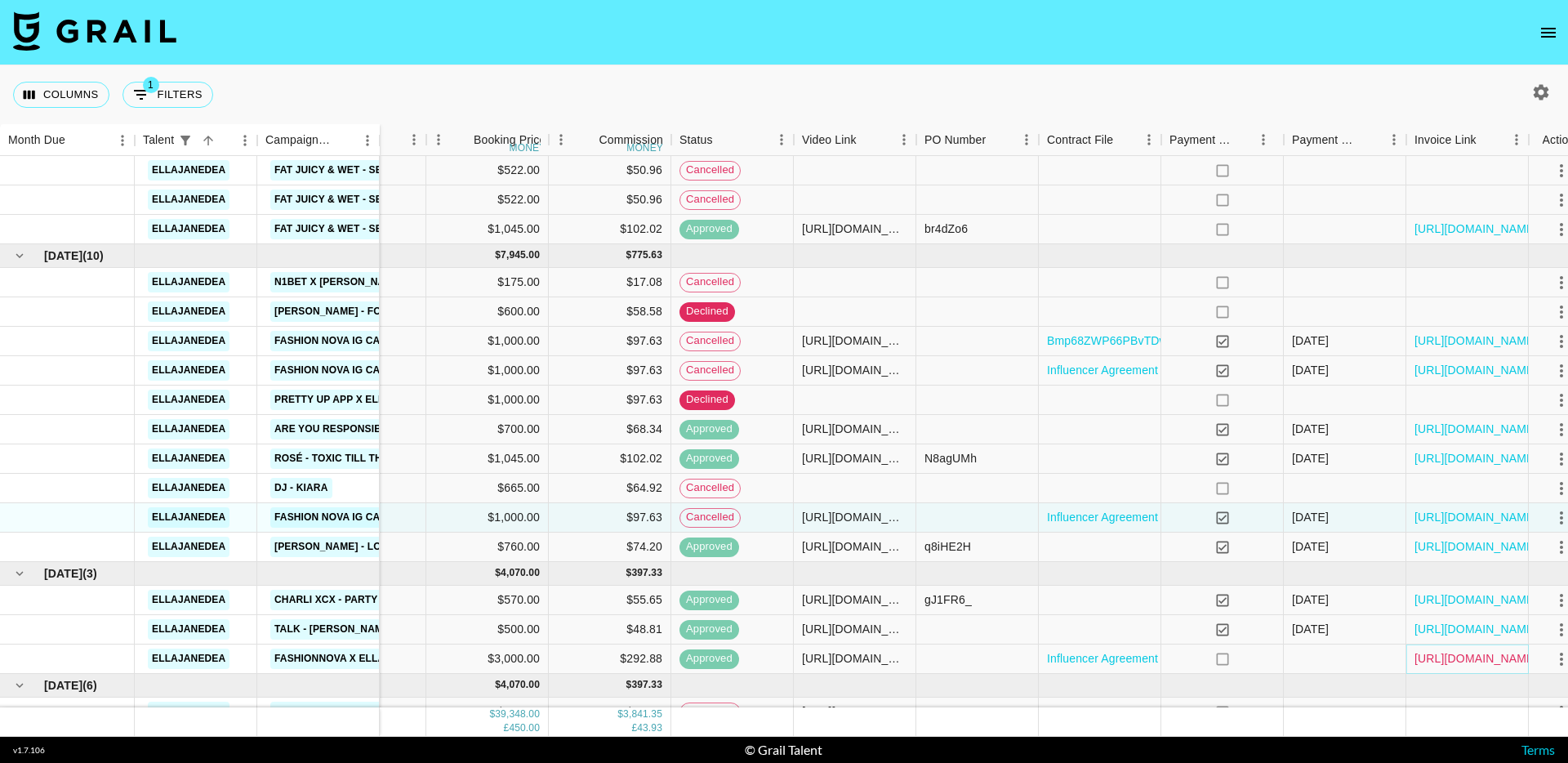
click at [1436, 661] on link "https://in.xero.com/OuxCdpvijoLg4wTCv1J4xUSN4d3nVmOlVGJh2FNh" at bounding box center [1476, 659] width 123 height 17
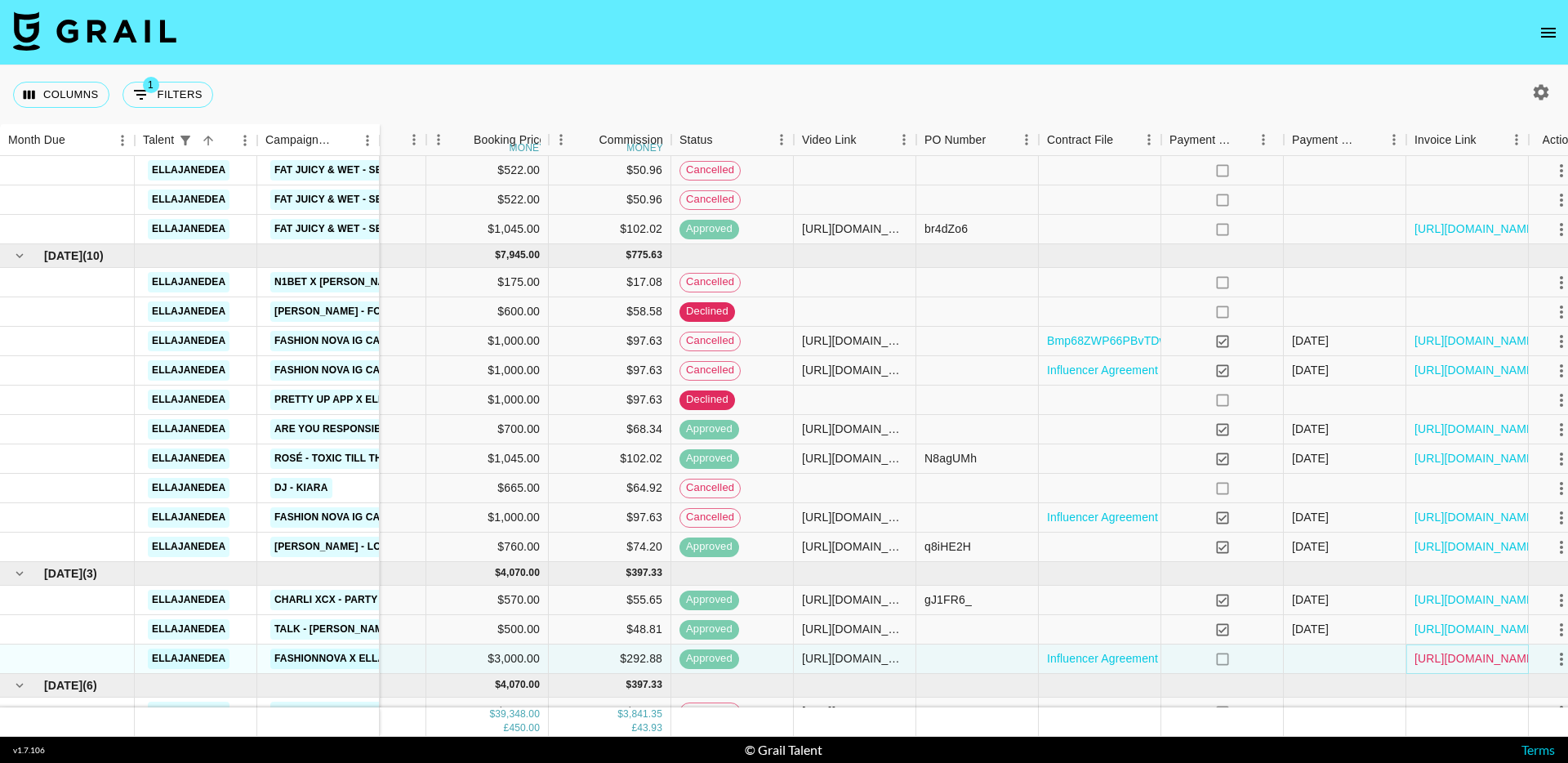
click at [1489, 664] on link "https://in.xero.com/OuxCdpvijoLg4wTCv1J4xUSN4d3nVmOlVGJh2FNh" at bounding box center [1476, 659] width 123 height 17
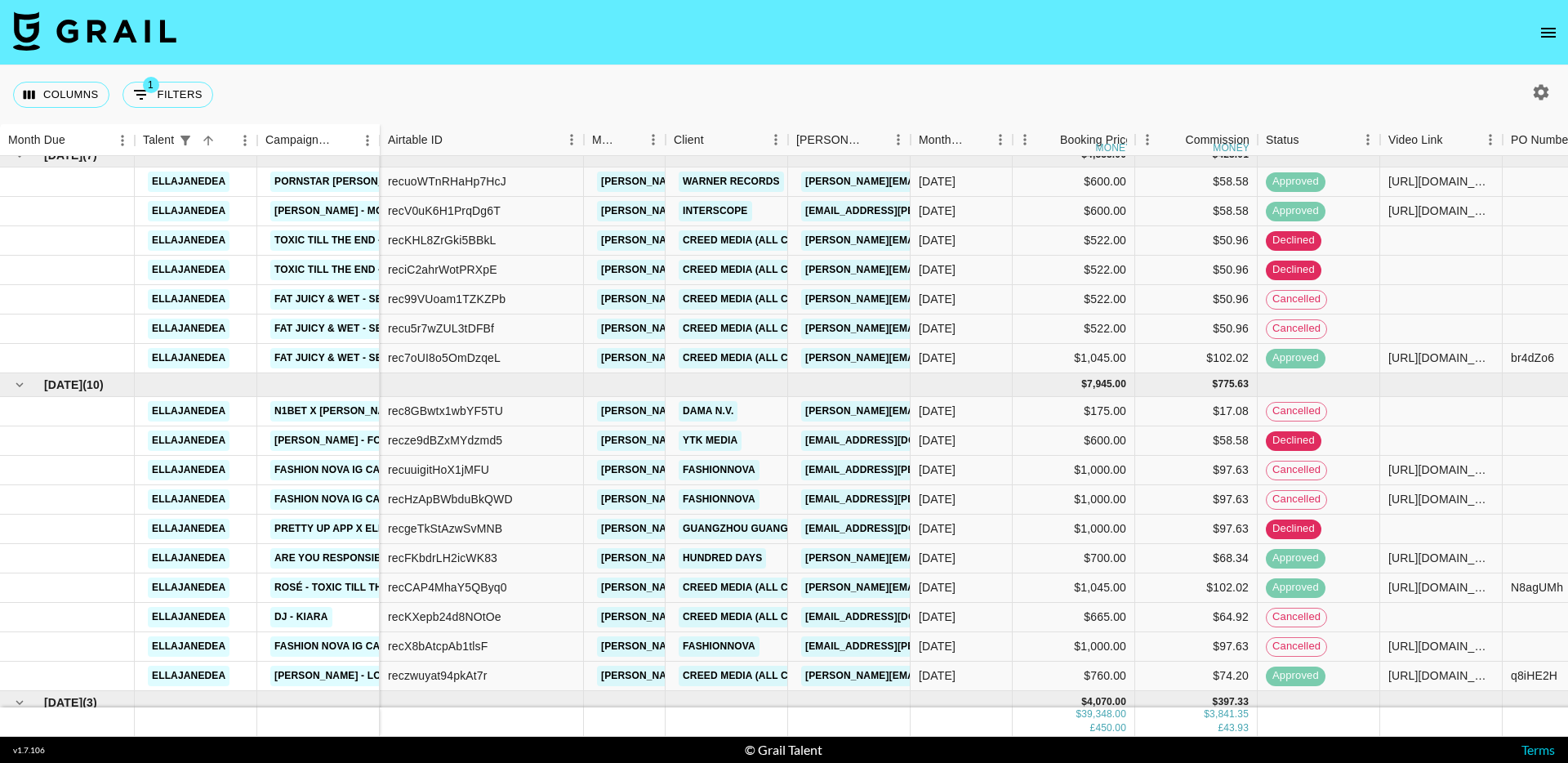
scroll to position [249, 0]
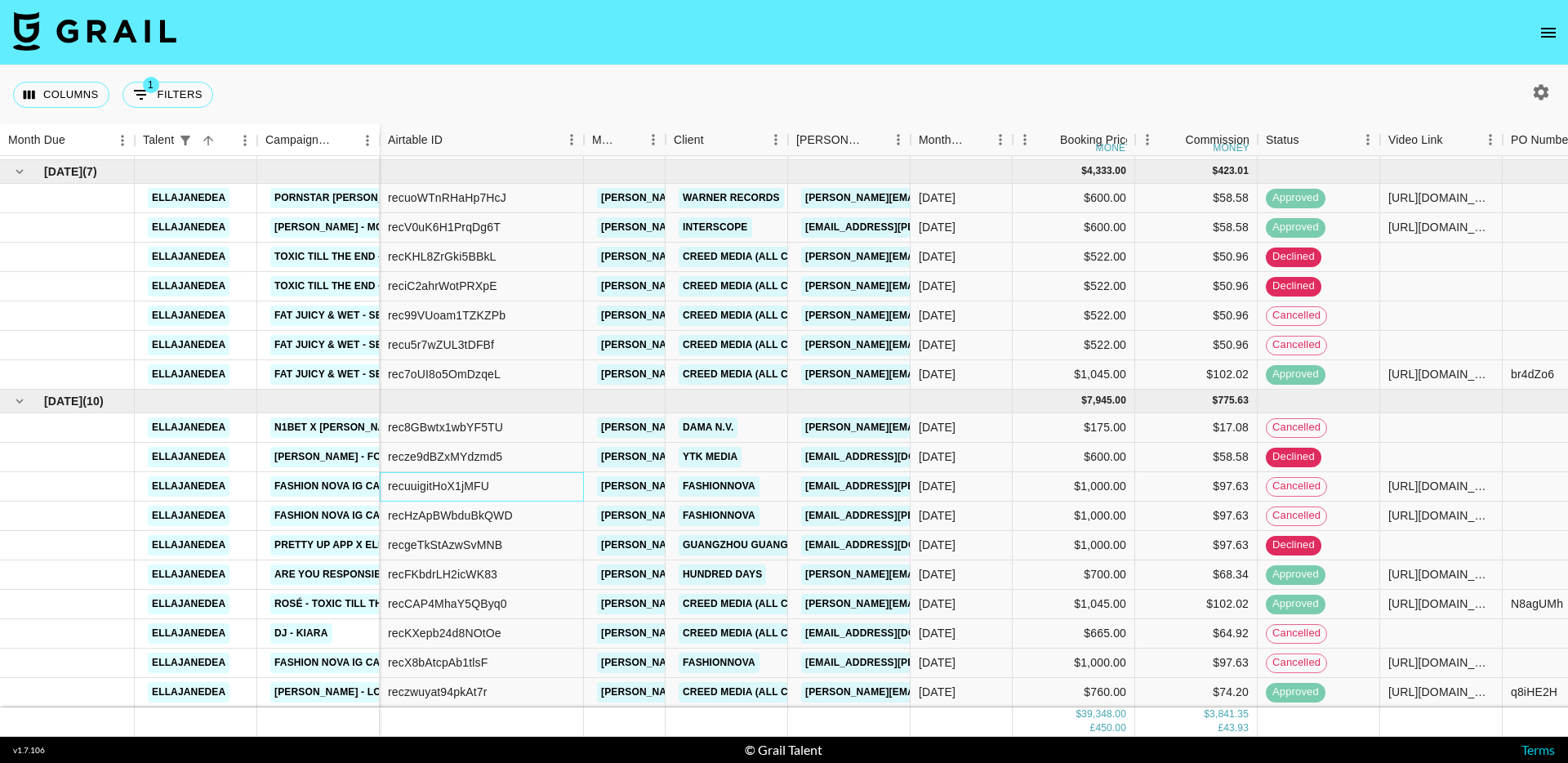
click at [449, 489] on div "recuuigitHoX1jMFU" at bounding box center [439, 486] width 102 height 17
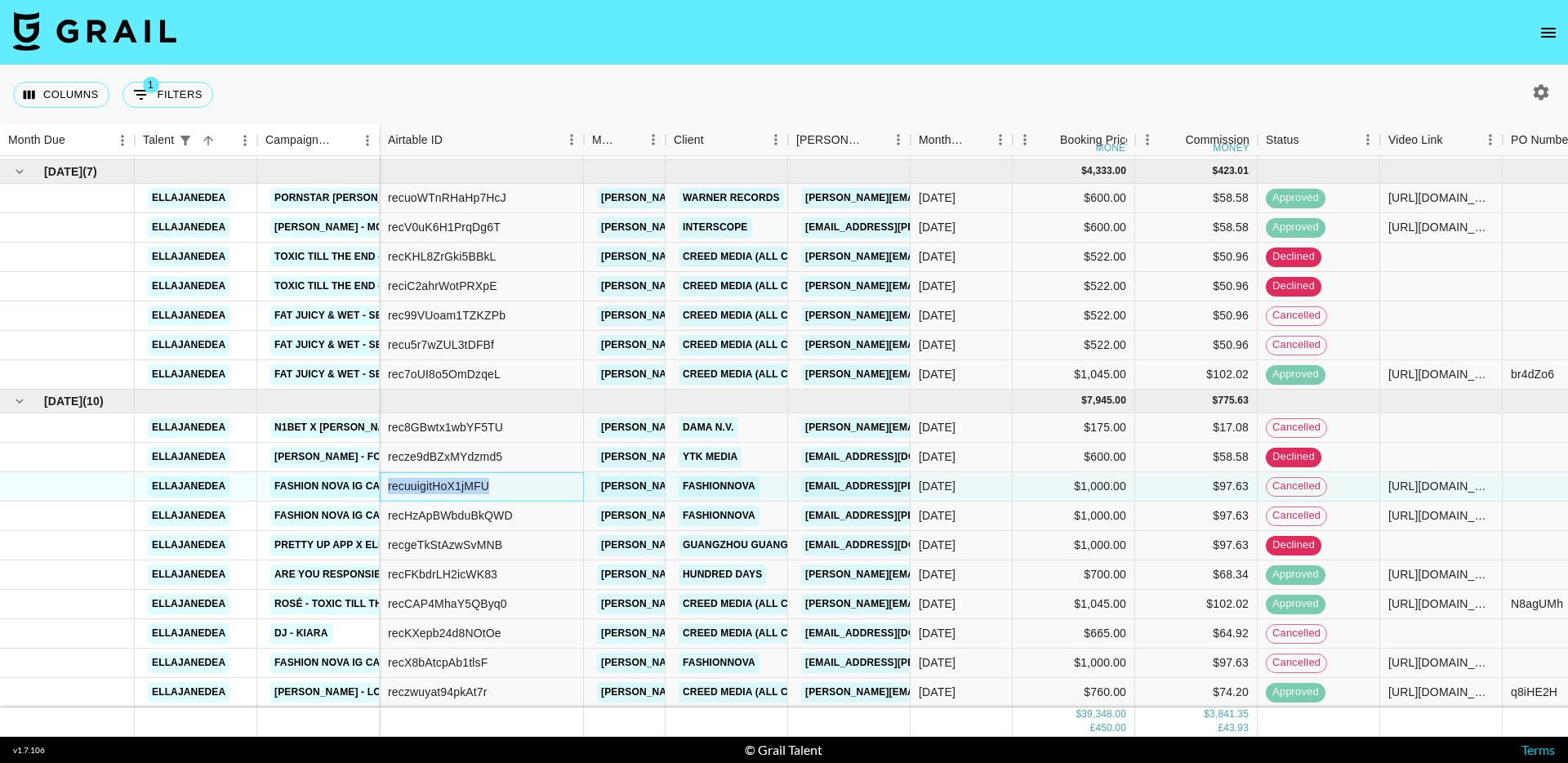
click at [449, 489] on div "recuuigitHoX1jMFU" at bounding box center [439, 486] width 102 height 17
copy div "recuuigitHoX1jMFU"
click at [455, 517] on div "recHzApBWbduBkQWD" at bounding box center [450, 516] width 125 height 17
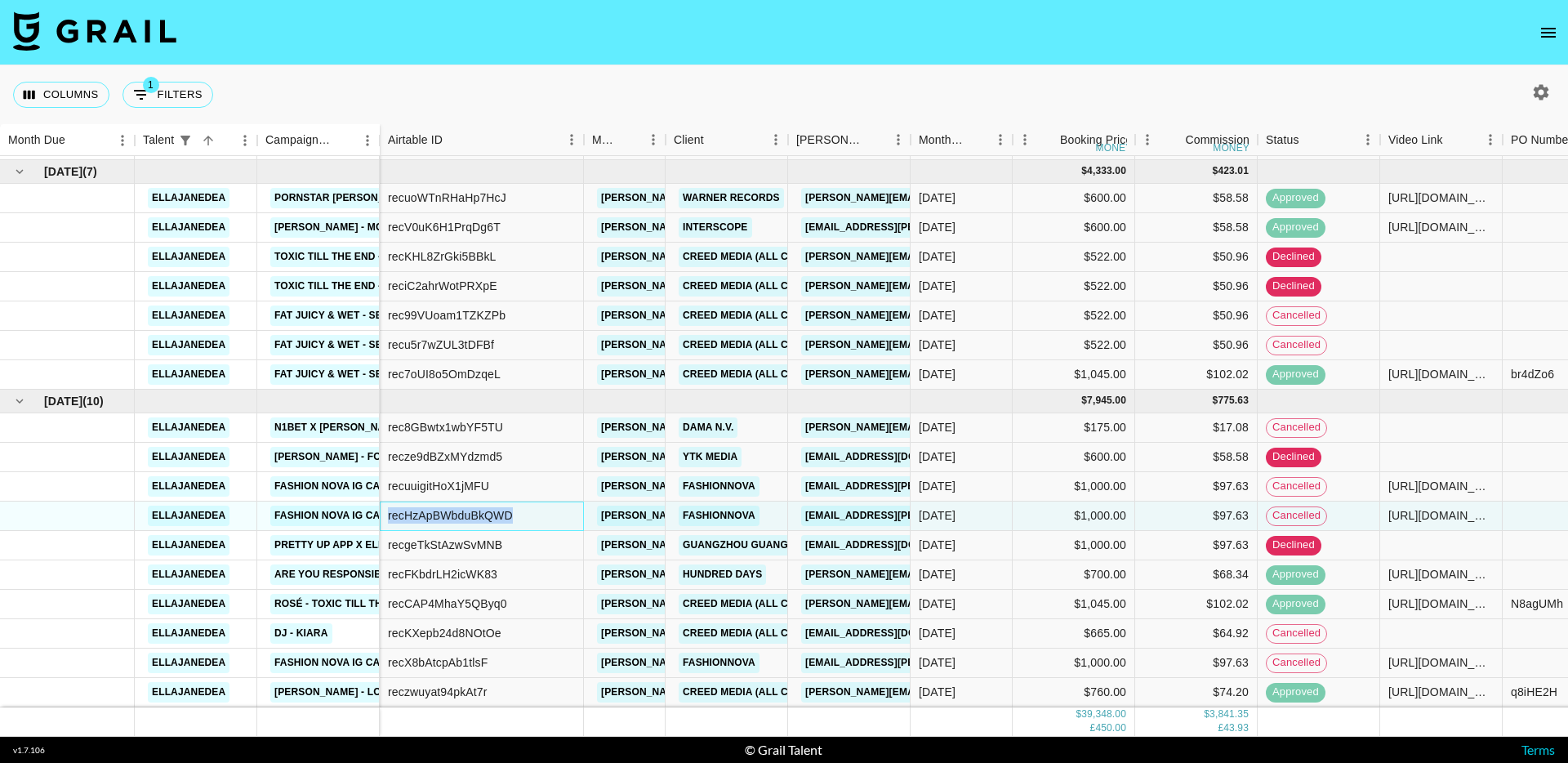
click at [455, 518] on div "recHzApBWbduBkQWD" at bounding box center [450, 516] width 125 height 17
copy div "recHzApBWbduBkQWD"
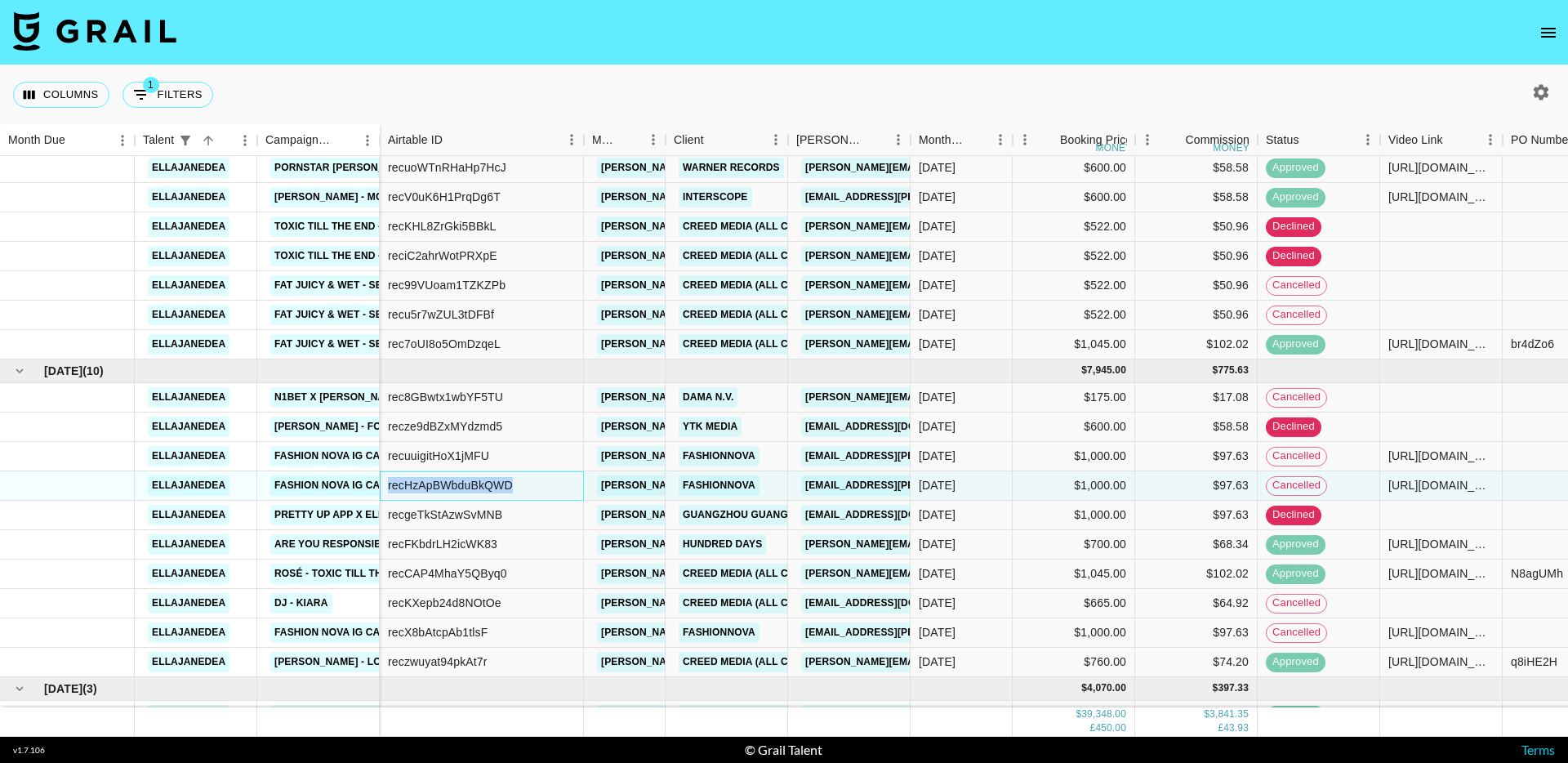
scroll to position [309, 0]
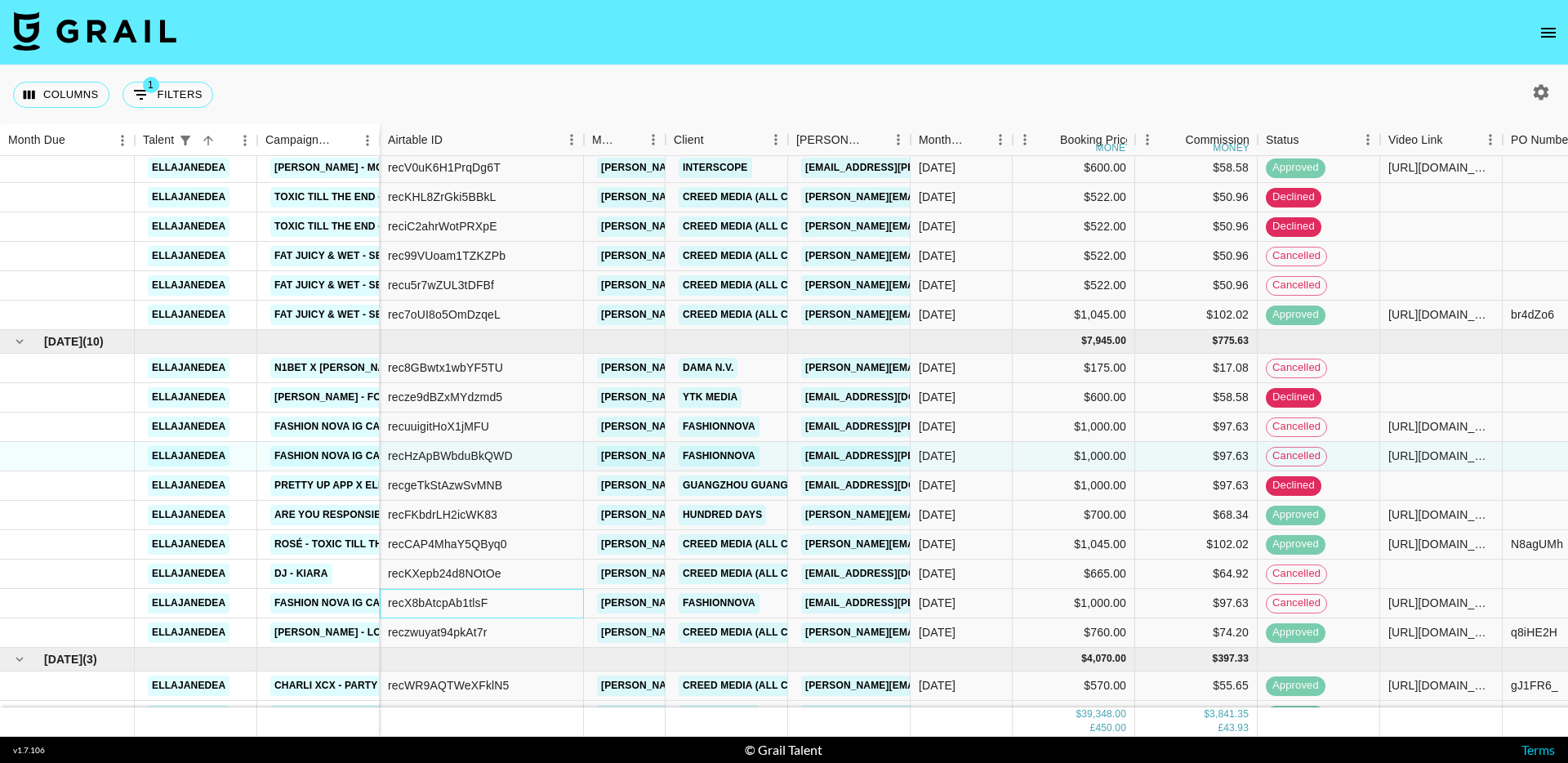
click at [416, 601] on div "recX8bAtcpAb1tlsF" at bounding box center [438, 603] width 100 height 17
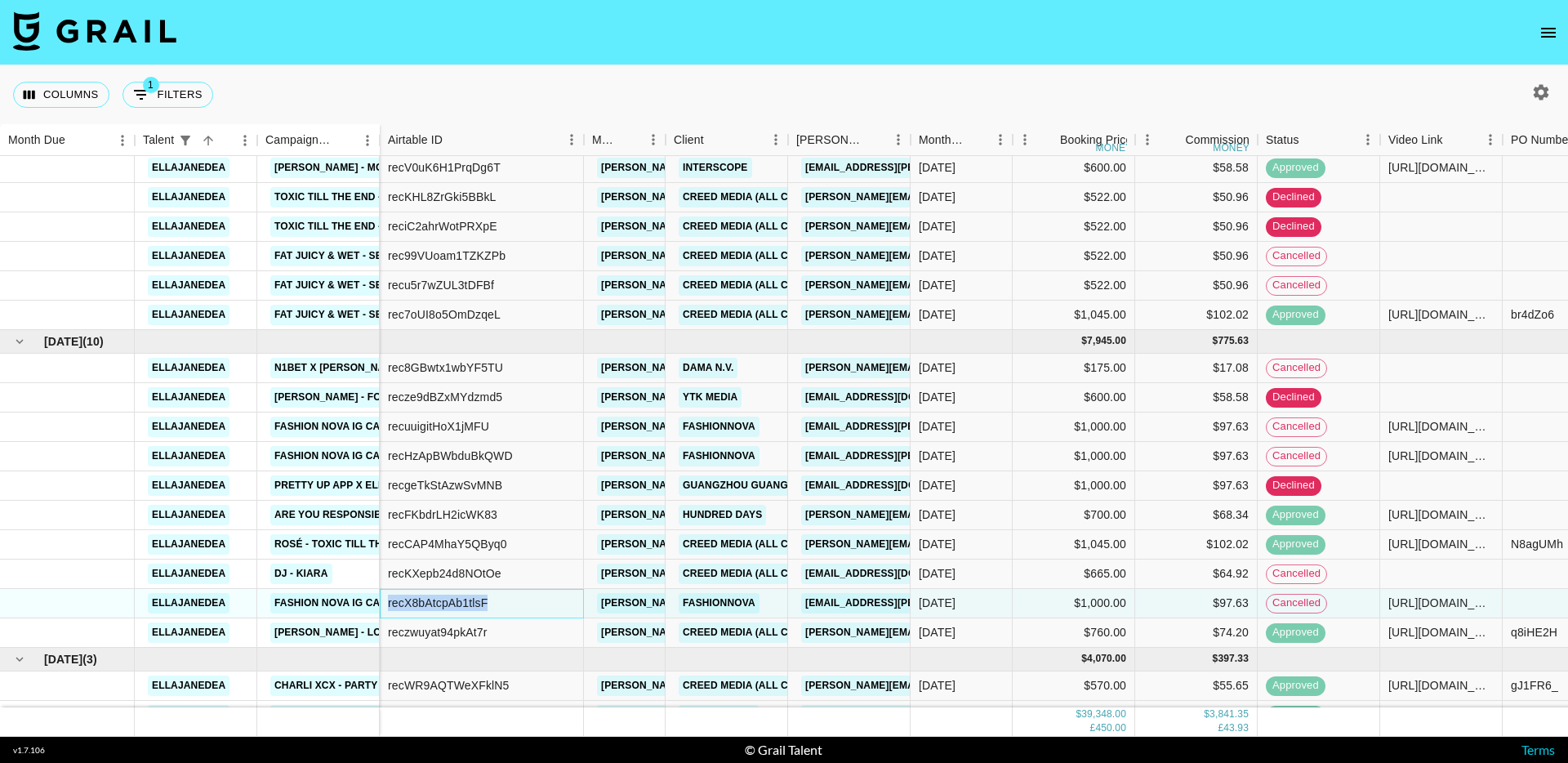
click at [416, 601] on div "recX8bAtcpAb1tlsF" at bounding box center [438, 603] width 100 height 17
copy div "recX8bAtcpAb1tlsF"
click at [327, 431] on link "Fashion Nova IG Campaign 1/3" at bounding box center [356, 426] width 170 height 21
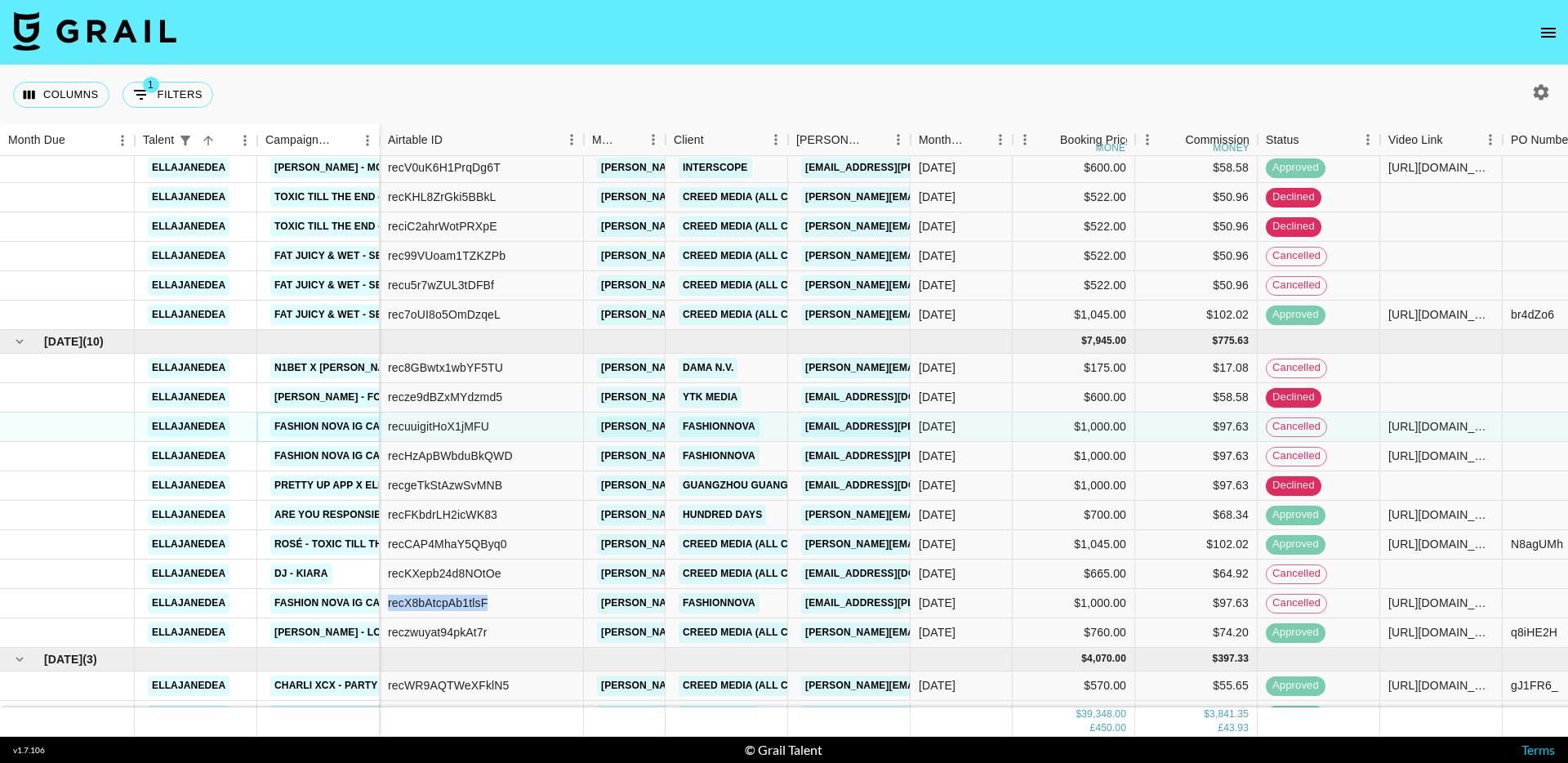
click at [336, 424] on link "Fashion Nova IG Campaign 1/3" at bounding box center [356, 426] width 170 height 21
copy link "Fashion Nova IG Campaign 1/3"
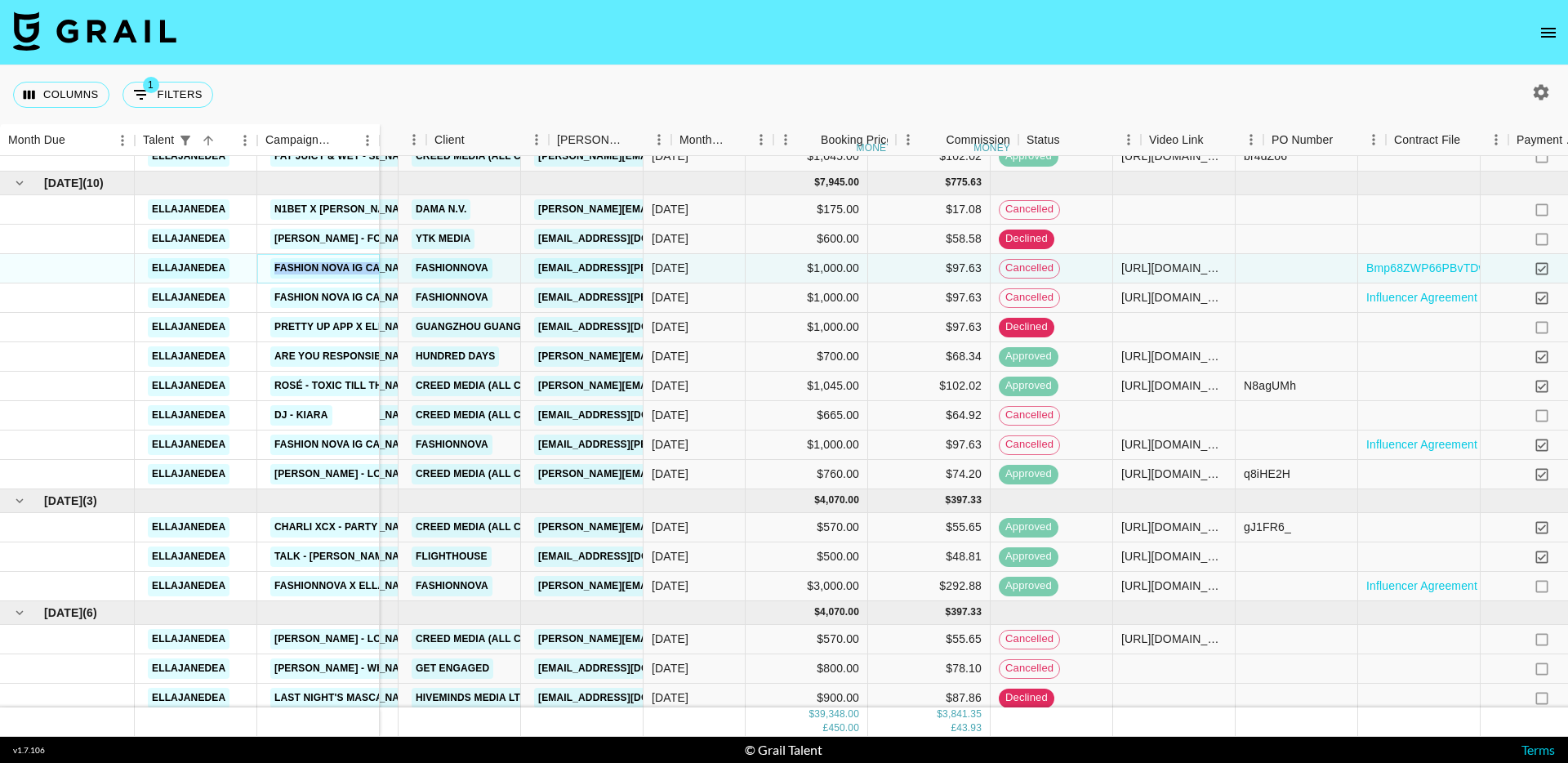
scroll to position [467, 0]
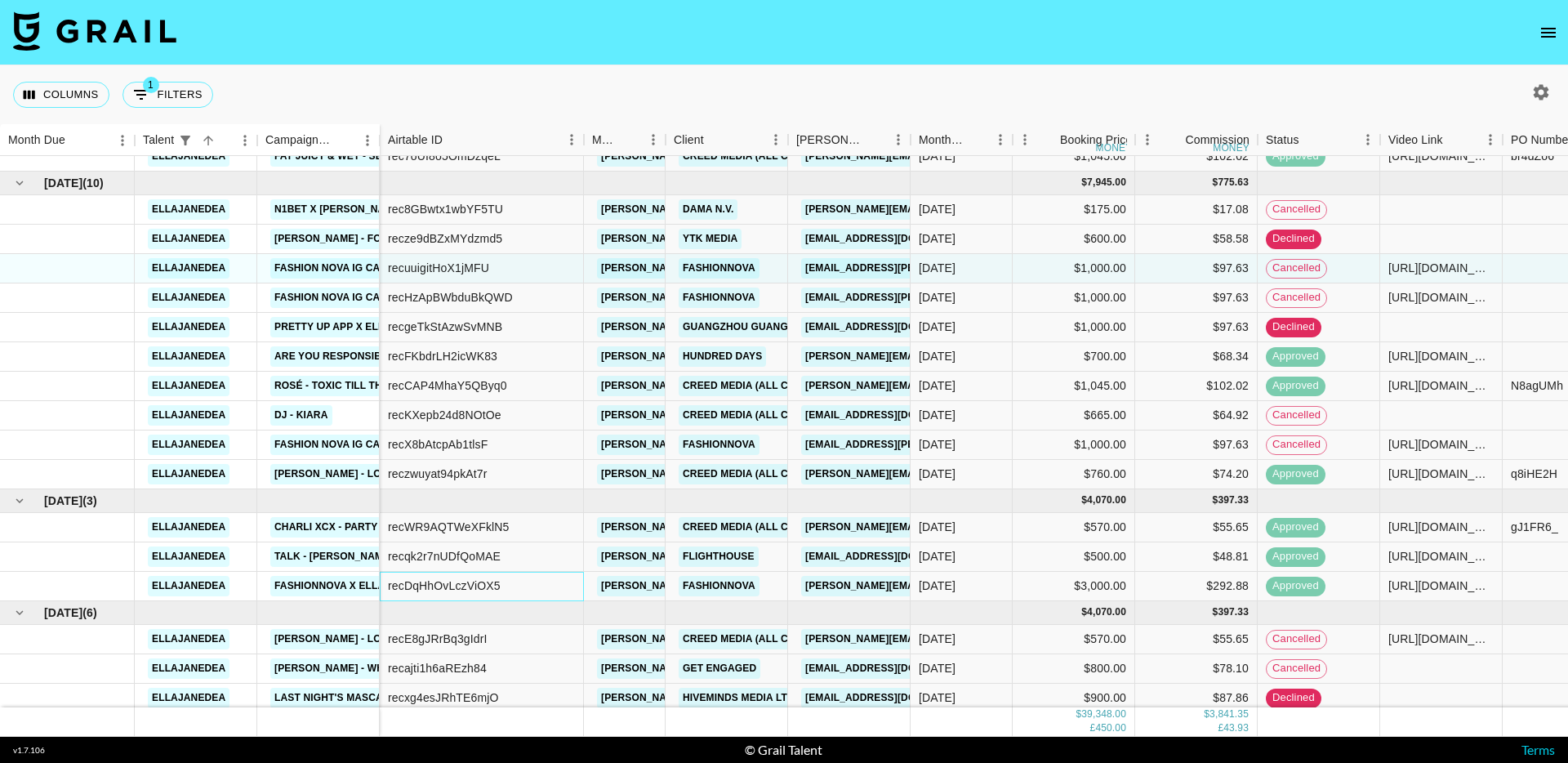
click at [430, 582] on div "recDqHhOvLczViOX5" at bounding box center [444, 586] width 112 height 17
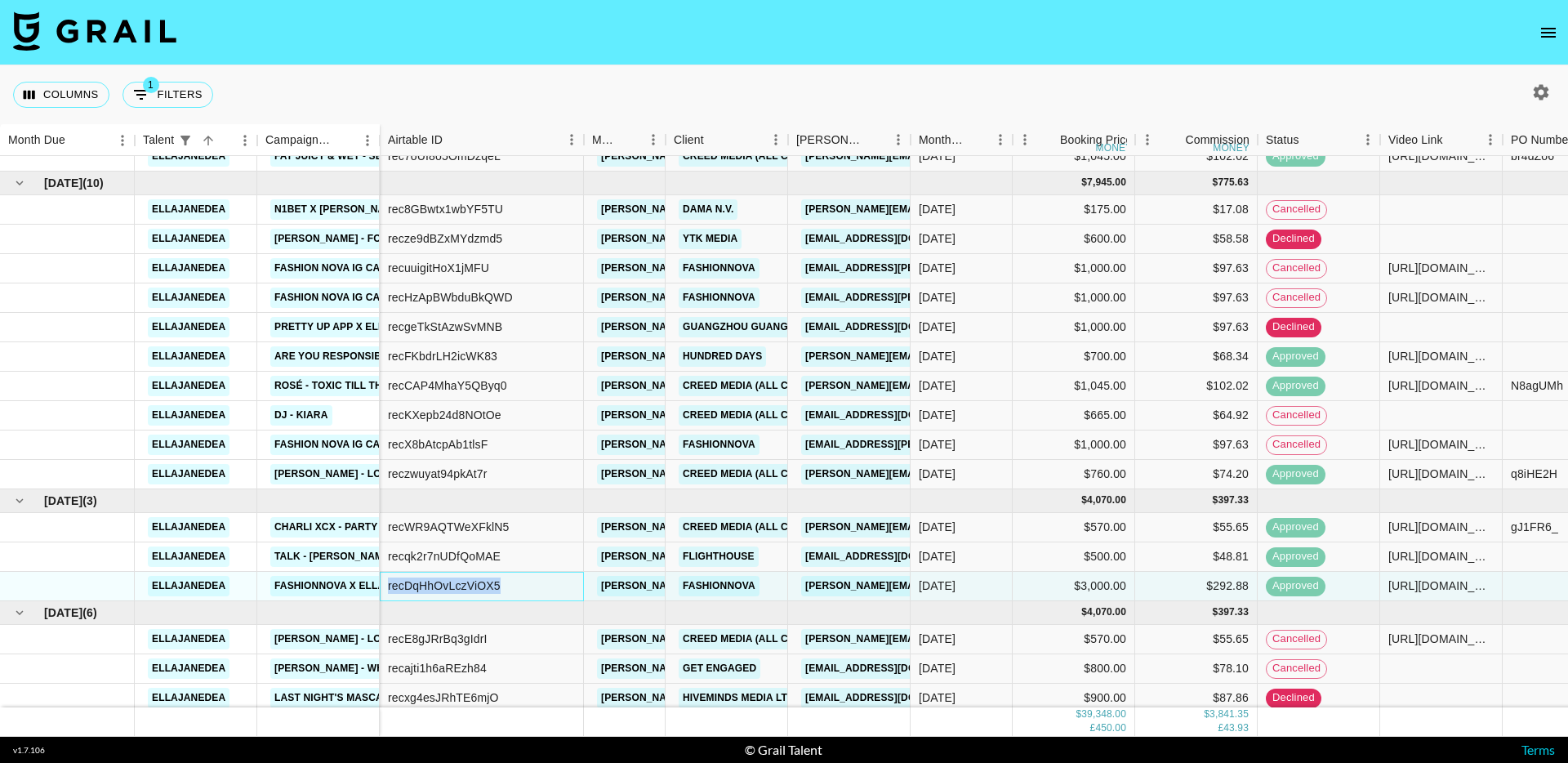
click at [430, 582] on div "recDqHhOvLczViOX5" at bounding box center [444, 586] width 112 height 17
copy div "recDqHhOvLczViOX5"
copy link "FashionNova x EllaJane"
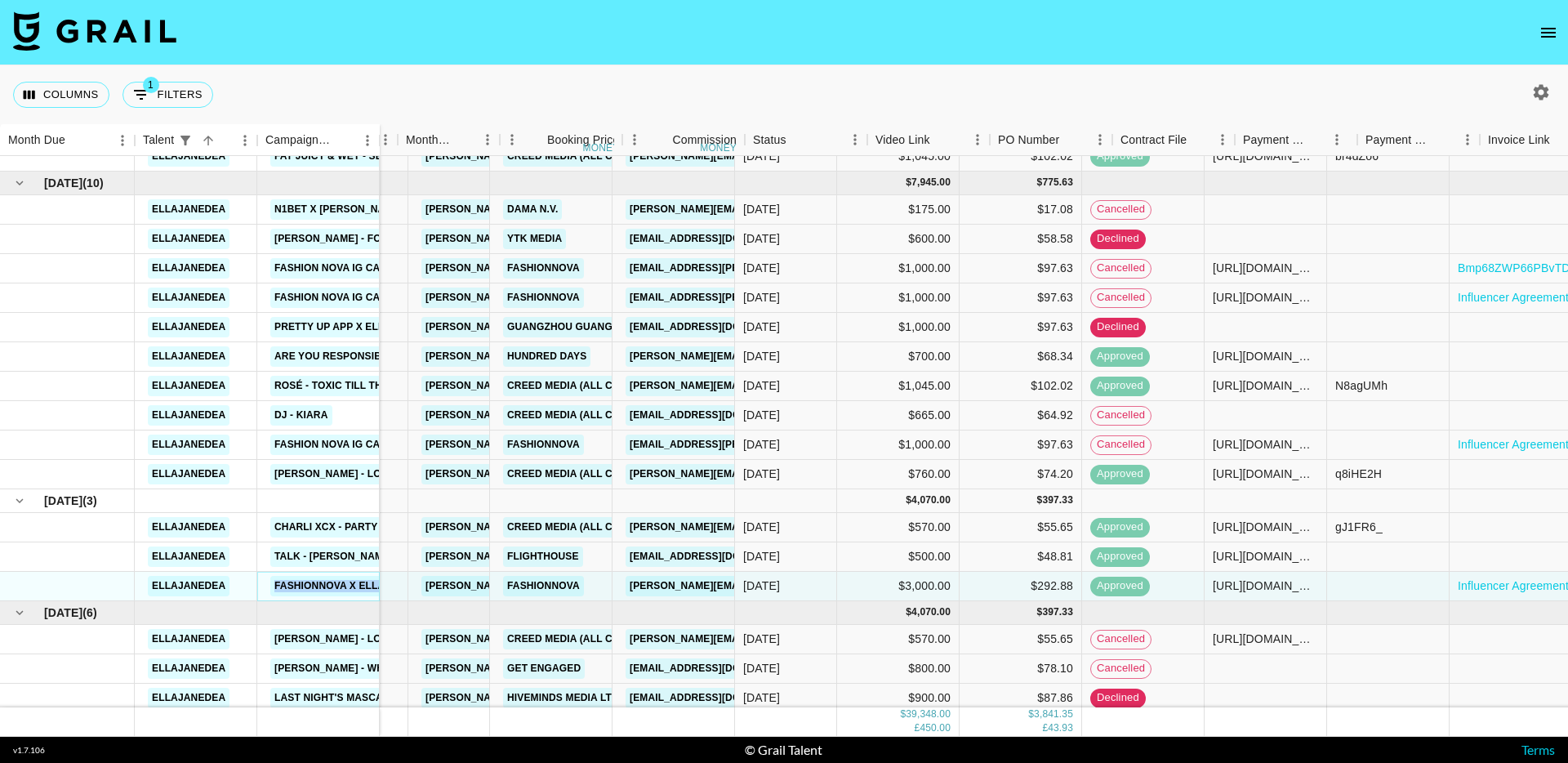
scroll to position [467, 613]
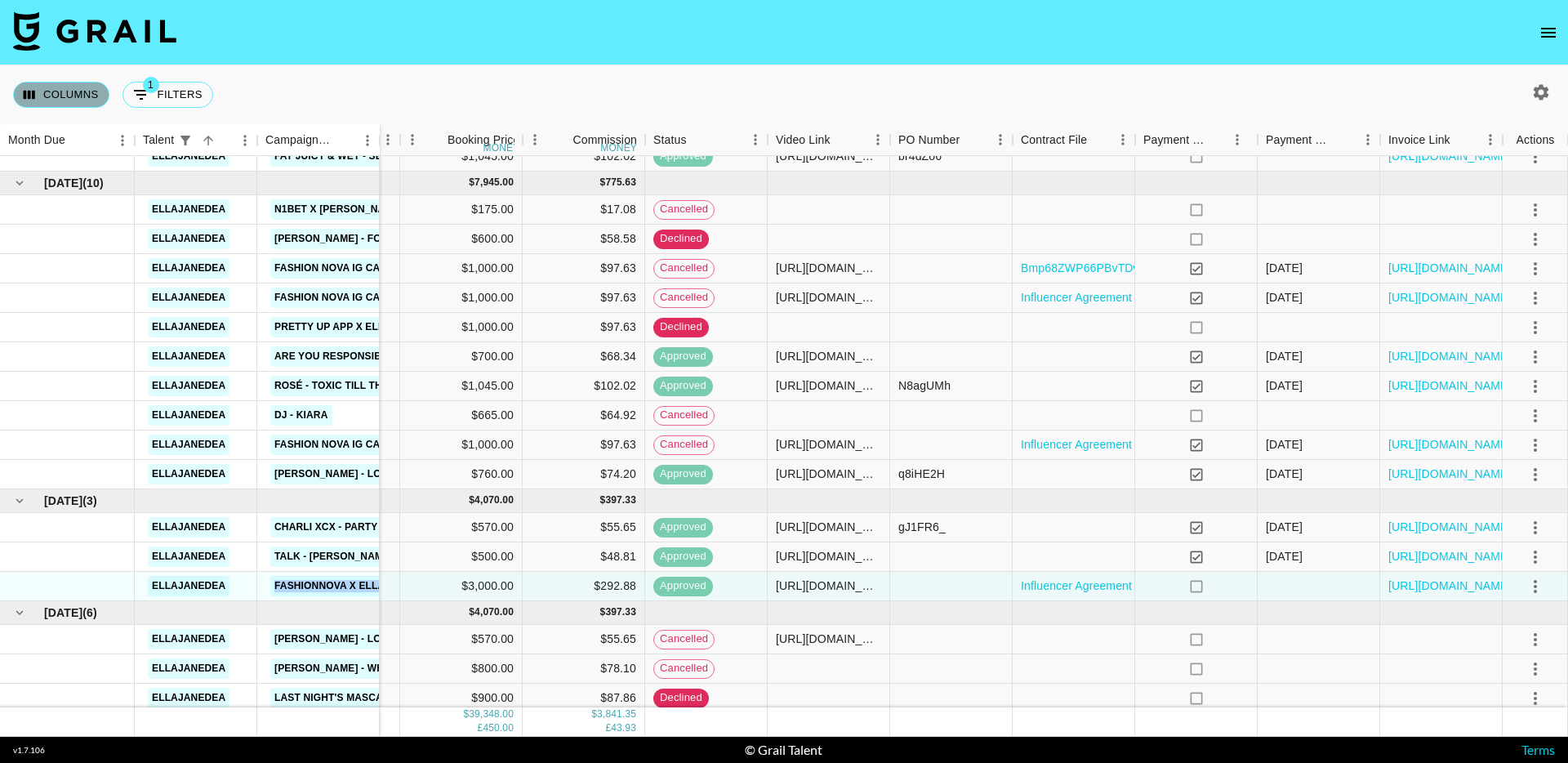
click at [56, 95] on button "Columns" at bounding box center [62, 94] width 97 height 26
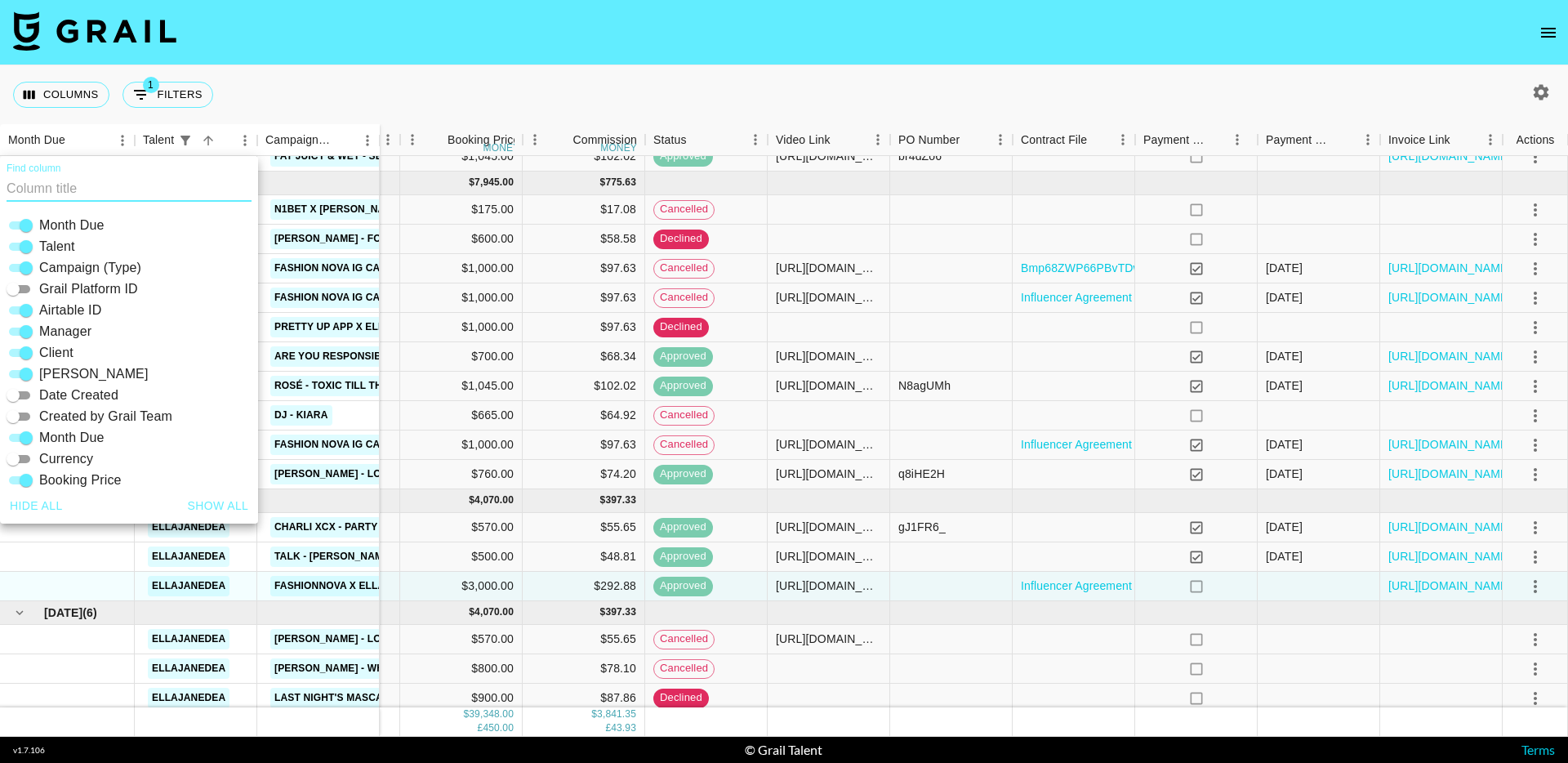
click at [341, 96] on div "Columns 1 Filters + Booking" at bounding box center [784, 94] width 1568 height 59
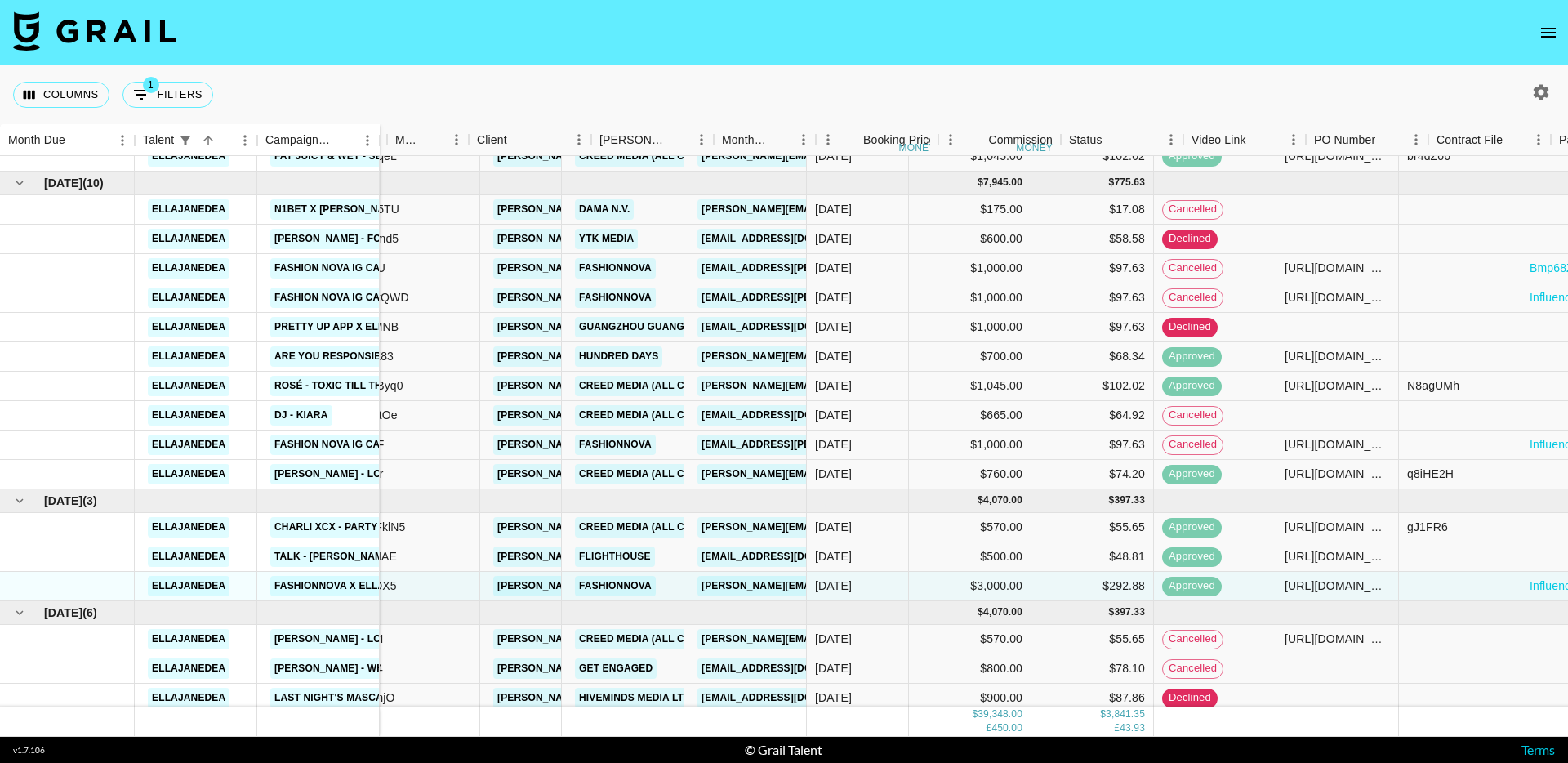
scroll to position [467, 0]
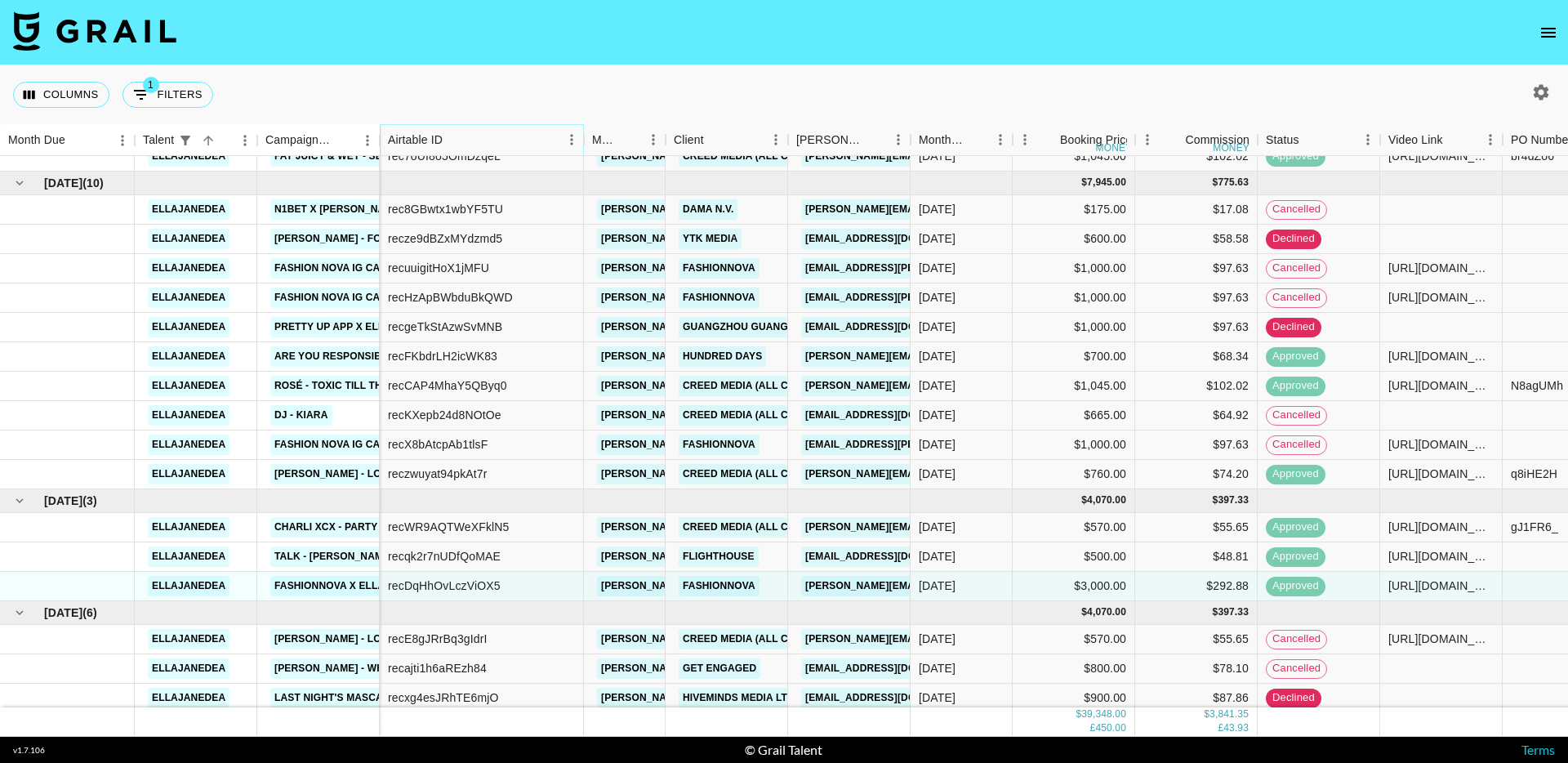
click at [568, 144] on icon "Menu" at bounding box center [572, 140] width 17 height 17
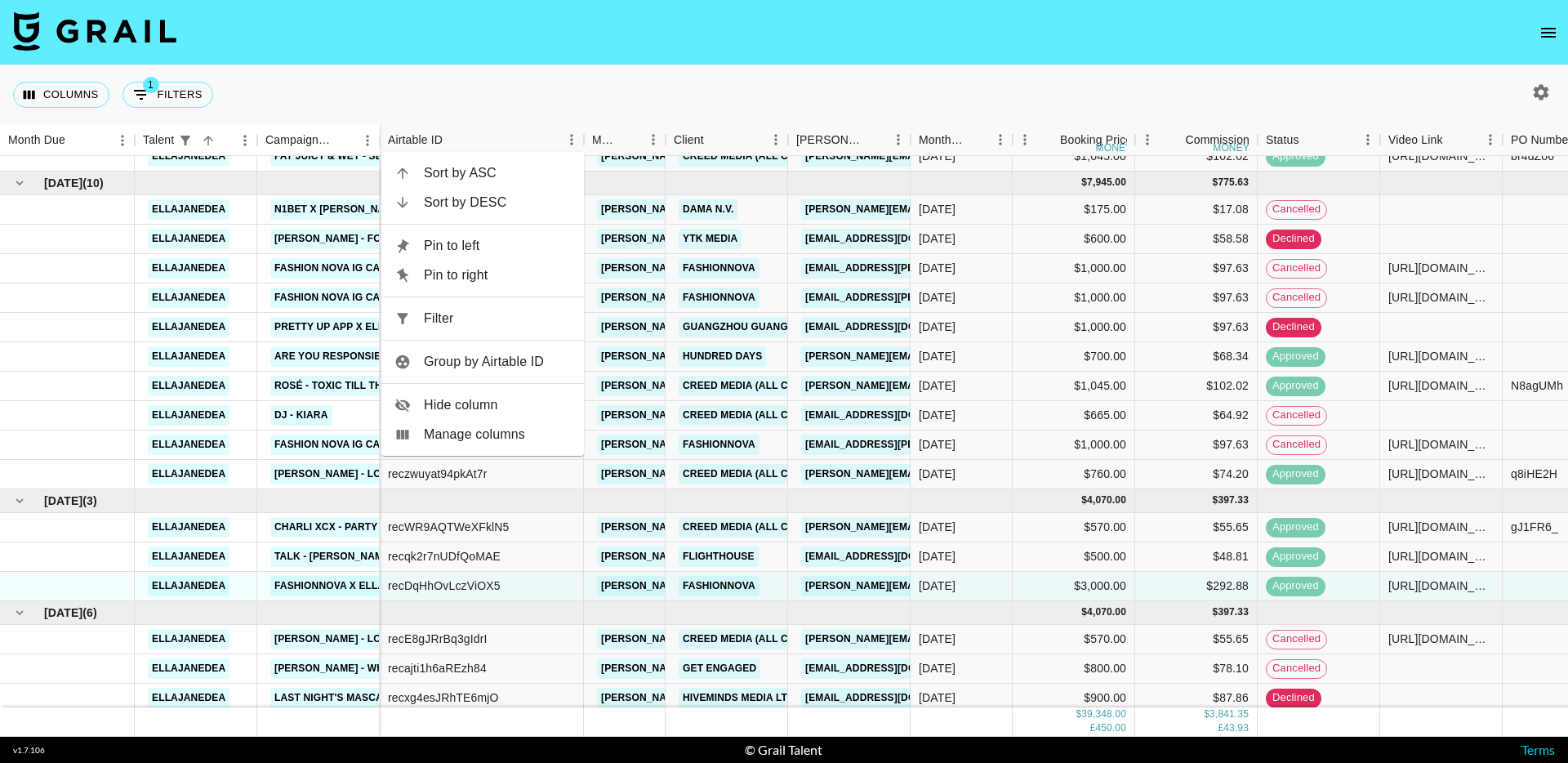
click at [505, 247] on span "Pin to left" at bounding box center [497, 246] width 147 height 20
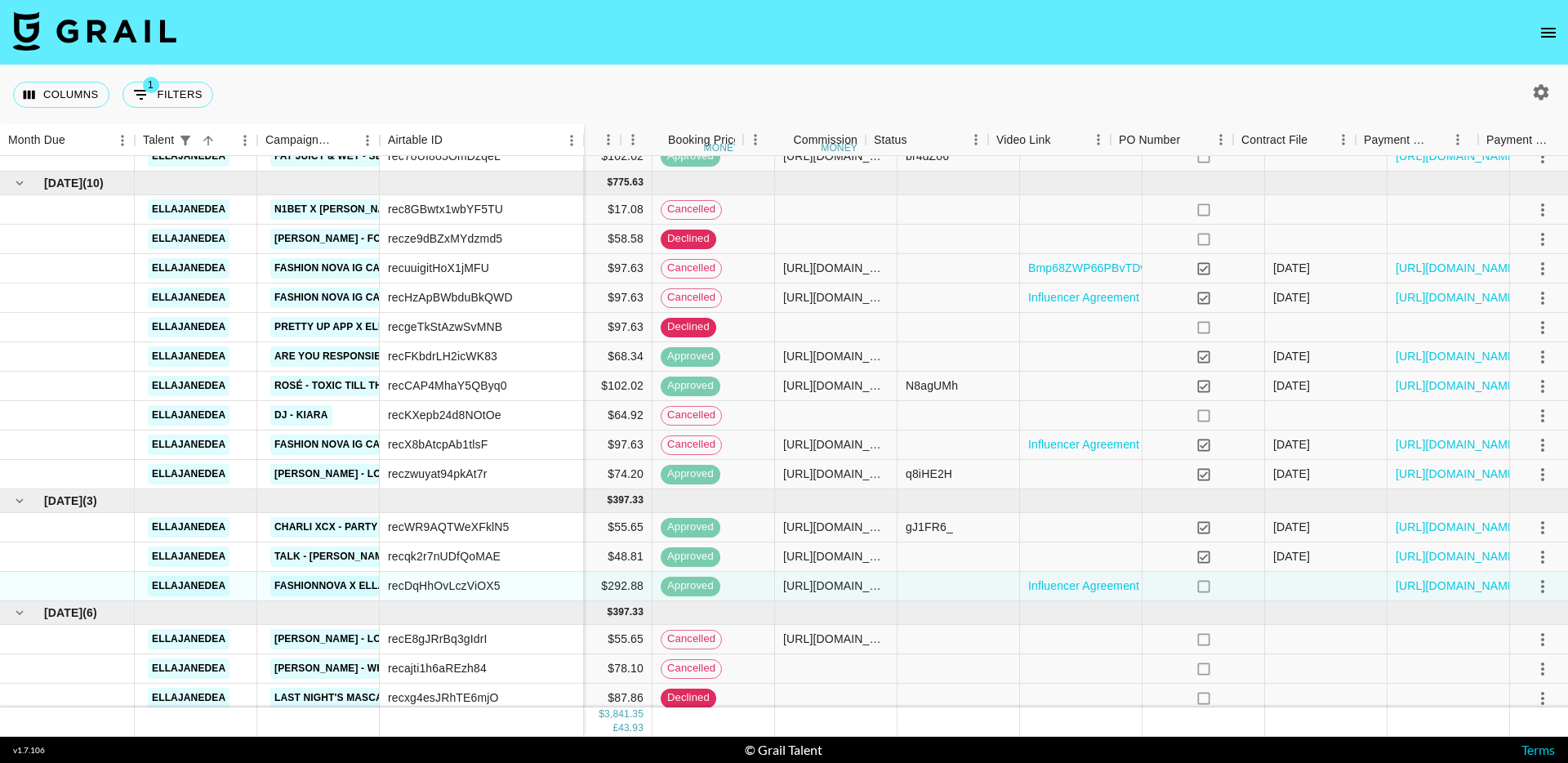
scroll to position [467, 613]
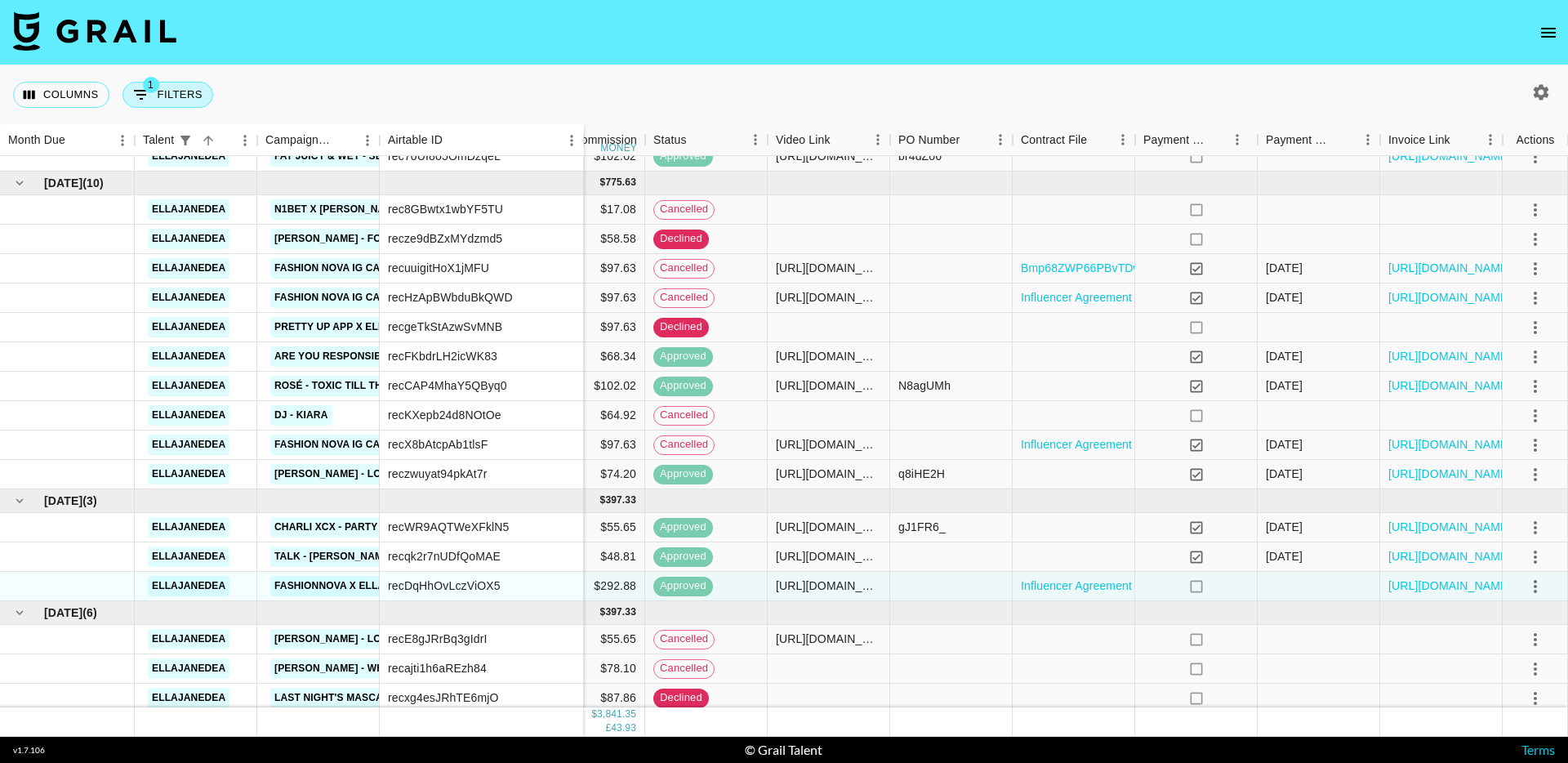
click at [182, 88] on button "1 Filters" at bounding box center [167, 94] width 91 height 26
select select "status"
select select "isNotAnyOf"
select select "monthDue2"
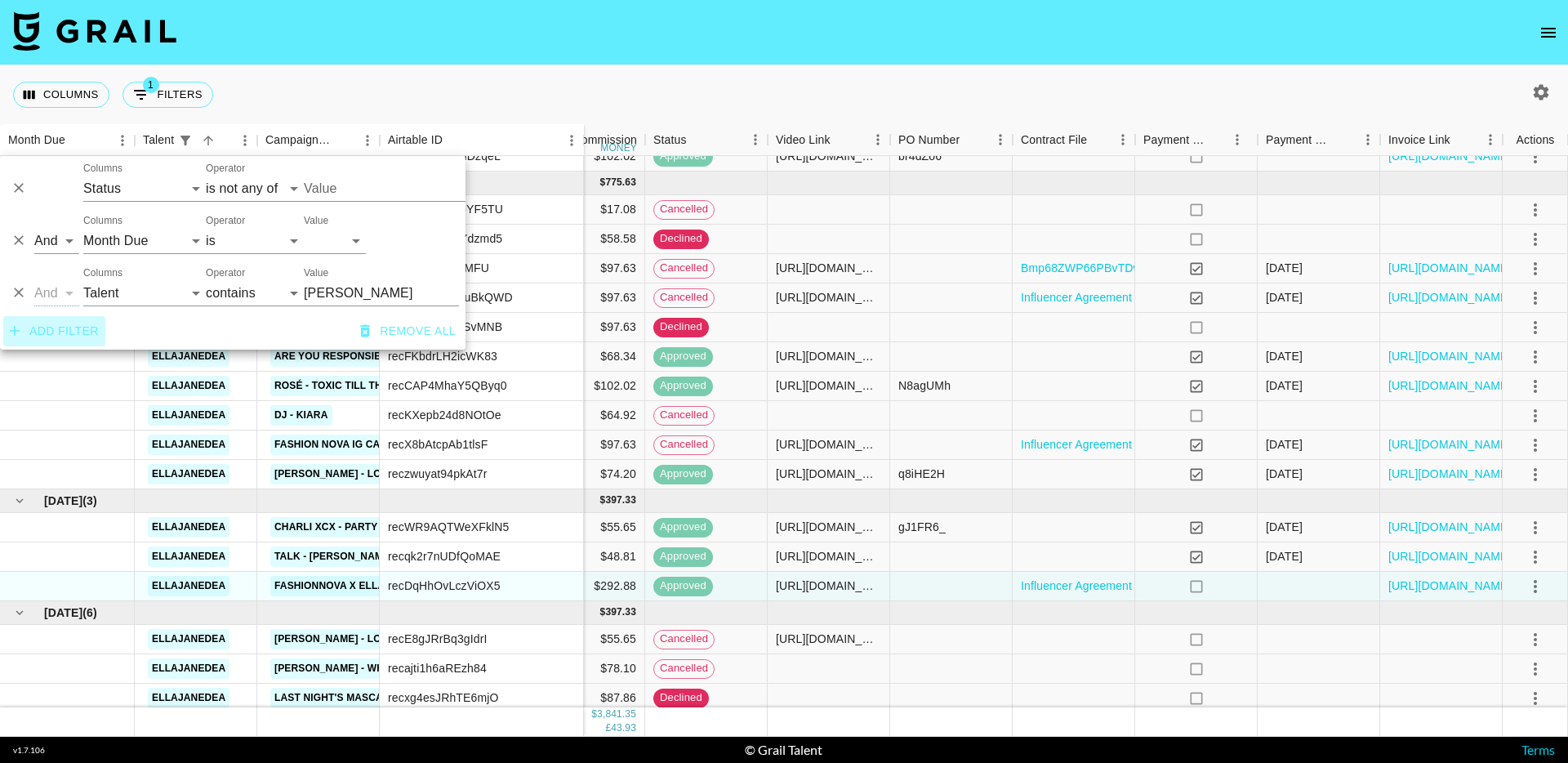
click at [63, 327] on button "Add filter" at bounding box center [54, 332] width 102 height 30
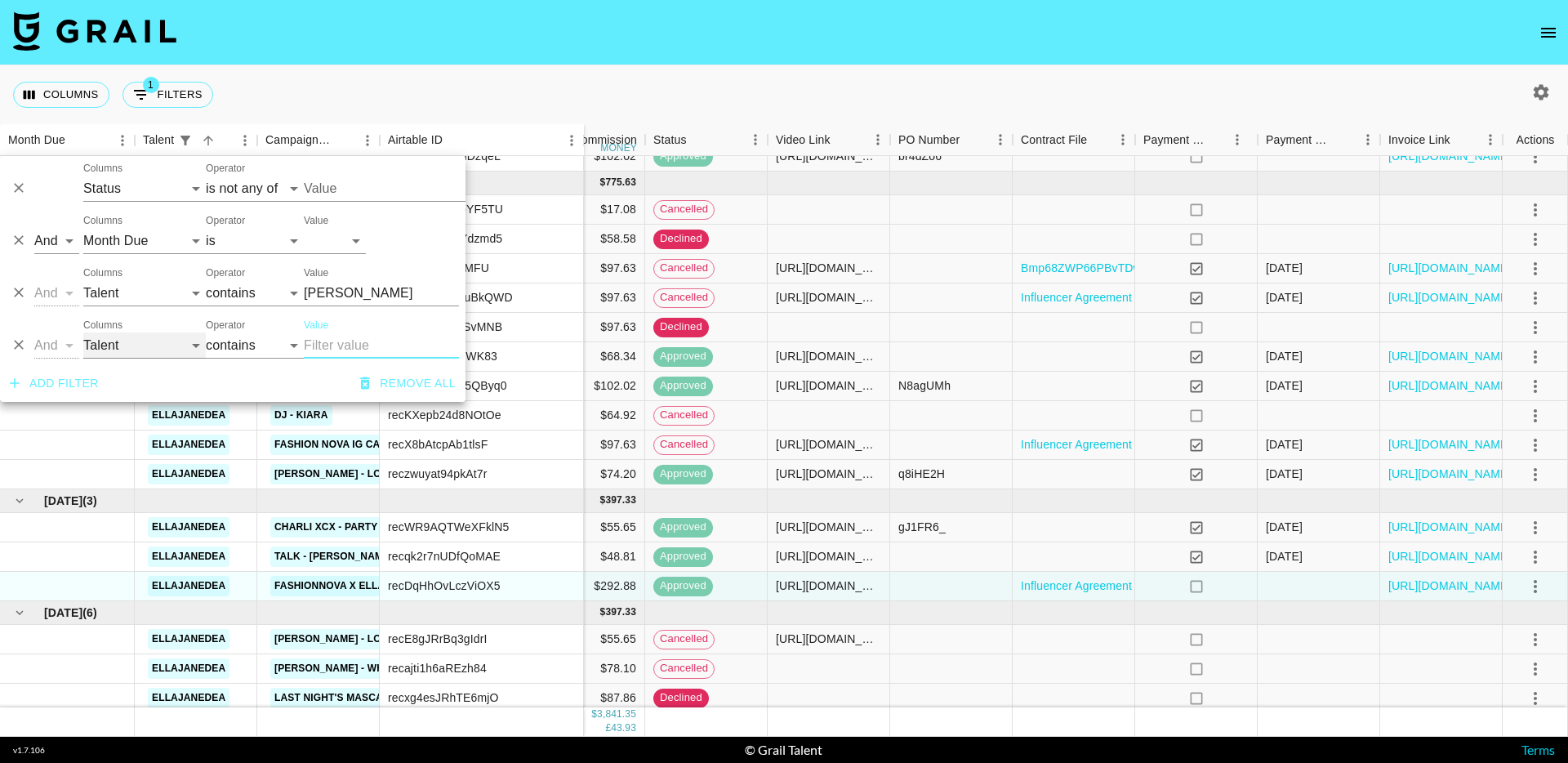
click at [144, 344] on select "Talent Campaign (Type) Airtable ID Grail Platform ID Manager Client Booker Date…" at bounding box center [144, 345] width 122 height 26
select select "campaign"
click at [325, 350] on input "Value" at bounding box center [381, 345] width 155 height 26
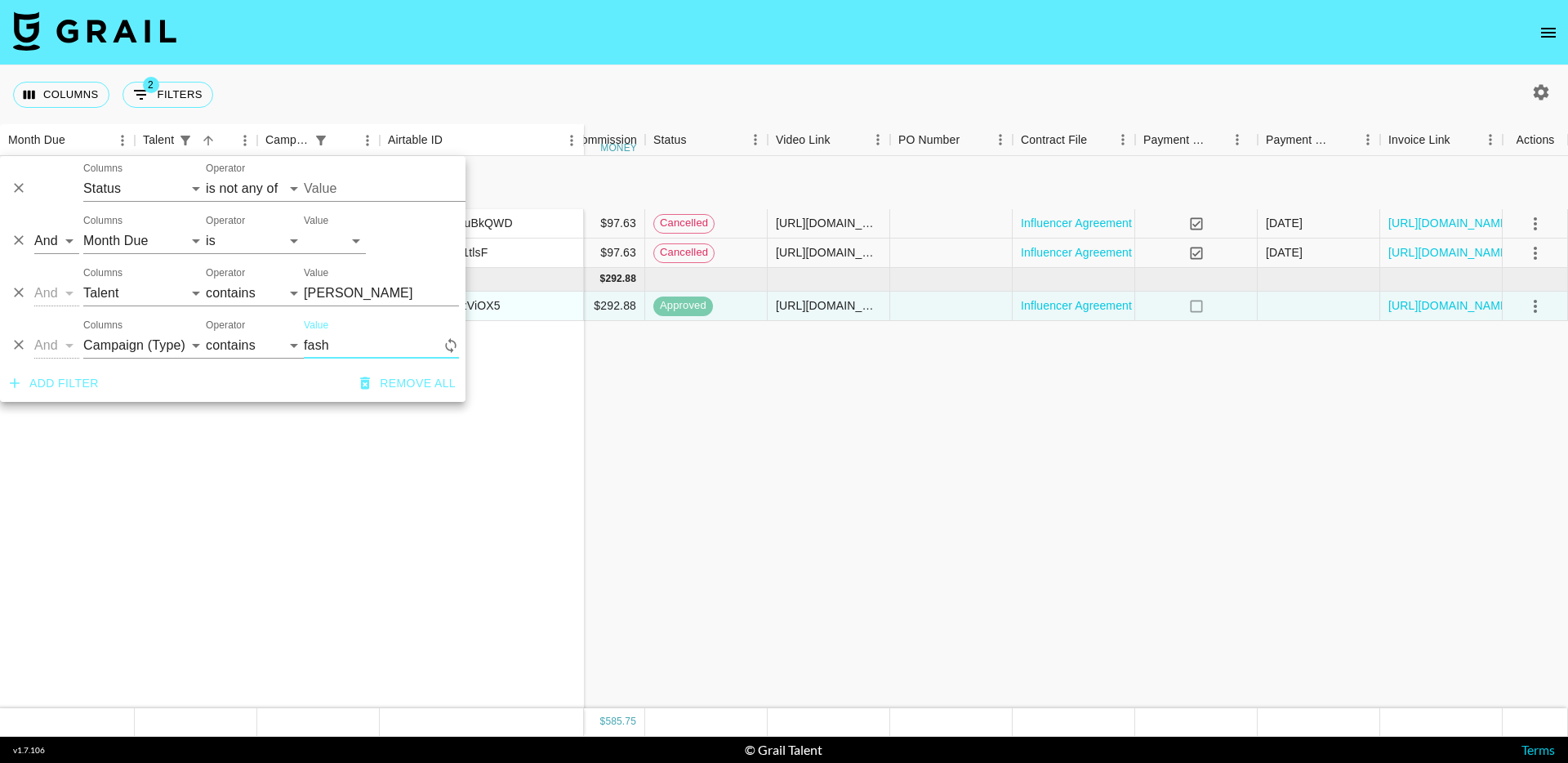
scroll to position [0, 613]
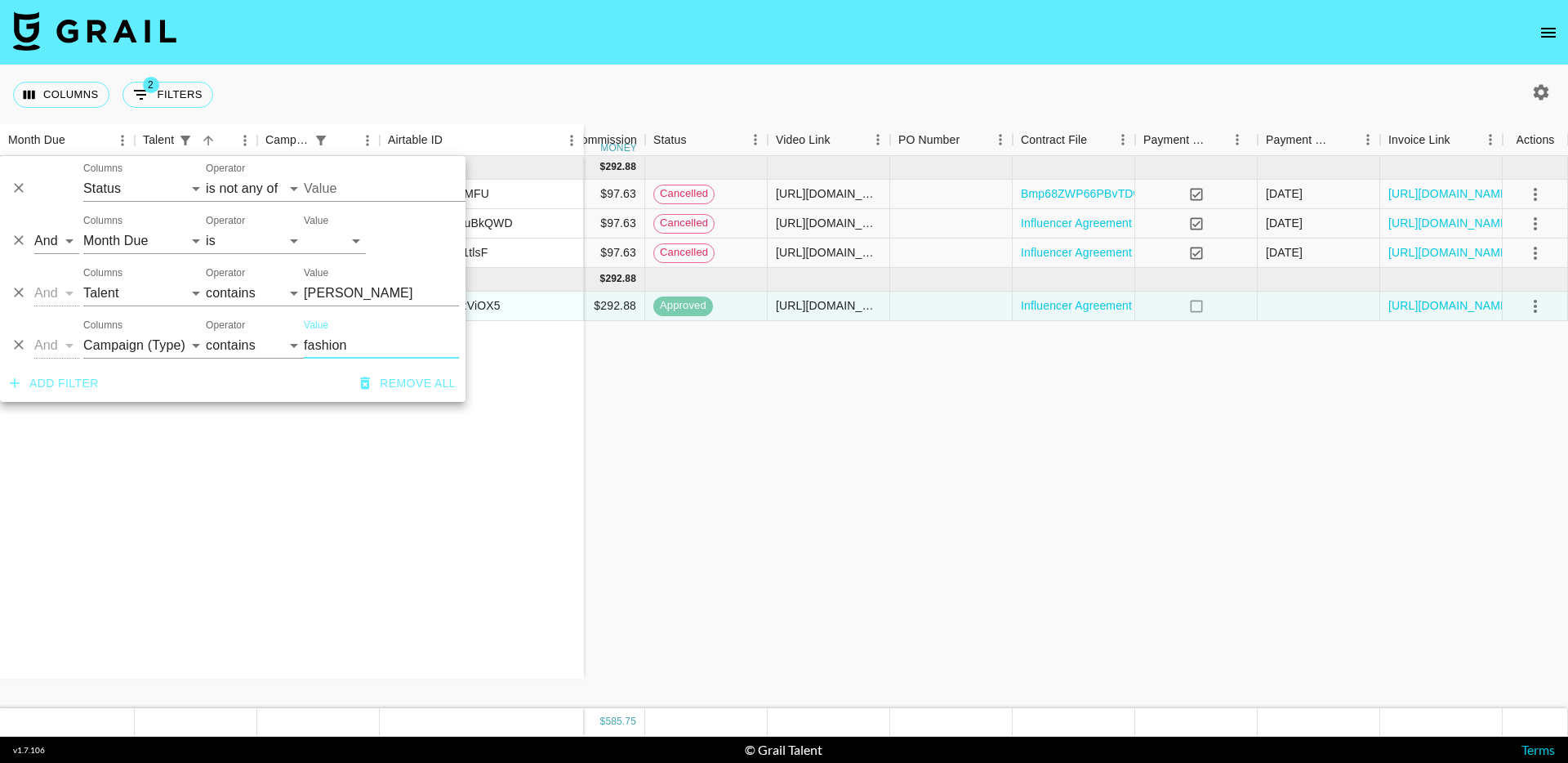
type input "fashion"
click at [799, 501] on div "Feb '25 ( 3 ) ellajanedea Fashion Nova IG Campaign 1/3 recuuigitHoX1jMFU ellaja…" at bounding box center [477, 431] width 2181 height 552
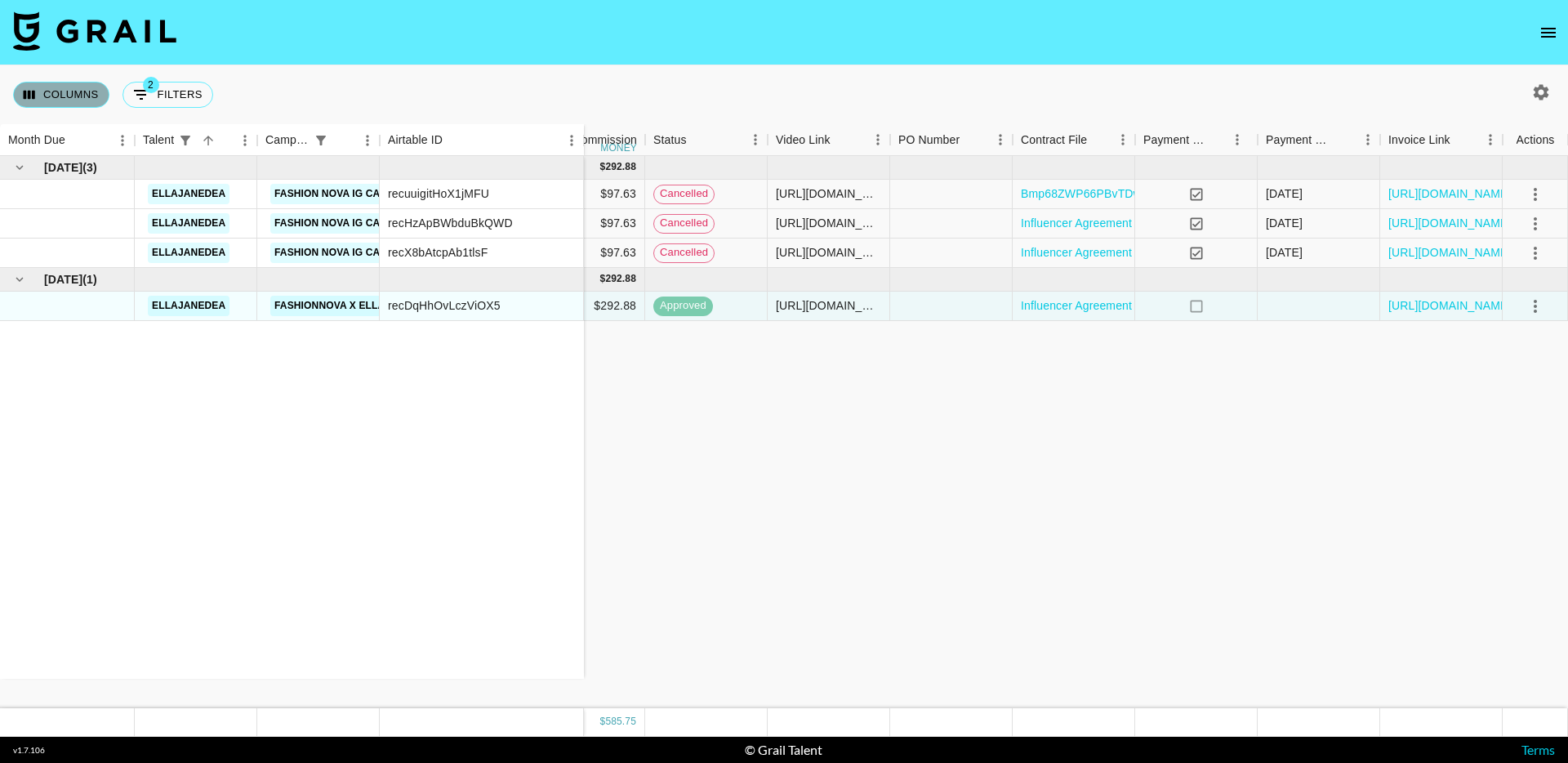
click at [67, 87] on button "Columns" at bounding box center [62, 94] width 97 height 26
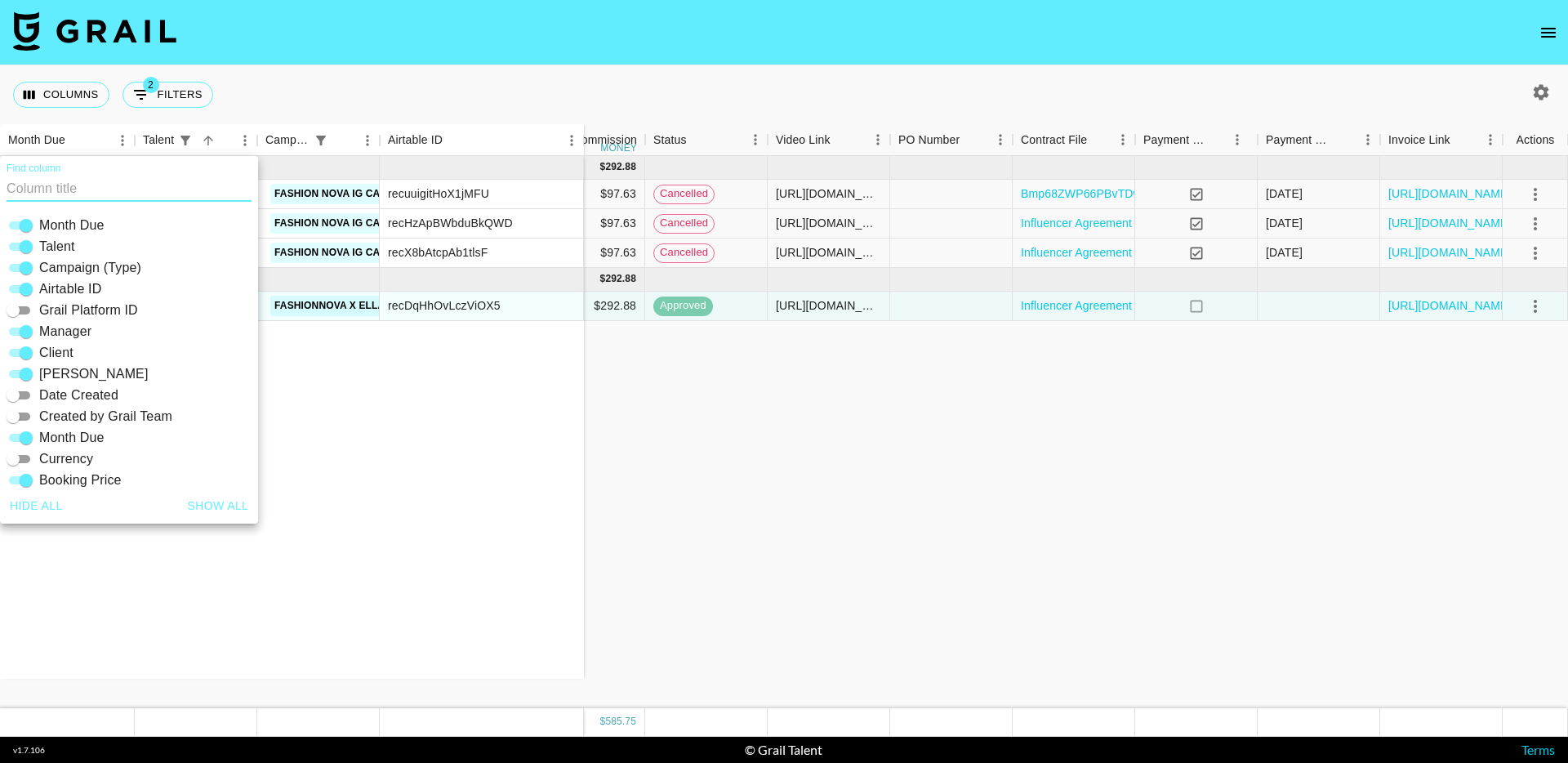
click at [759, 470] on div "Feb '25 ( 3 ) ellajanedea Fashion Nova IG Campaign 1/3 recuuigitHoX1jMFU ellaja…" at bounding box center [477, 431] width 2181 height 552
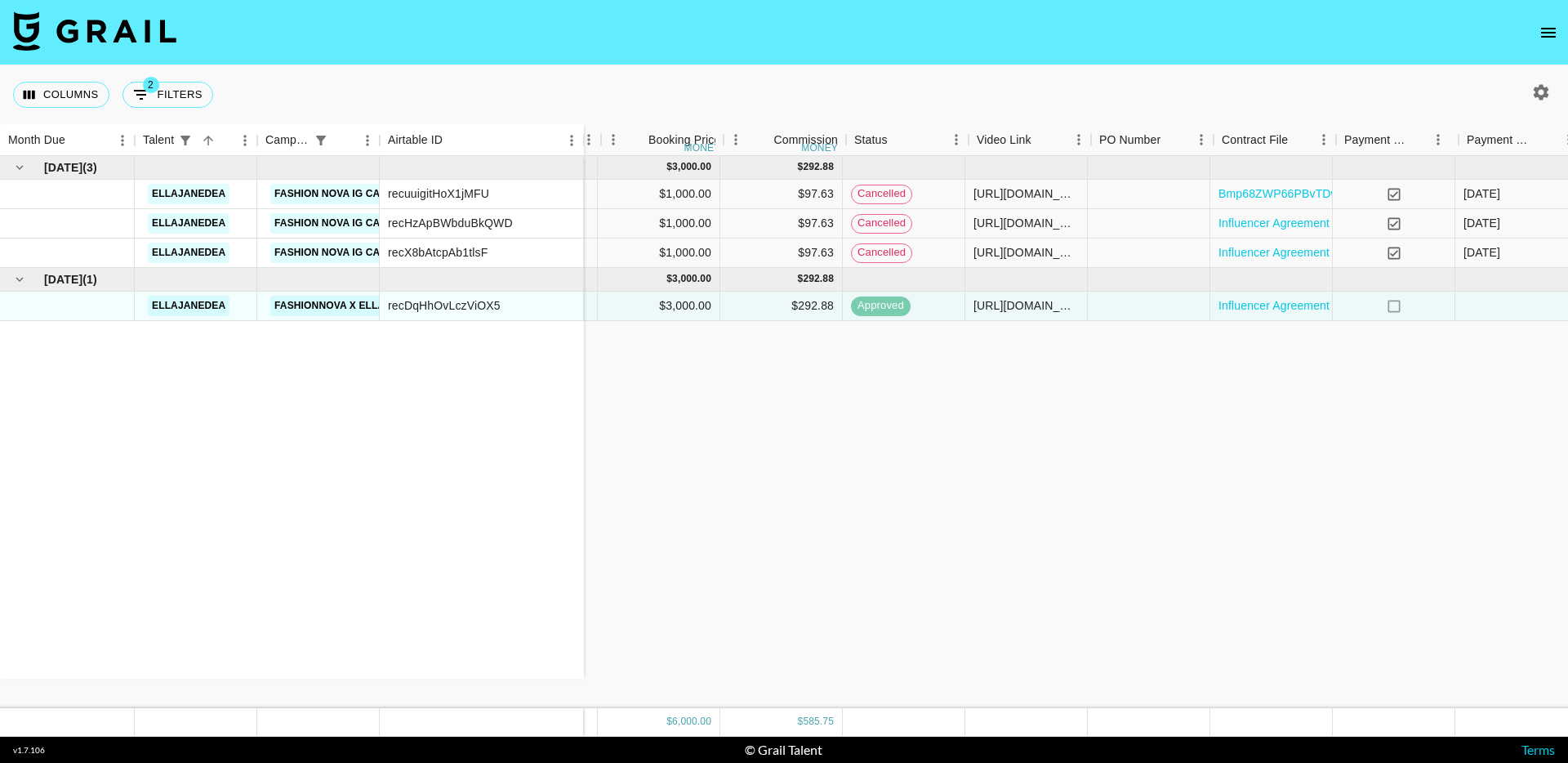
scroll to position [0, 410]
click at [619, 141] on icon "Menu" at bounding box center [615, 140] width 17 height 17
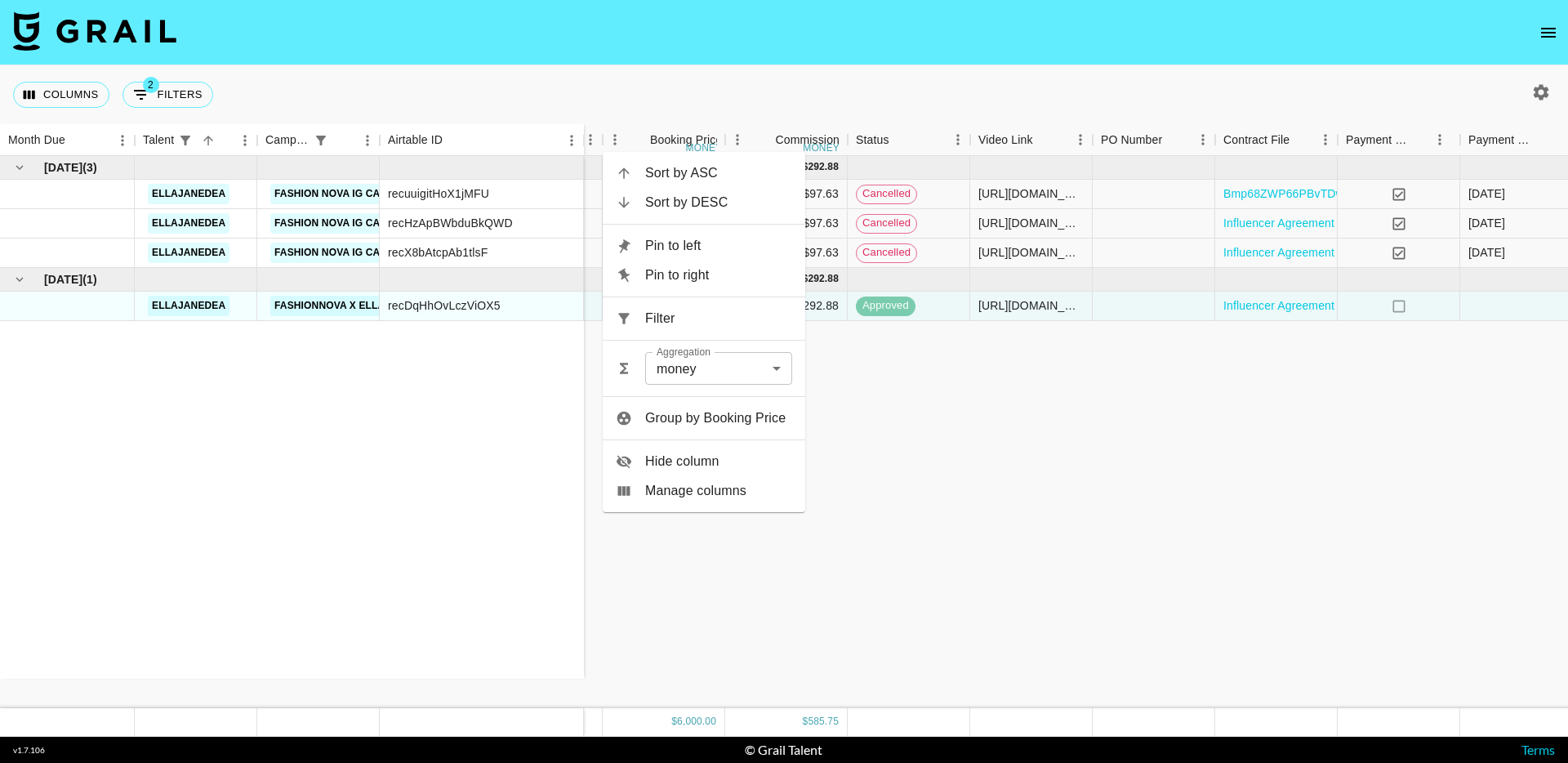
click at [736, 242] on span "Pin to left" at bounding box center [719, 246] width 147 height 20
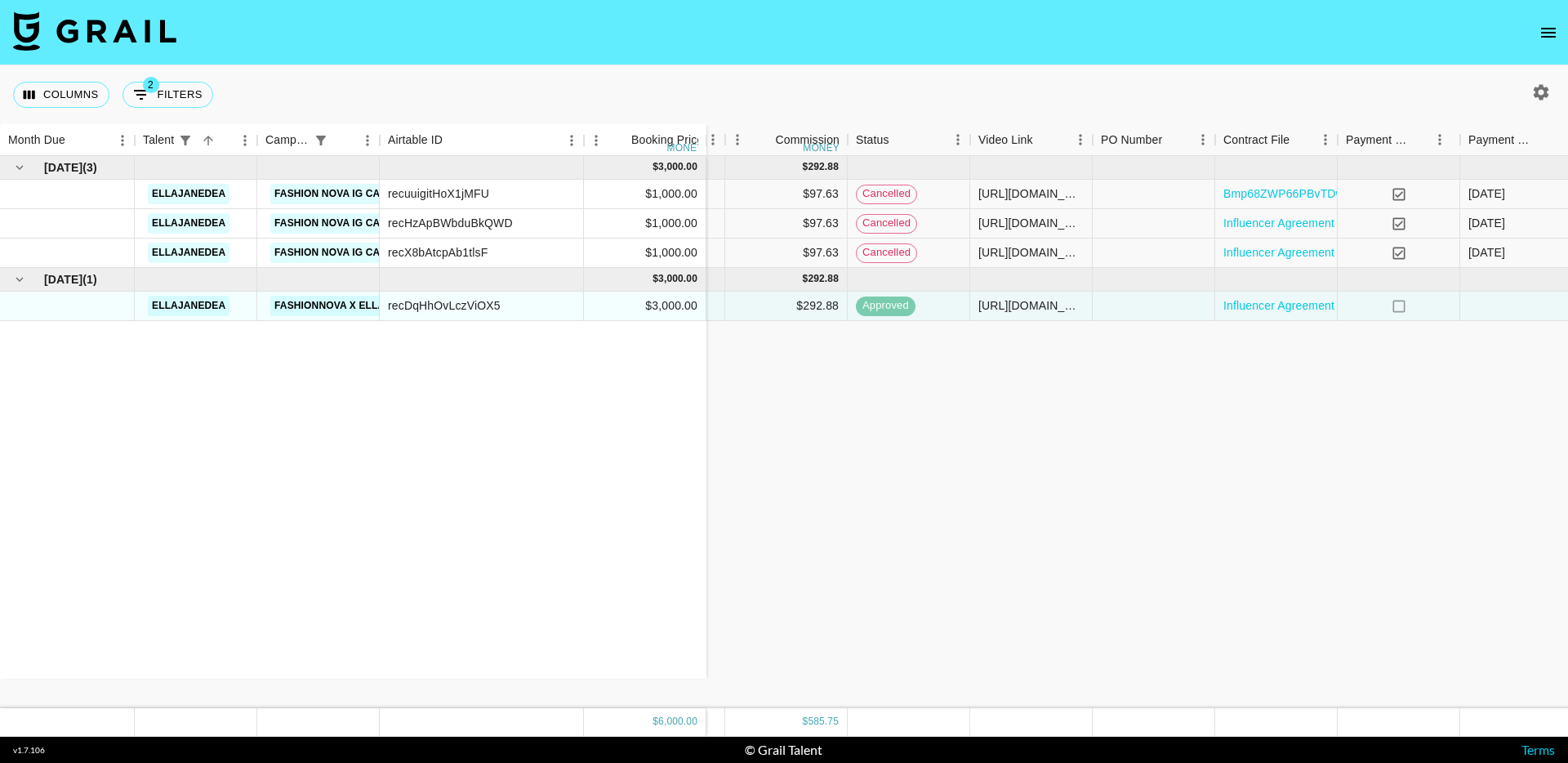
click at [834, 521] on div "Feb '25 ( 3 ) $ 3,000.00 ellajanedea Fashion Nova IG Campaign 1/3 recuuigitHoX1…" at bounding box center [680, 431] width 2181 height 552
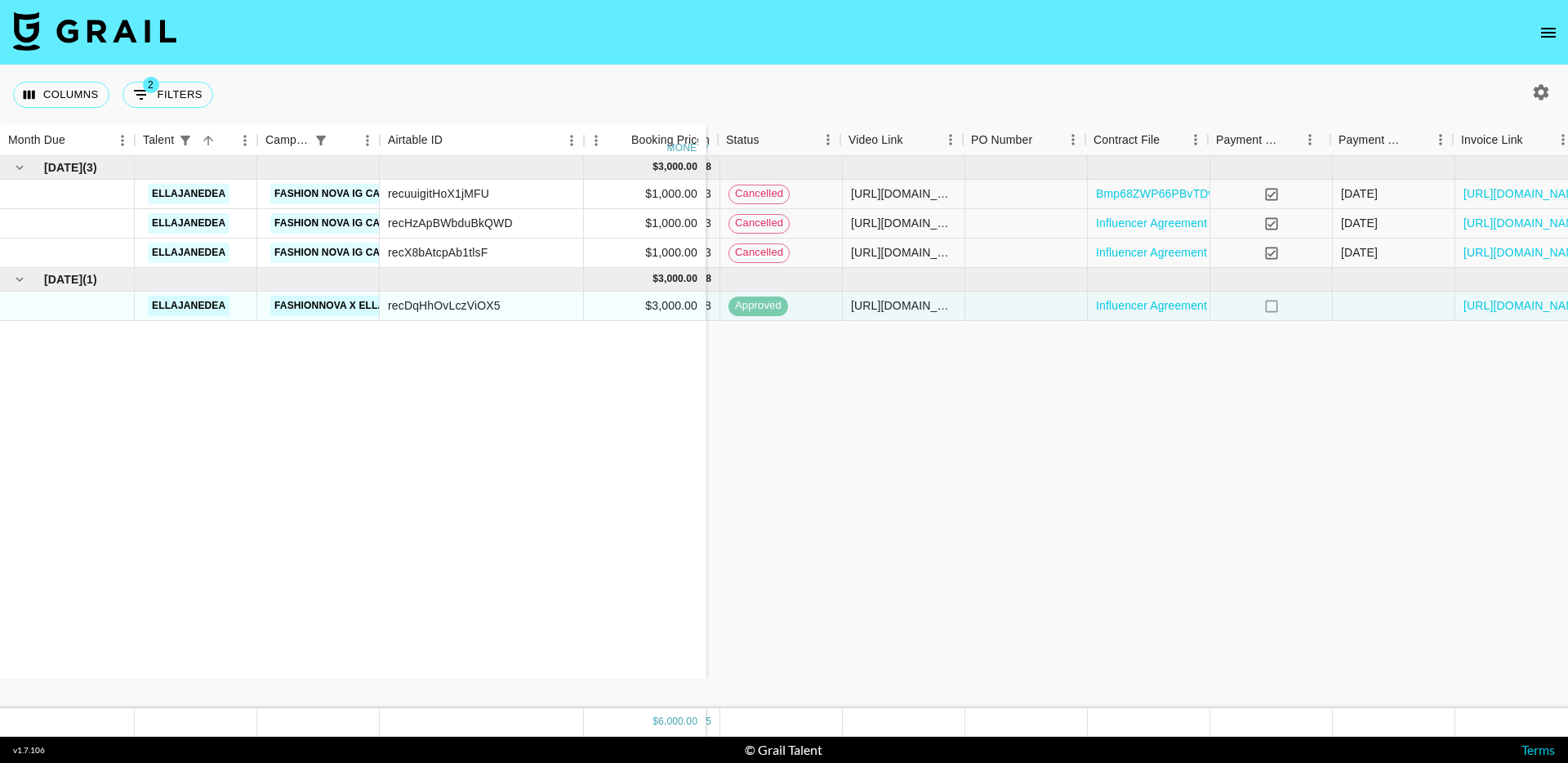
scroll to position [0, 542]
